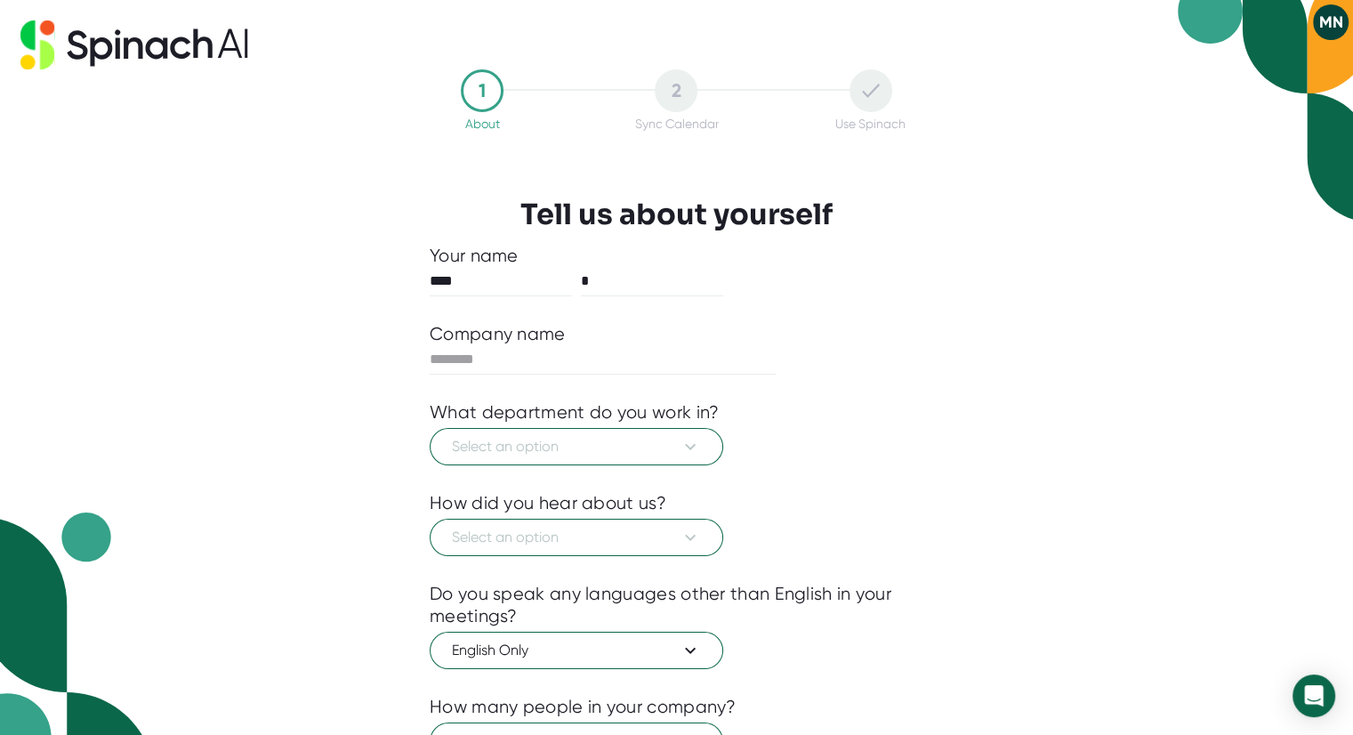
click at [589, 425] on div "Select an option" at bounding box center [677, 444] width 494 height 42
click at [587, 431] on button "Select an option" at bounding box center [577, 446] width 294 height 37
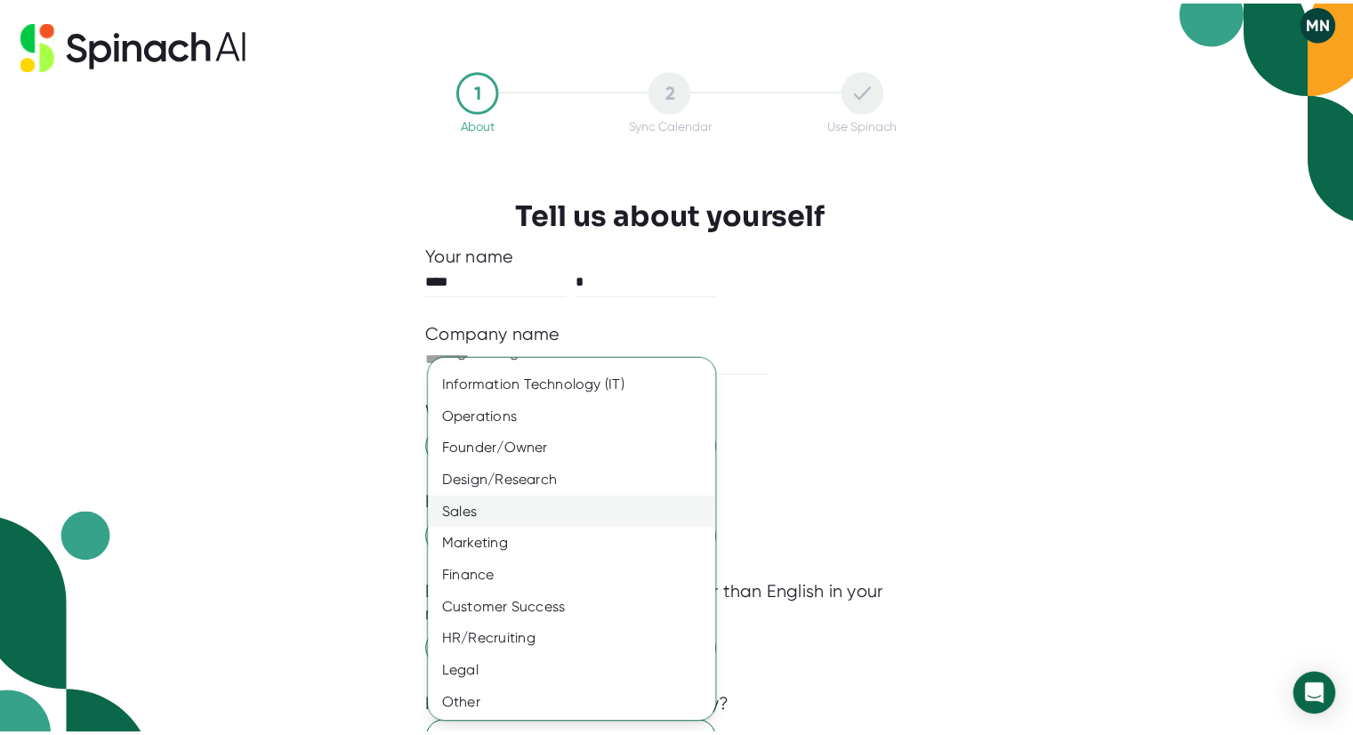
scroll to position [57, 0]
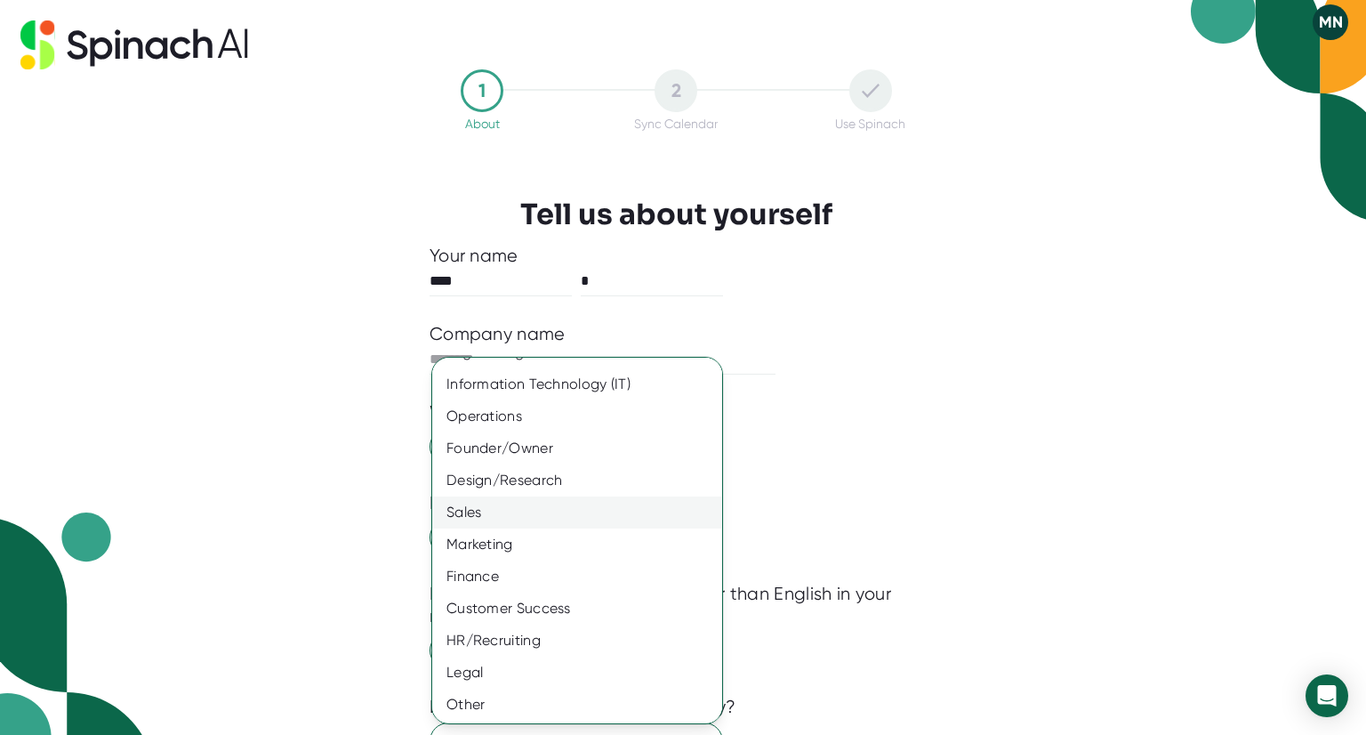
click at [528, 527] on div "Sales" at bounding box center [583, 512] width 303 height 32
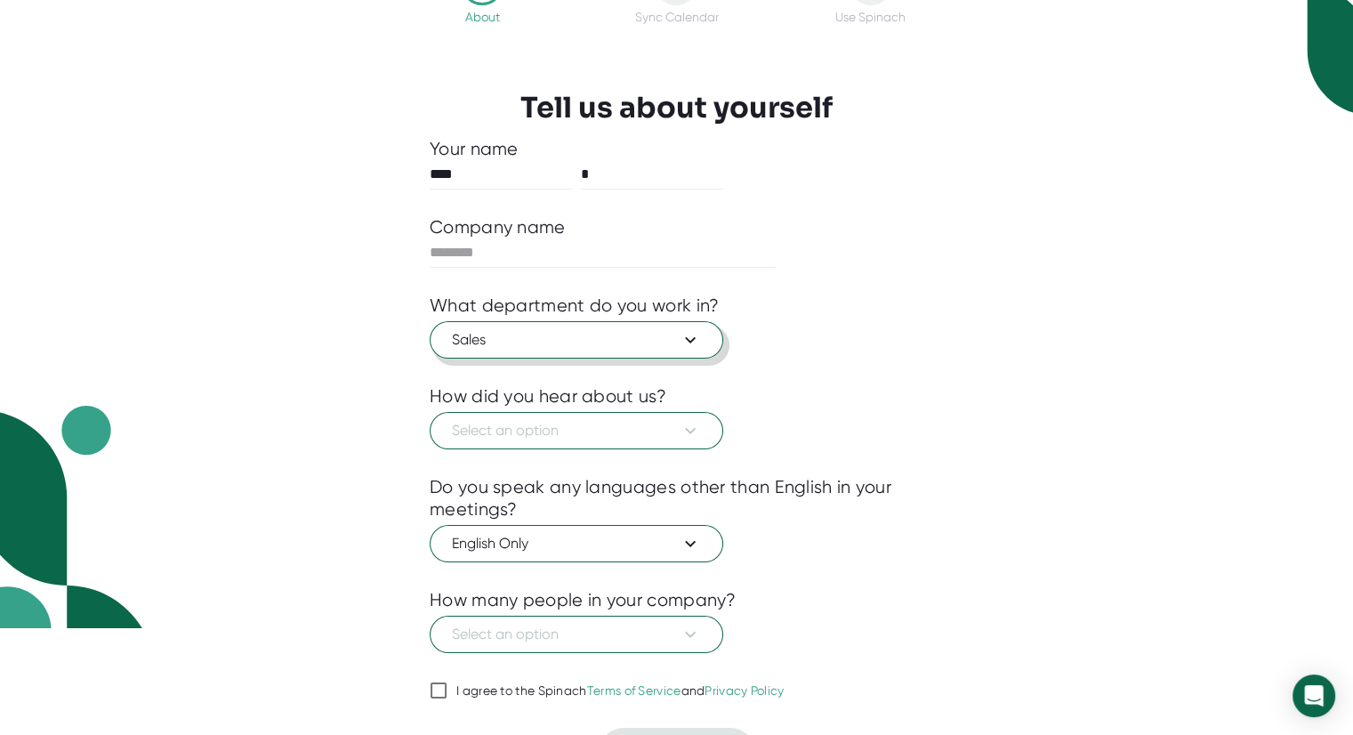
scroll to position [46, 0]
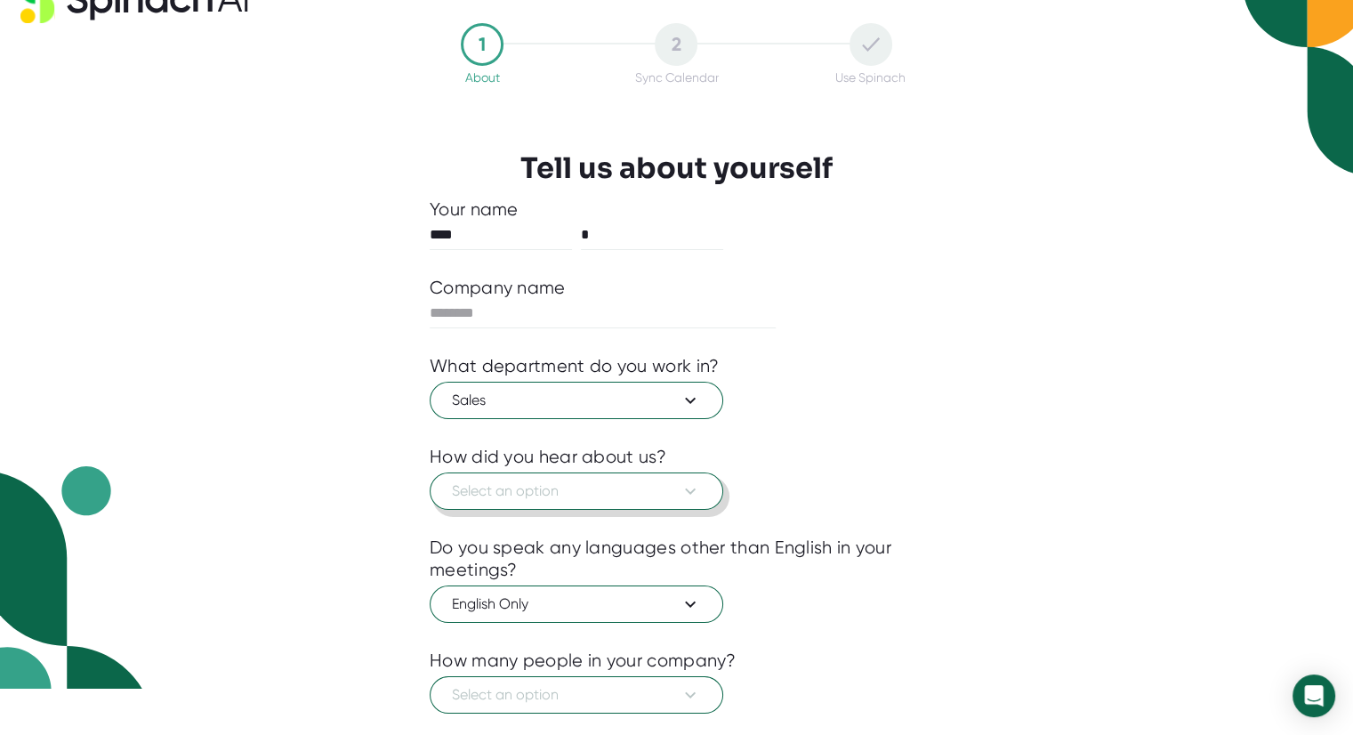
click at [553, 478] on button "Select an option" at bounding box center [577, 490] width 294 height 37
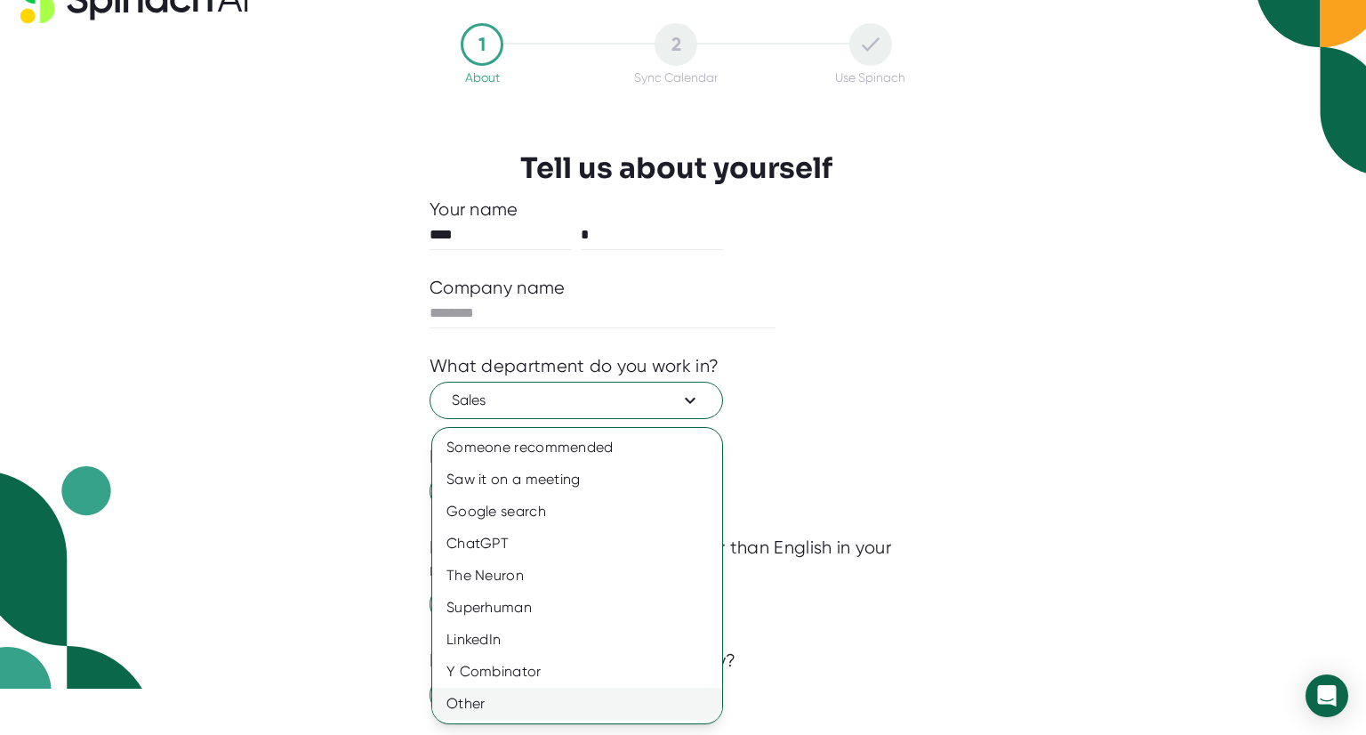
click at [498, 696] on div "Other" at bounding box center [577, 704] width 290 height 32
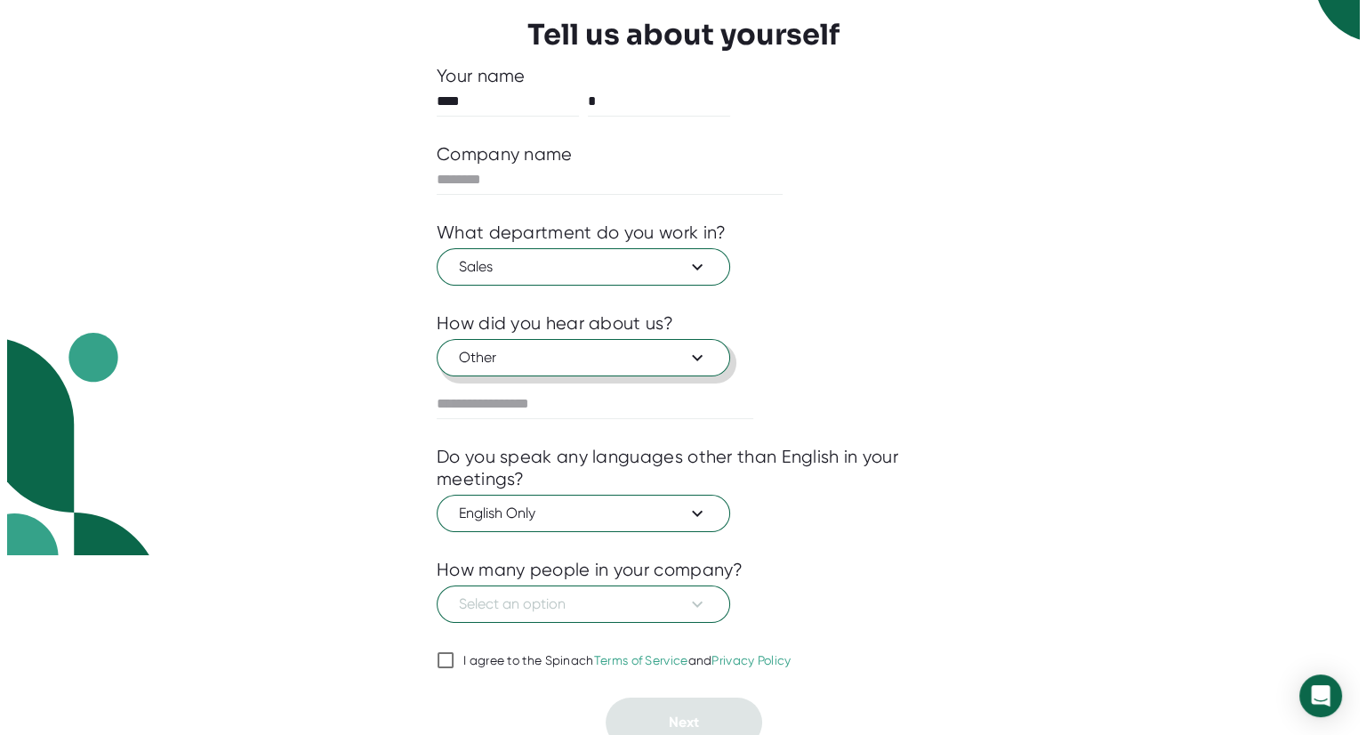
scroll to position [189, 0]
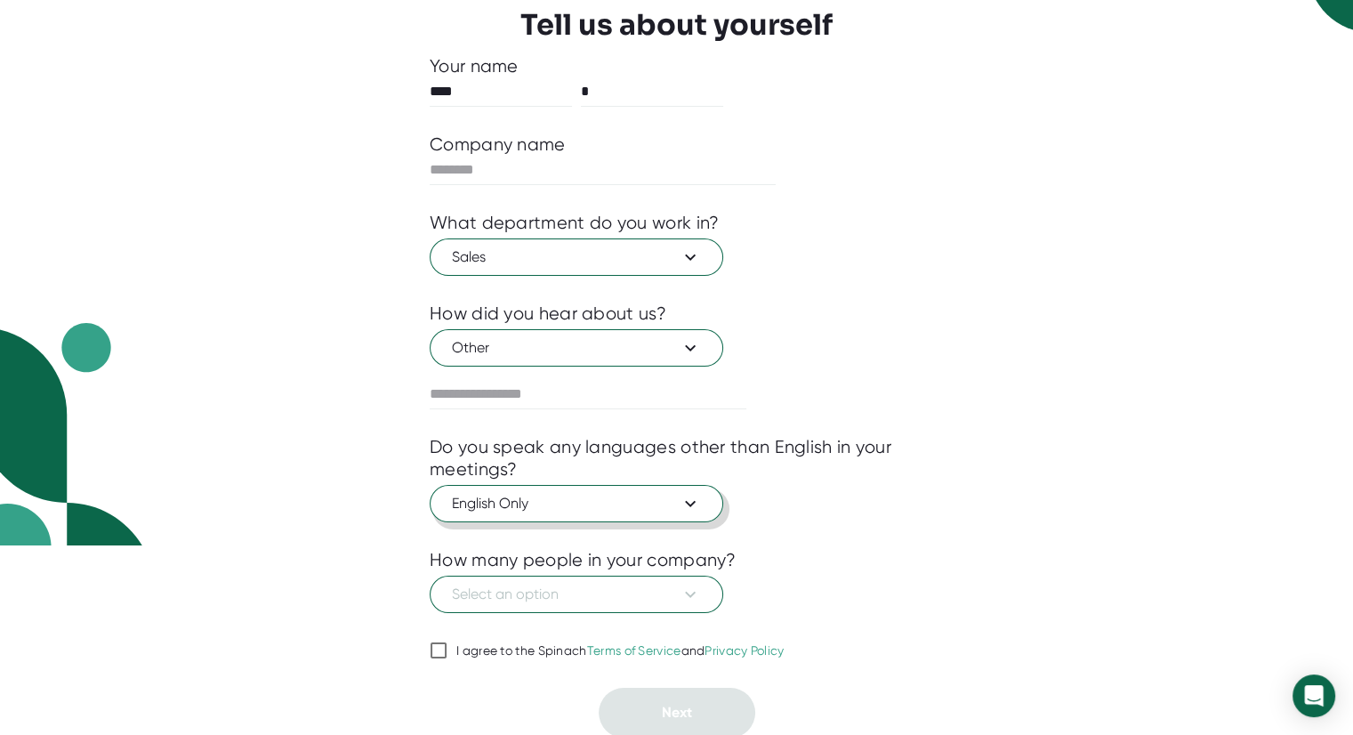
click at [519, 511] on button "English Only" at bounding box center [577, 503] width 294 height 37
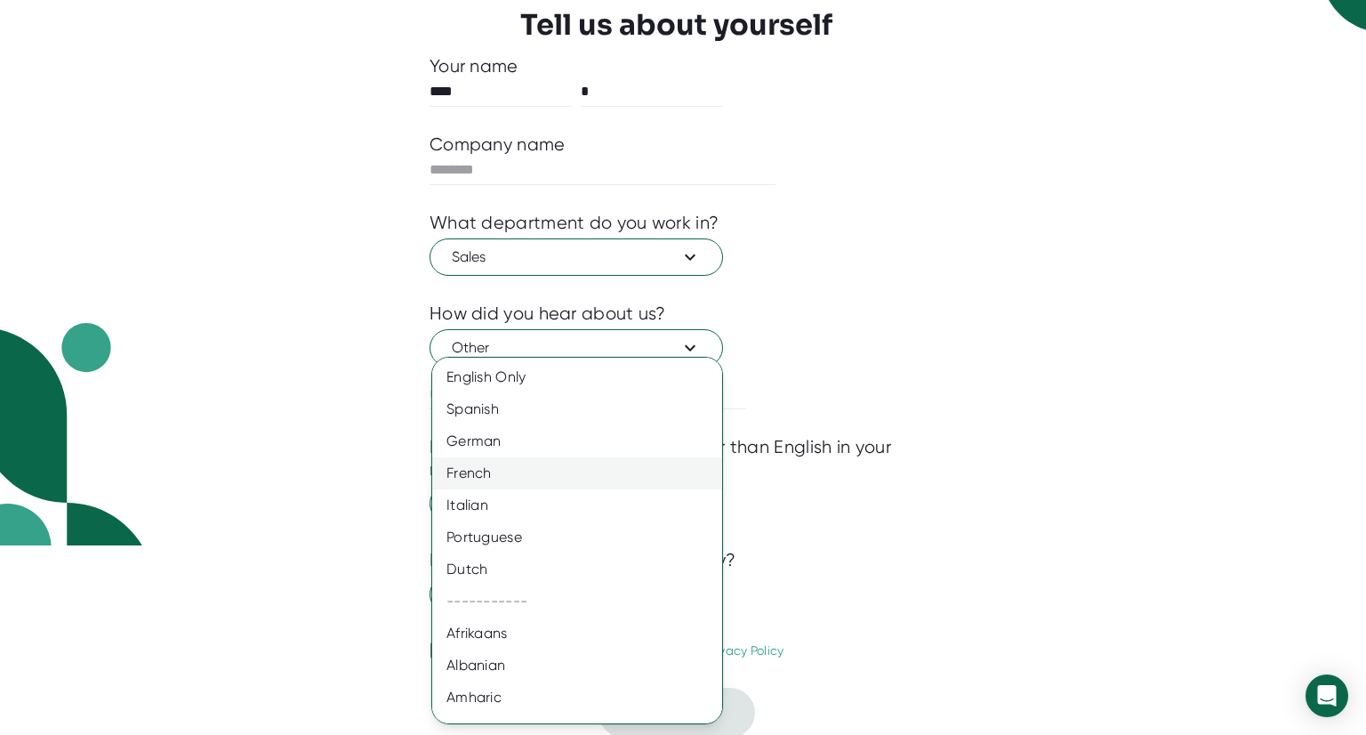
click at [478, 465] on div "French" at bounding box center [583, 473] width 303 height 32
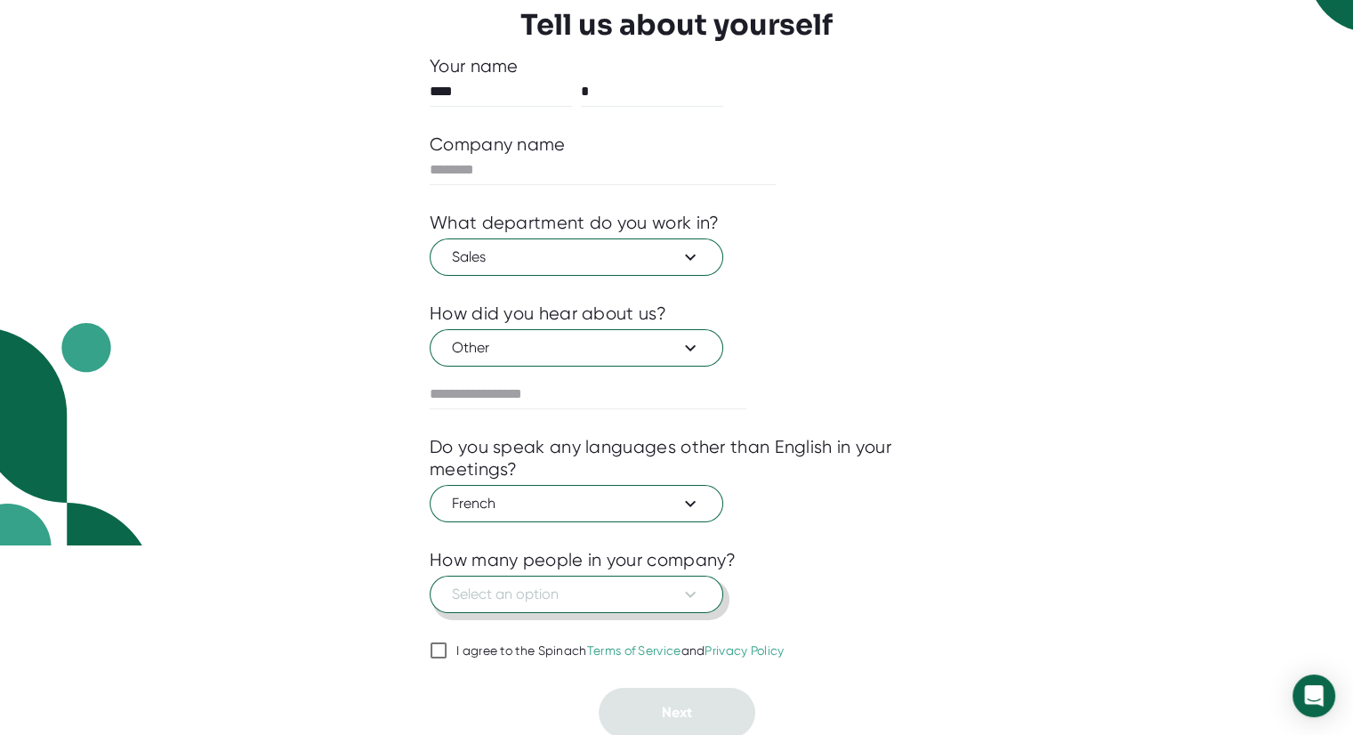
click at [498, 606] on button "Select an option" at bounding box center [577, 594] width 294 height 37
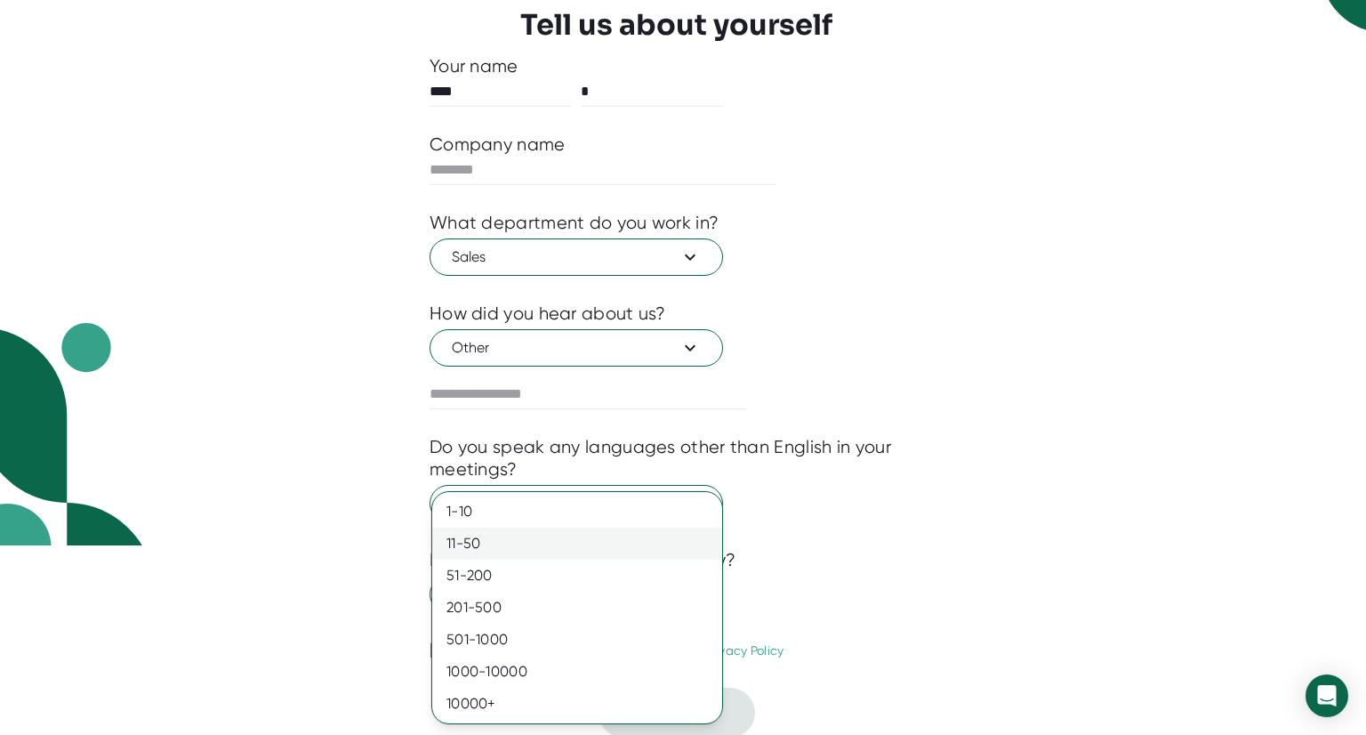
click at [489, 531] on div "11-50" at bounding box center [577, 543] width 290 height 32
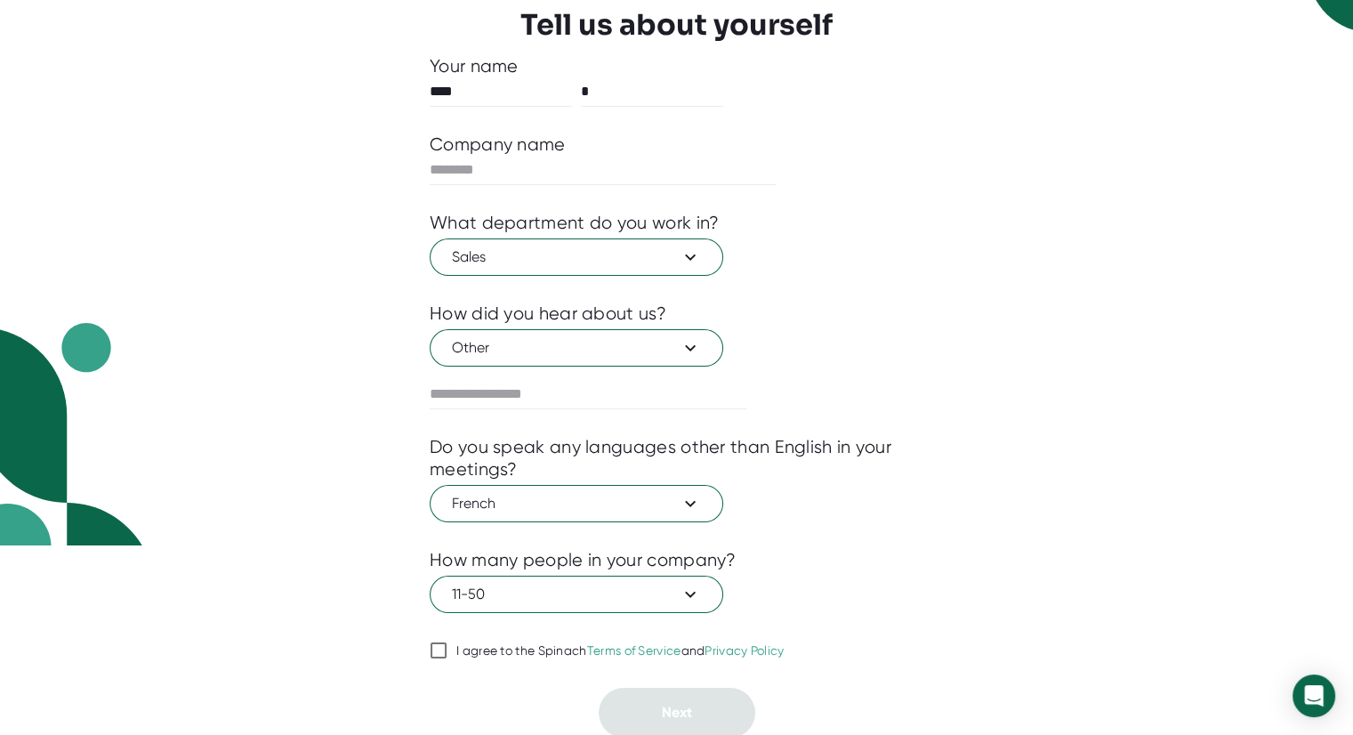
click at [435, 648] on input "I agree to the Spinach Terms of Service and Privacy Policy" at bounding box center [439, 650] width 18 height 21
checkbox input "true"
click at [513, 351] on span "Other" at bounding box center [576, 347] width 249 height 21
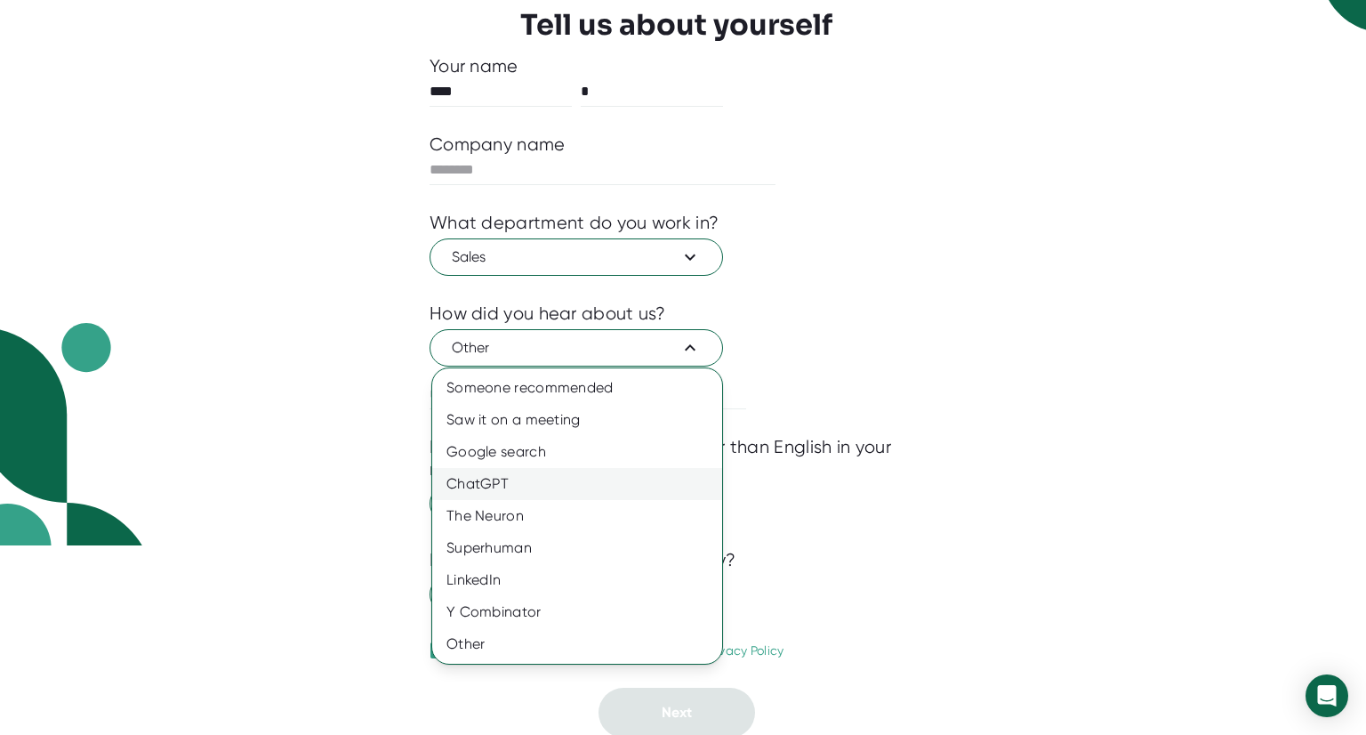
click at [514, 487] on div "ChatGPT" at bounding box center [577, 484] width 290 height 32
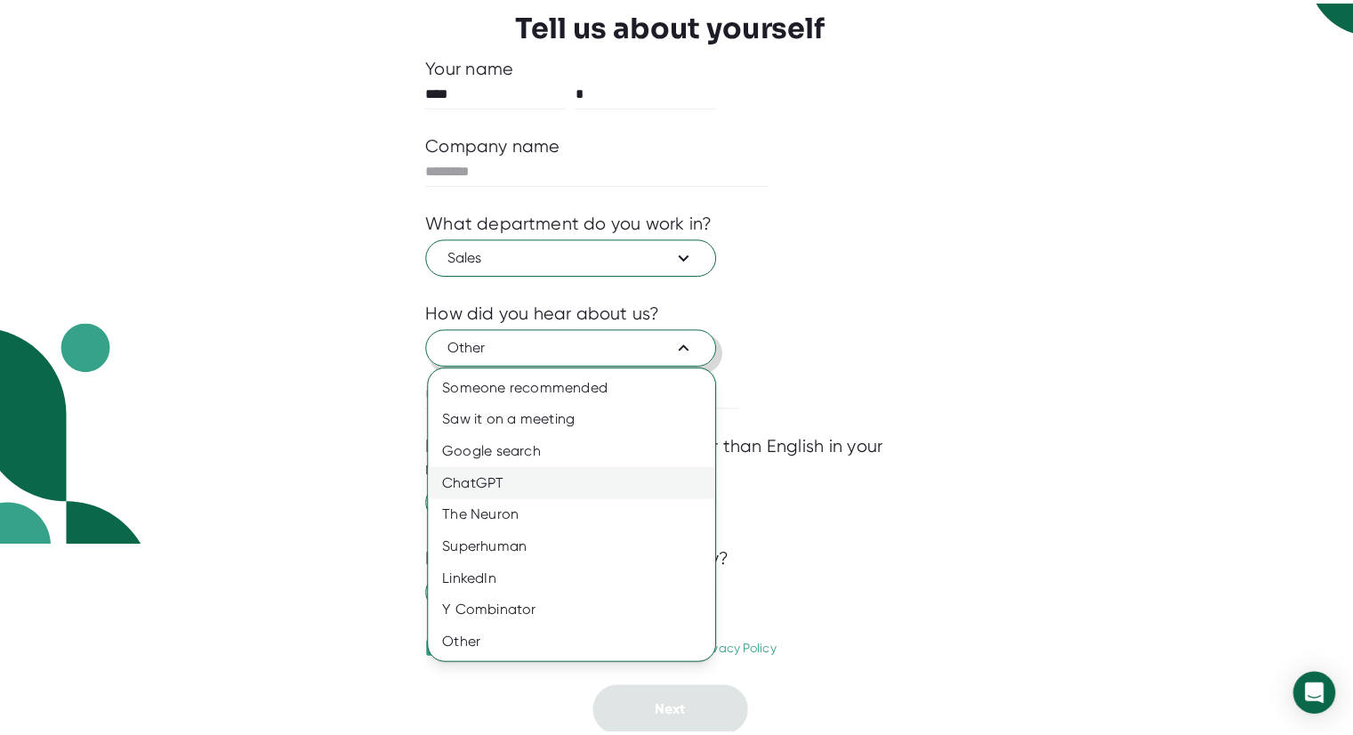
scroll to position [147, 0]
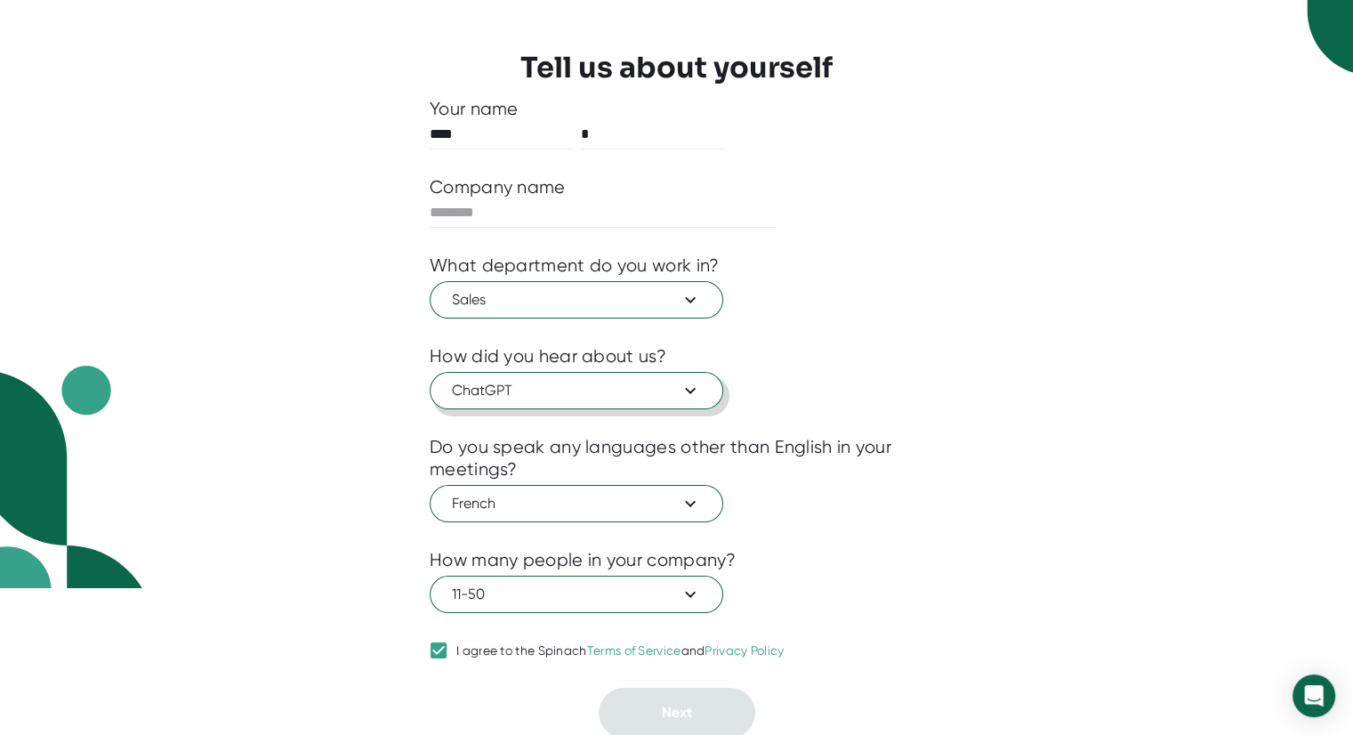
click at [537, 373] on button "ChatGPT" at bounding box center [577, 390] width 294 height 37
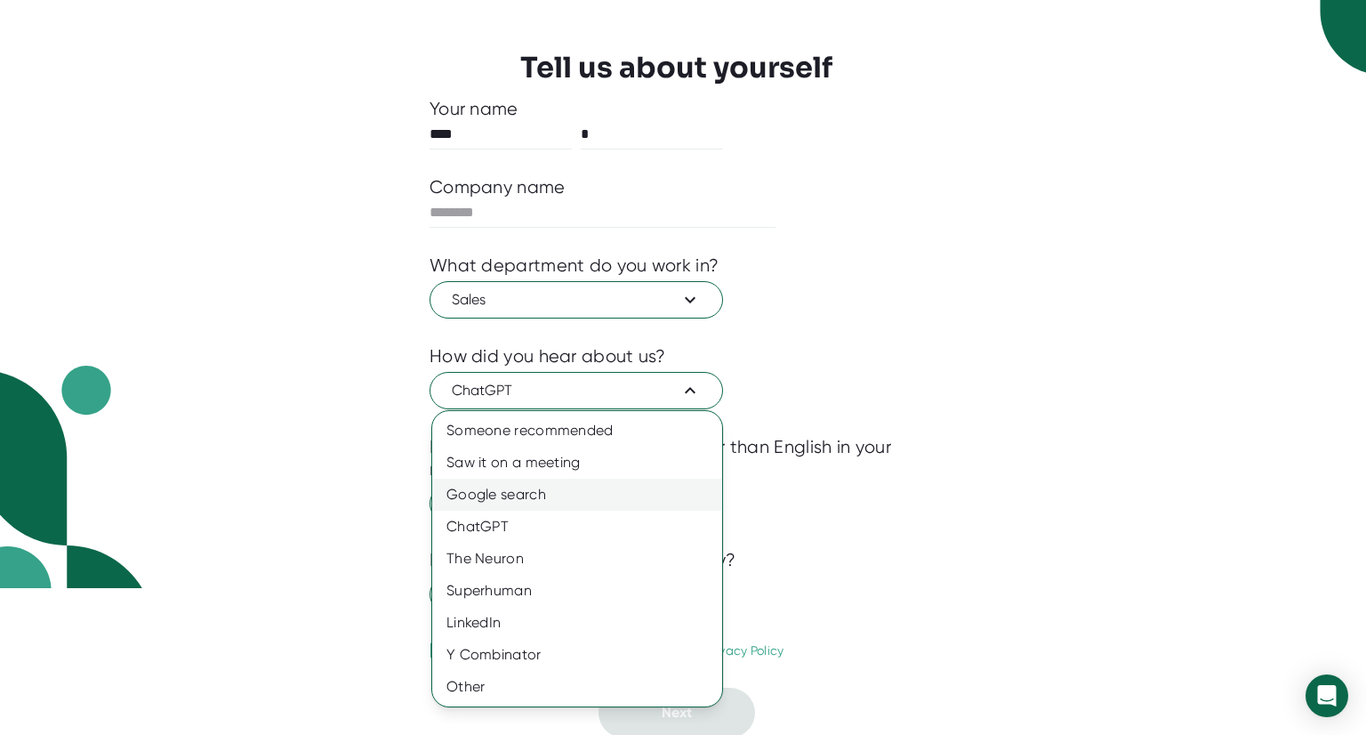
click at [524, 488] on div "Google search" at bounding box center [577, 495] width 290 height 32
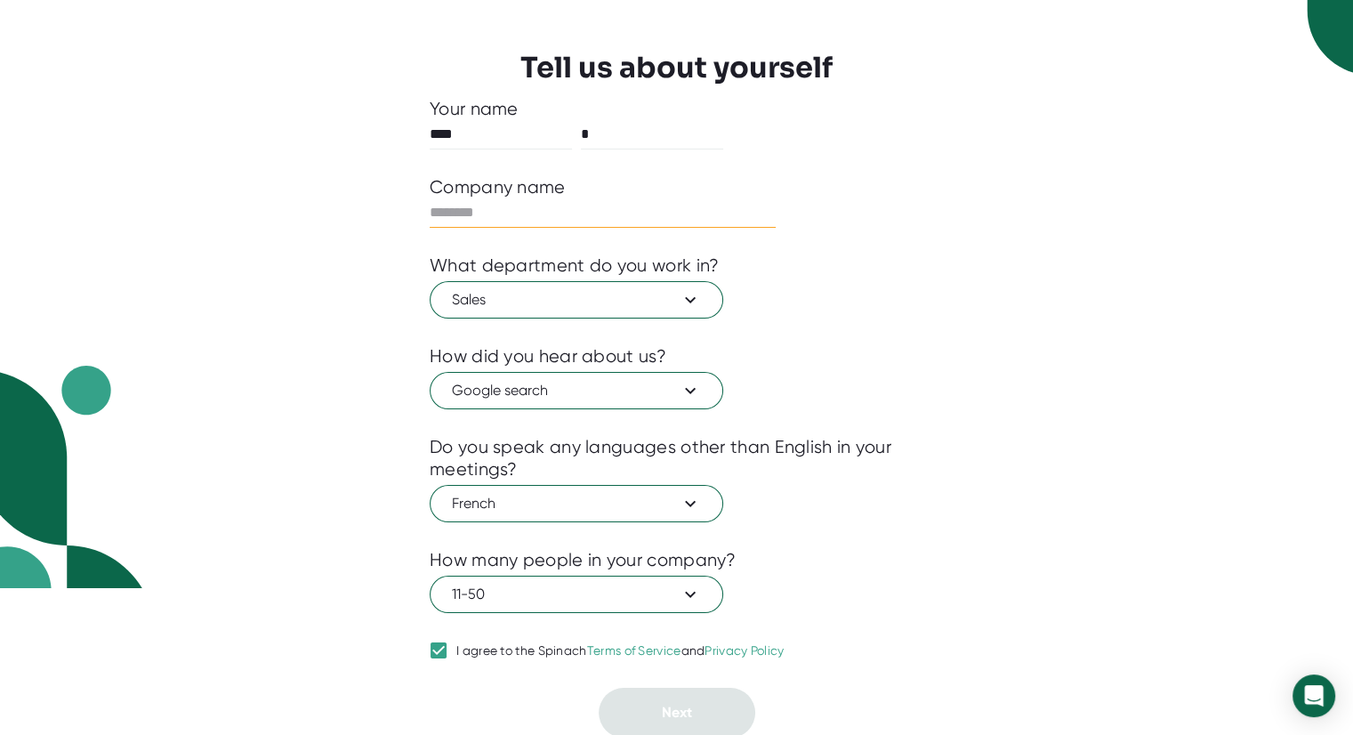
click at [484, 209] on input "text" at bounding box center [603, 212] width 346 height 28
type input "**"
click at [662, 723] on button "Next" at bounding box center [677, 713] width 157 height 50
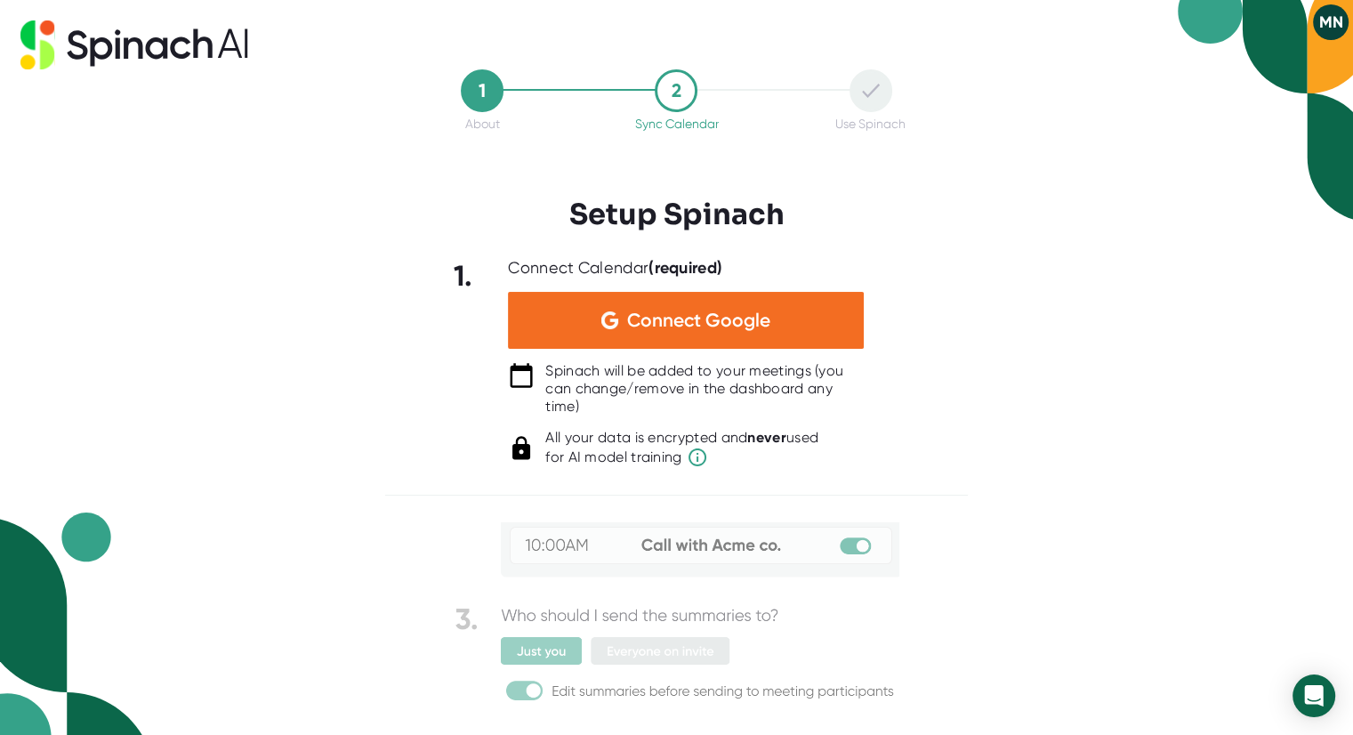
scroll to position [0, 0]
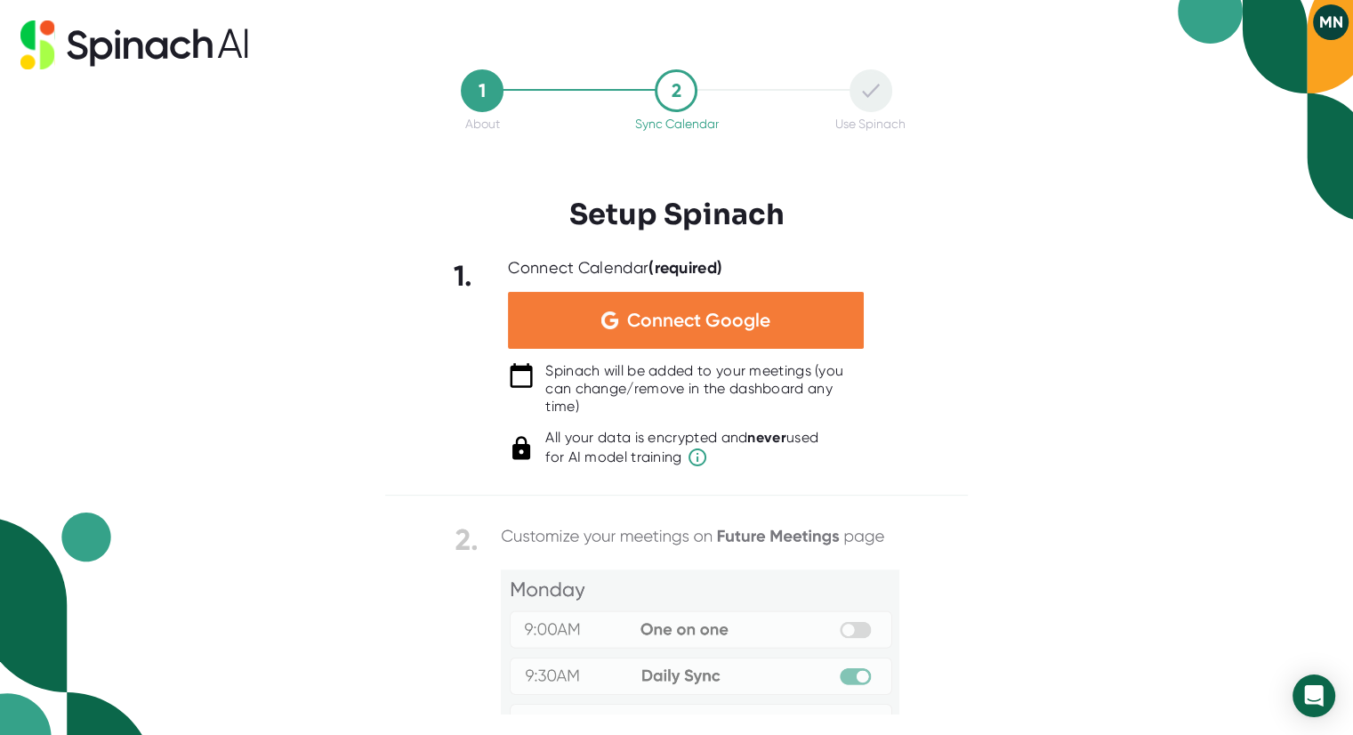
click at [644, 318] on span "Connect Google" at bounding box center [698, 320] width 143 height 18
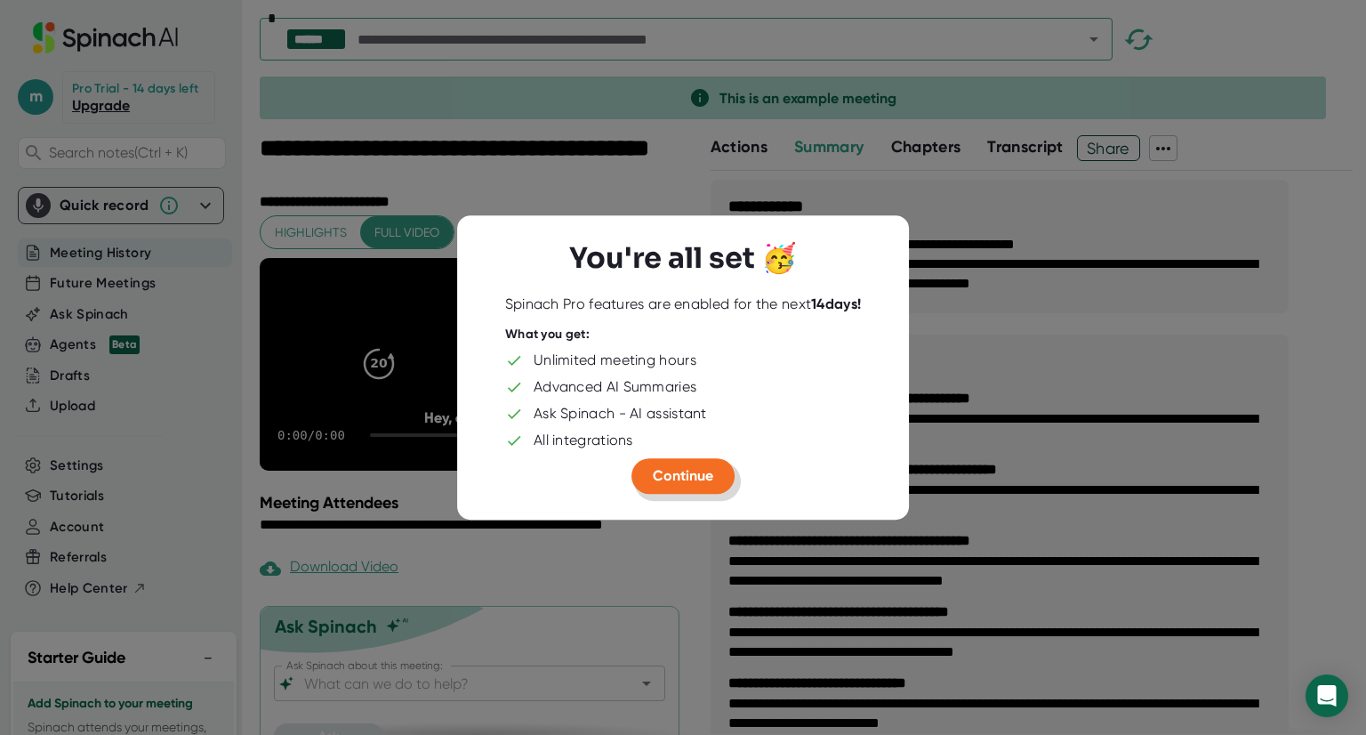
click at [694, 479] on span "Continue" at bounding box center [683, 475] width 60 height 17
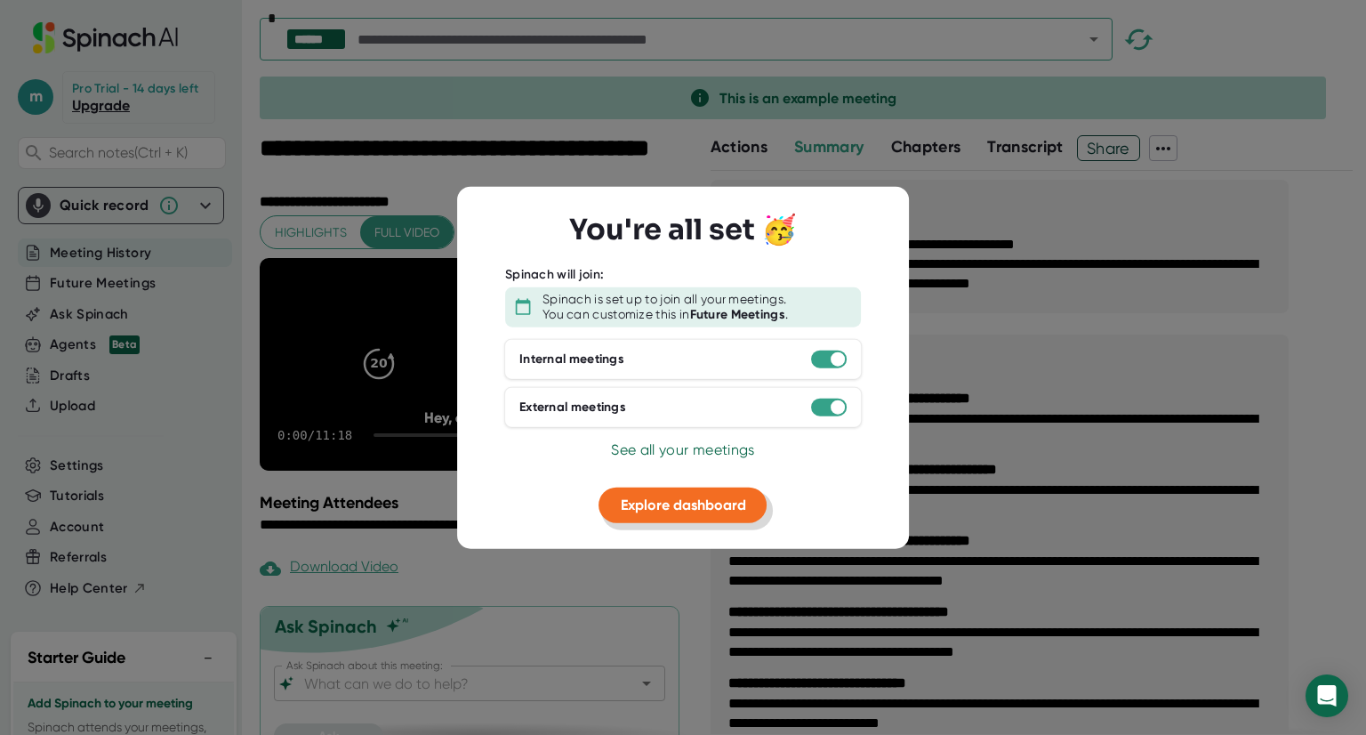
click at [665, 499] on span "Explore dashboard" at bounding box center [683, 503] width 125 height 17
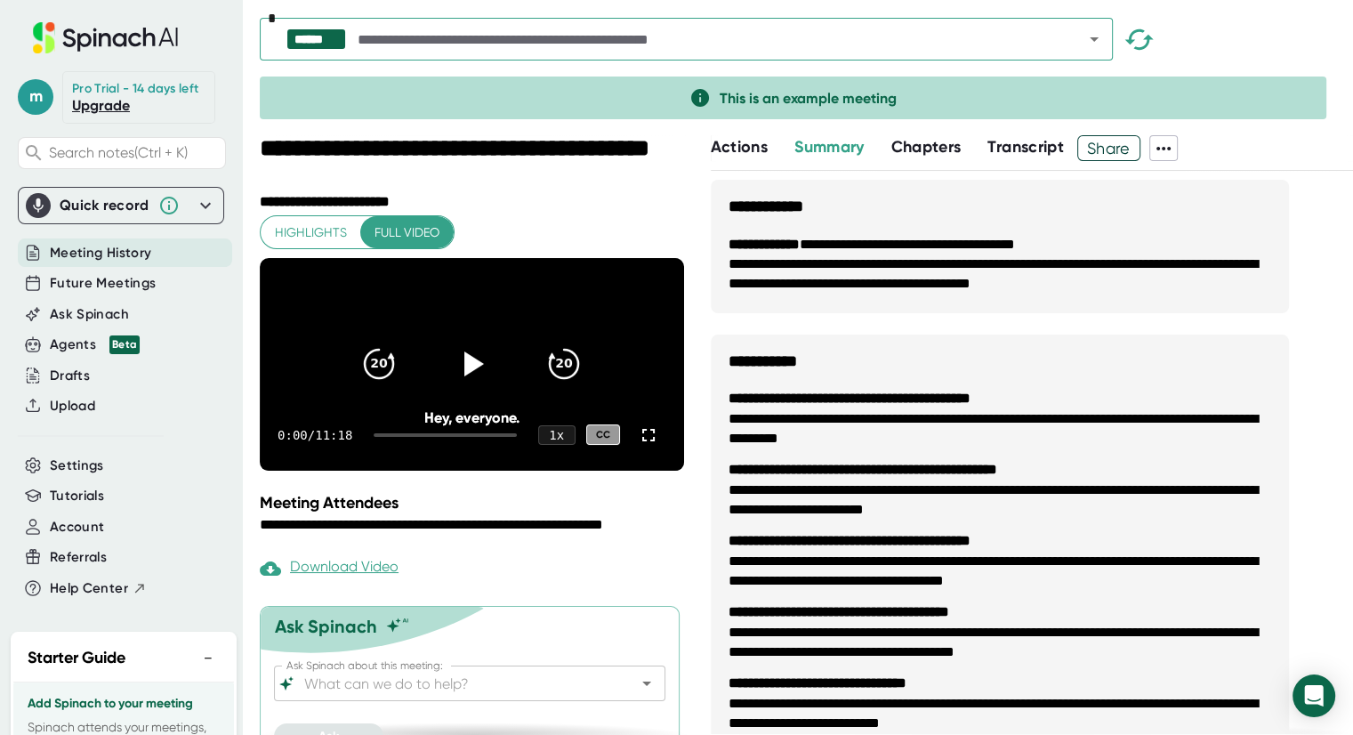
click at [195, 207] on icon at bounding box center [205, 205] width 21 height 21
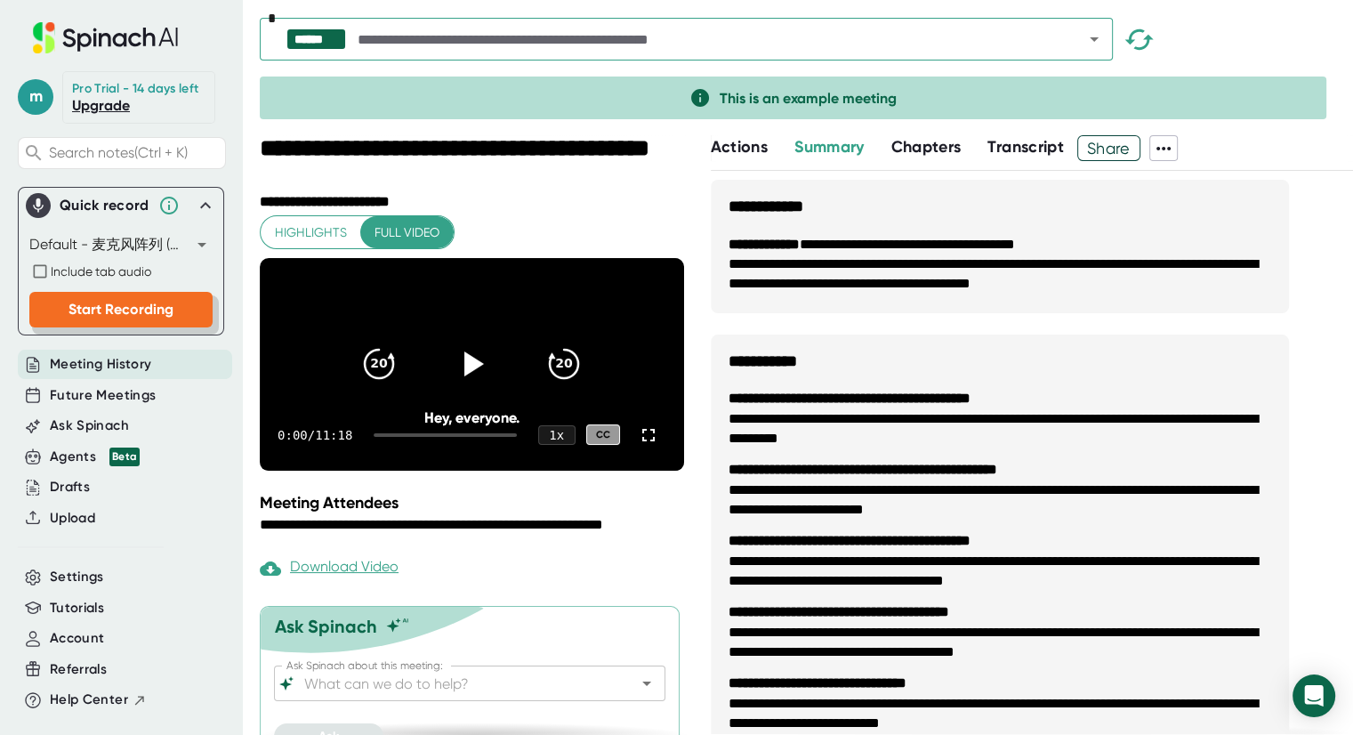
click at [127, 312] on span "Start Recording" at bounding box center [120, 309] width 105 height 17
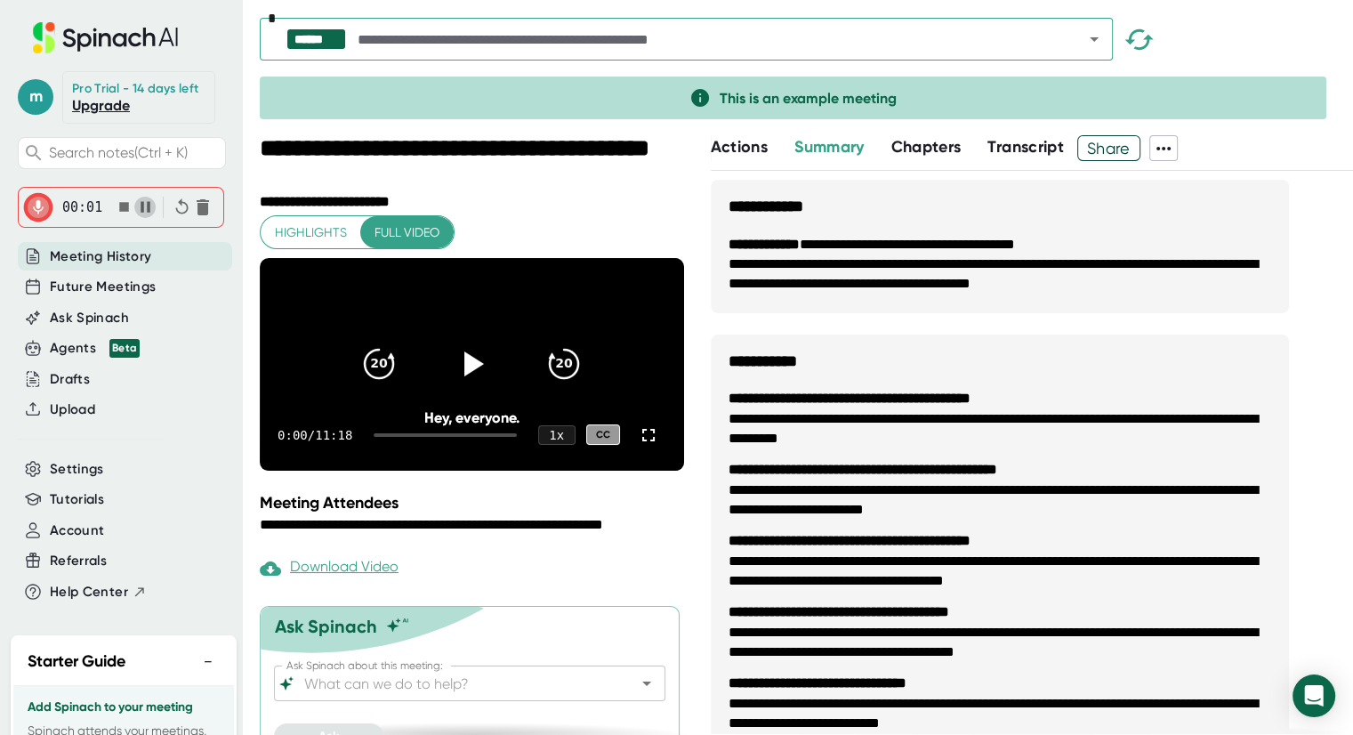
click at [141, 208] on icon "button" at bounding box center [146, 206] width 10 height 11
click at [143, 210] on icon "button" at bounding box center [145, 206] width 19 height 19
click at [40, 206] on icon at bounding box center [38, 207] width 18 height 18
click at [24, 204] on div "01:04" at bounding box center [121, 207] width 206 height 41
click at [77, 252] on span "Meeting History" at bounding box center [100, 256] width 101 height 20
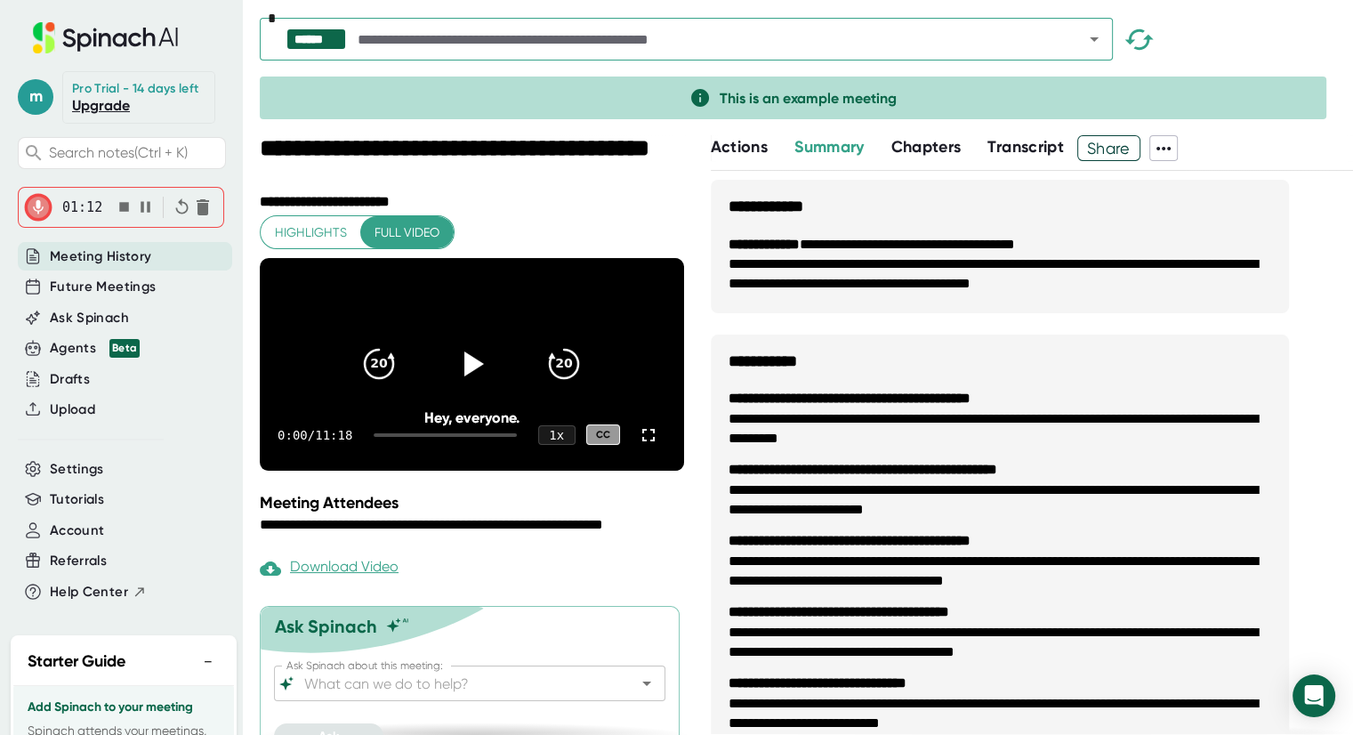
click at [36, 202] on icon at bounding box center [38, 207] width 18 height 18
click at [142, 207] on icon "button" at bounding box center [145, 206] width 19 height 19
click at [36, 210] on icon at bounding box center [38, 207] width 18 height 18
click at [119, 208] on icon "button" at bounding box center [124, 207] width 10 height 10
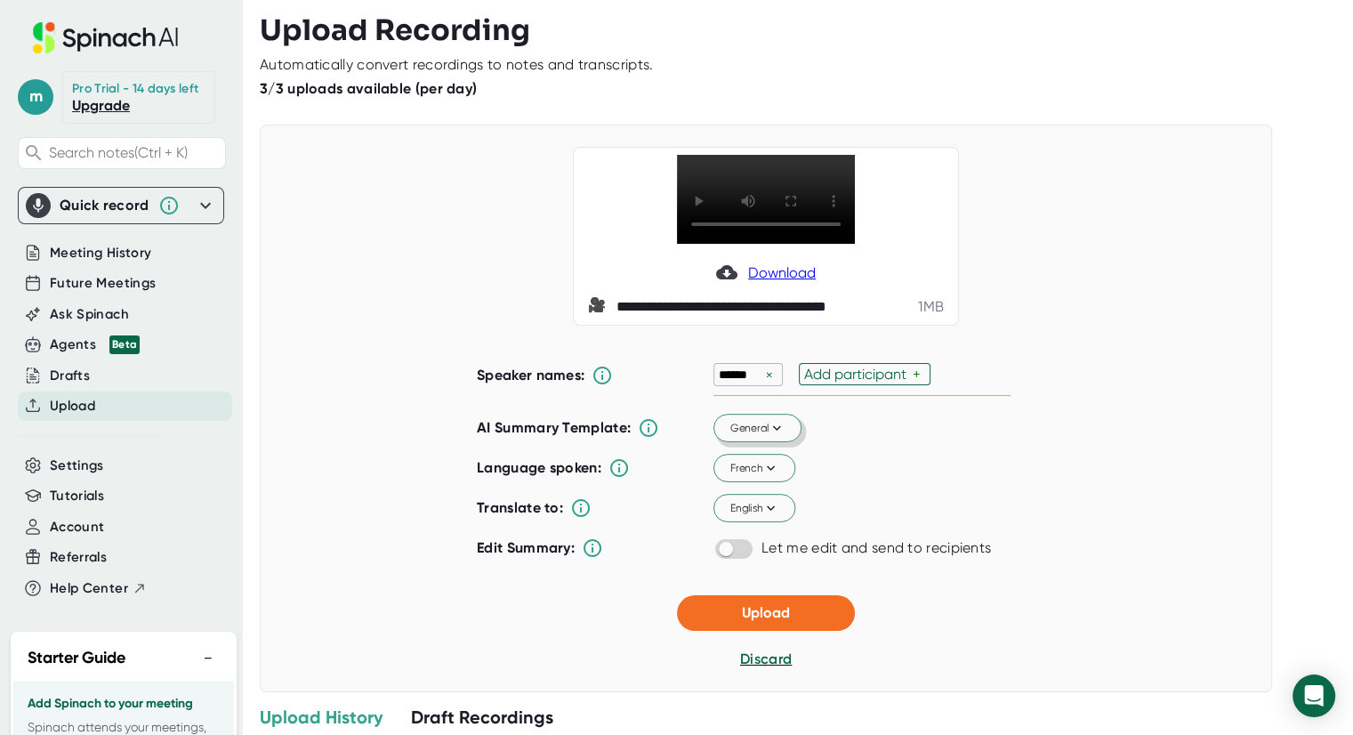
click at [769, 436] on icon at bounding box center [777, 428] width 16 height 16
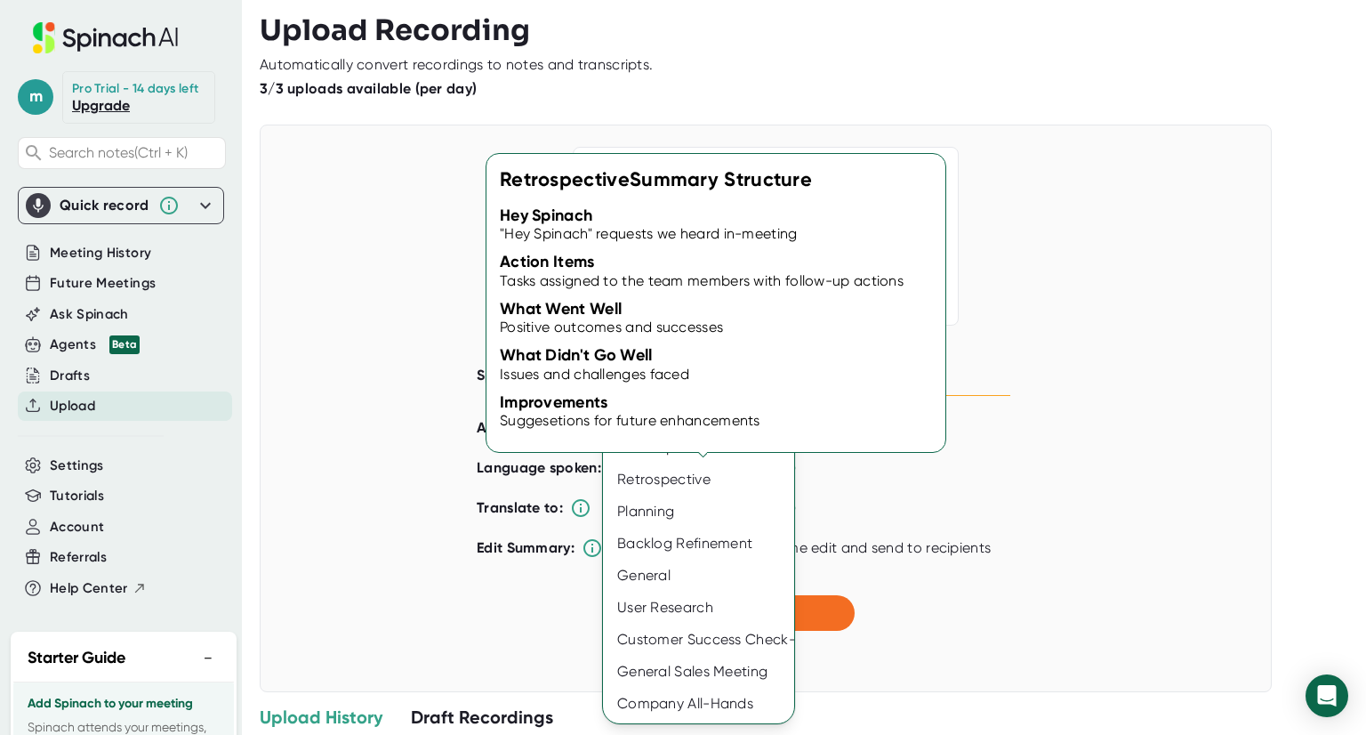
click at [763, 471] on div "Retrospective" at bounding box center [698, 479] width 191 height 32
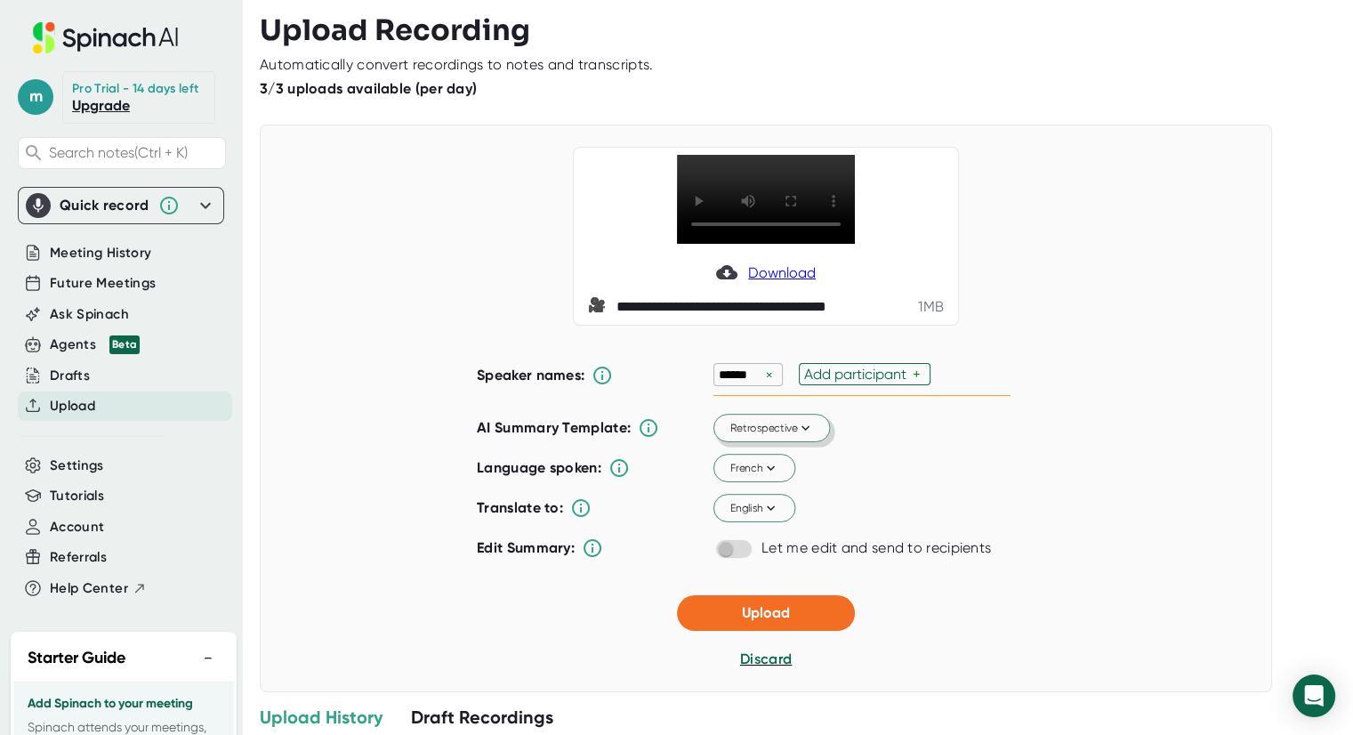
click at [763, 436] on span "Retrospective" at bounding box center [772, 428] width 84 height 16
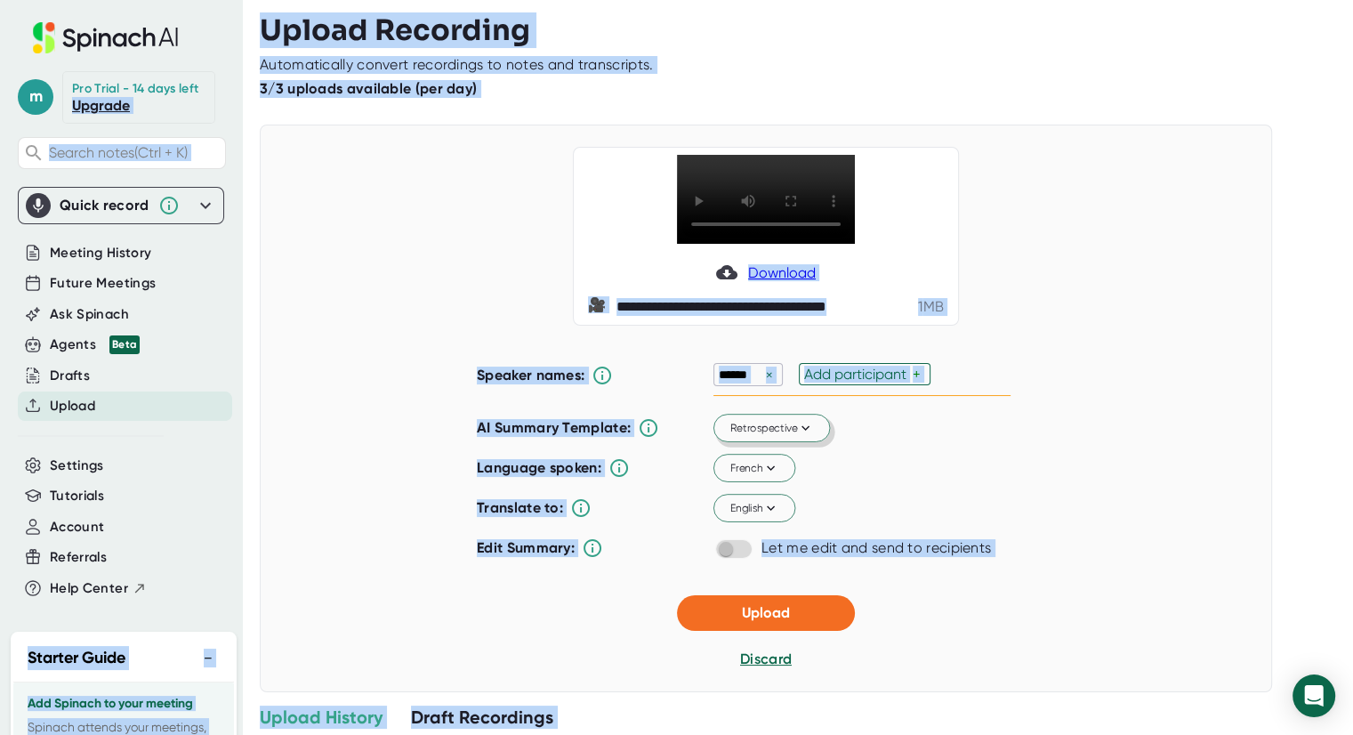
click at [763, 436] on span "Retrospective" at bounding box center [772, 428] width 84 height 16
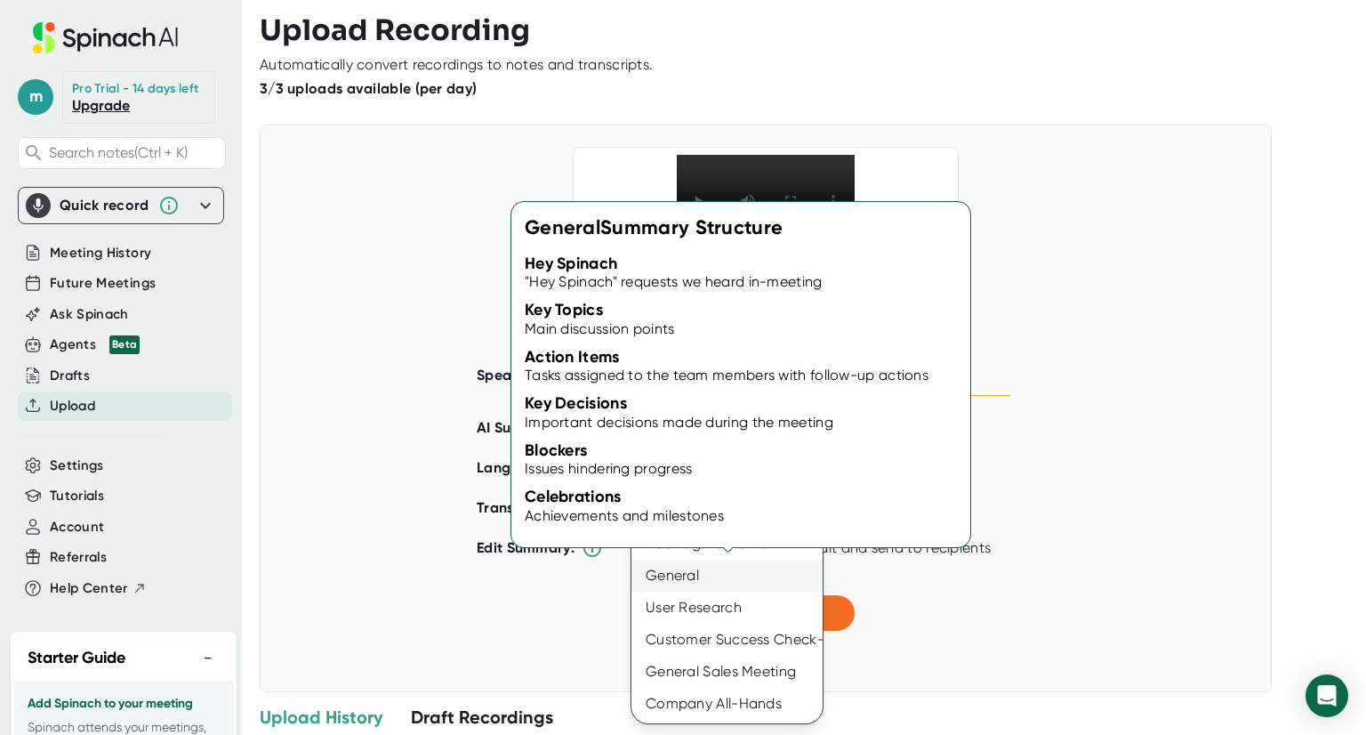
click at [689, 560] on div "General" at bounding box center [727, 575] width 191 height 32
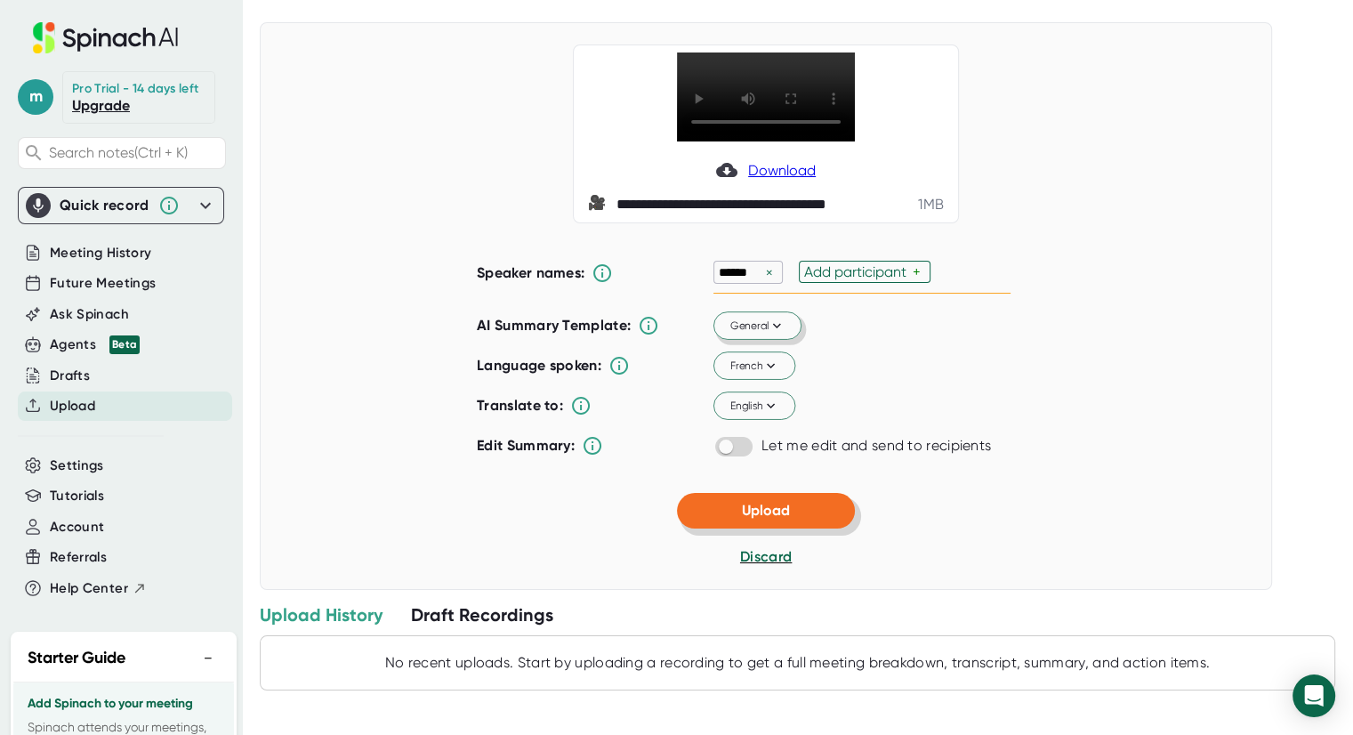
scroll to position [143, 0]
click at [745, 517] on span "Upload" at bounding box center [766, 510] width 48 height 17
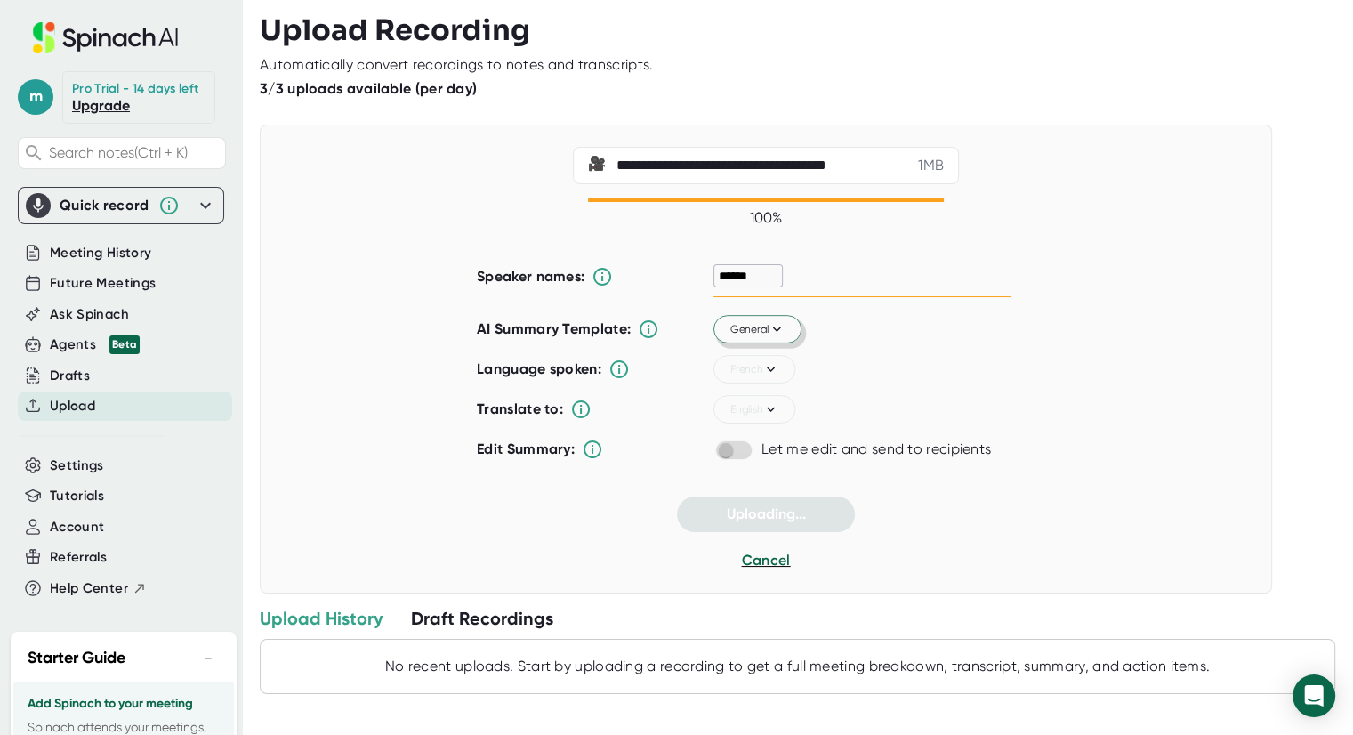
scroll to position [0, 0]
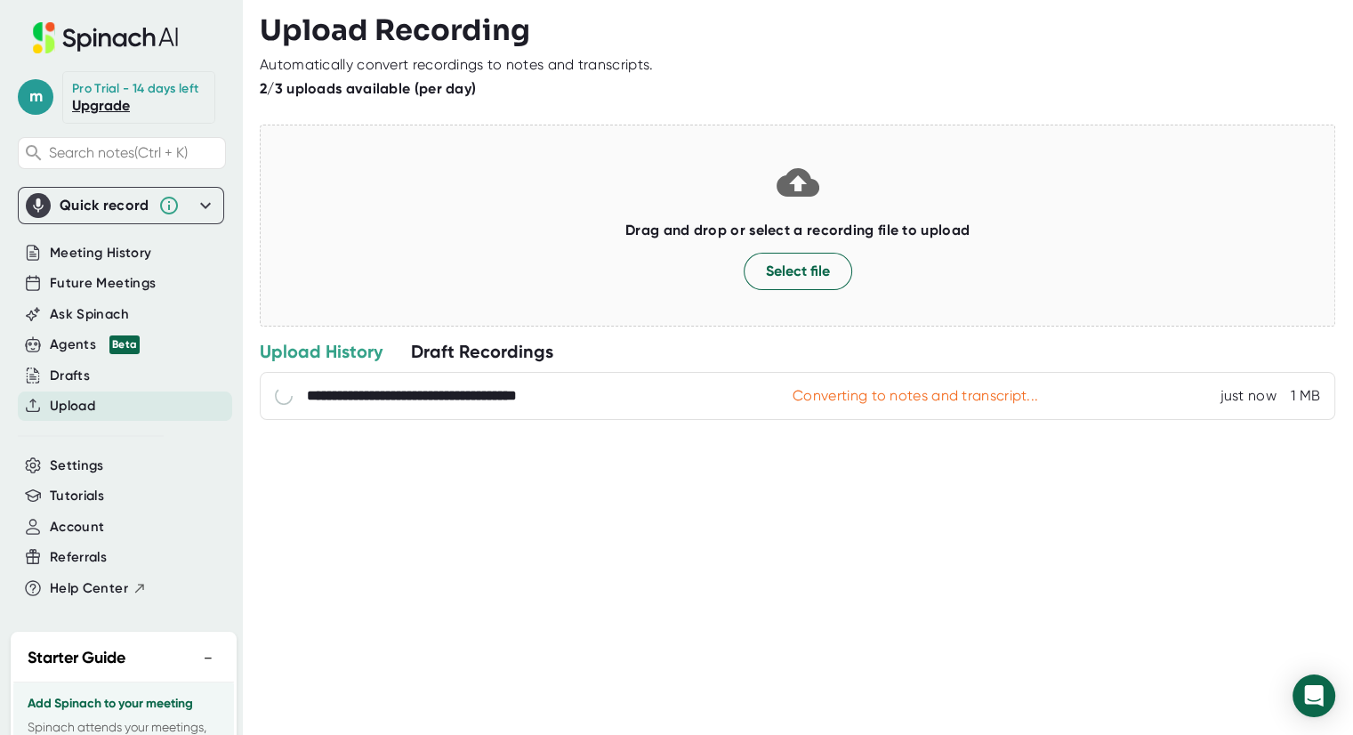
click at [195, 207] on icon at bounding box center [205, 205] width 21 height 21
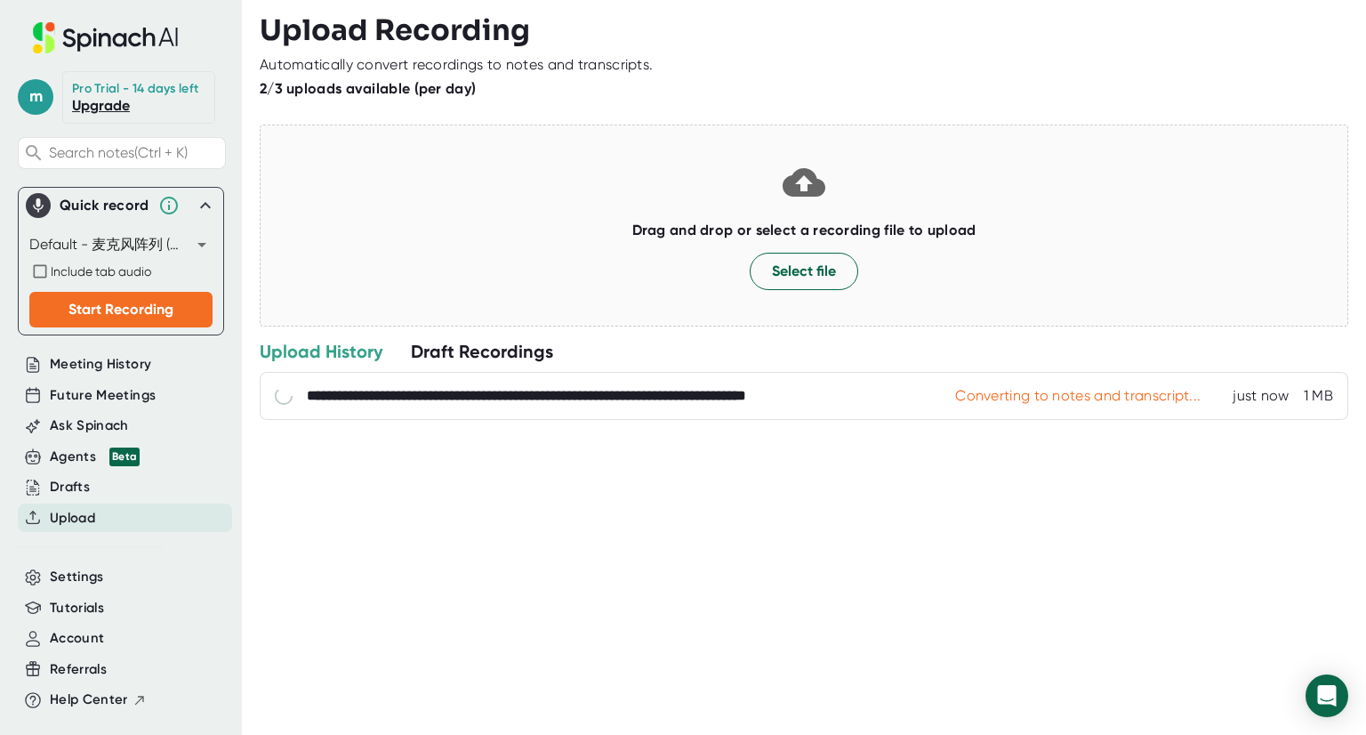
click at [185, 246] on body "**********" at bounding box center [683, 367] width 1366 height 735
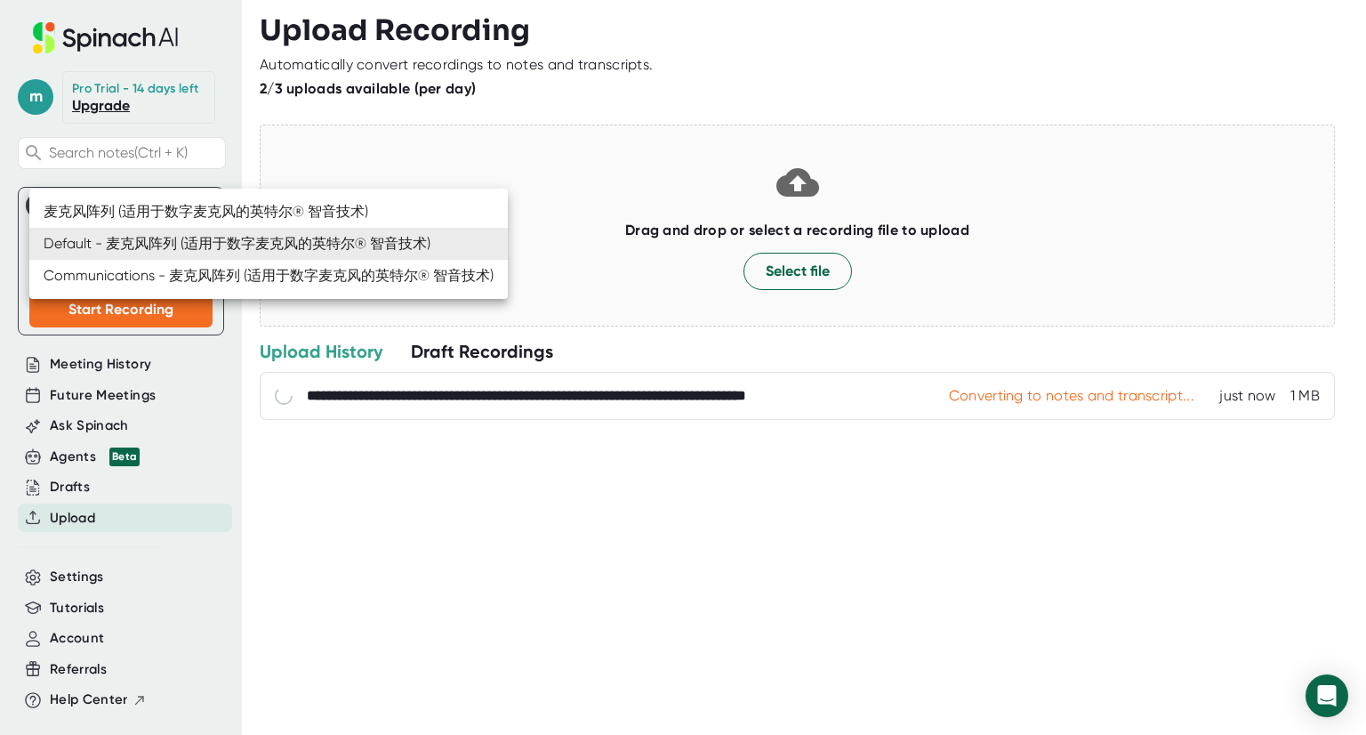
click at [322, 533] on div at bounding box center [683, 367] width 1366 height 735
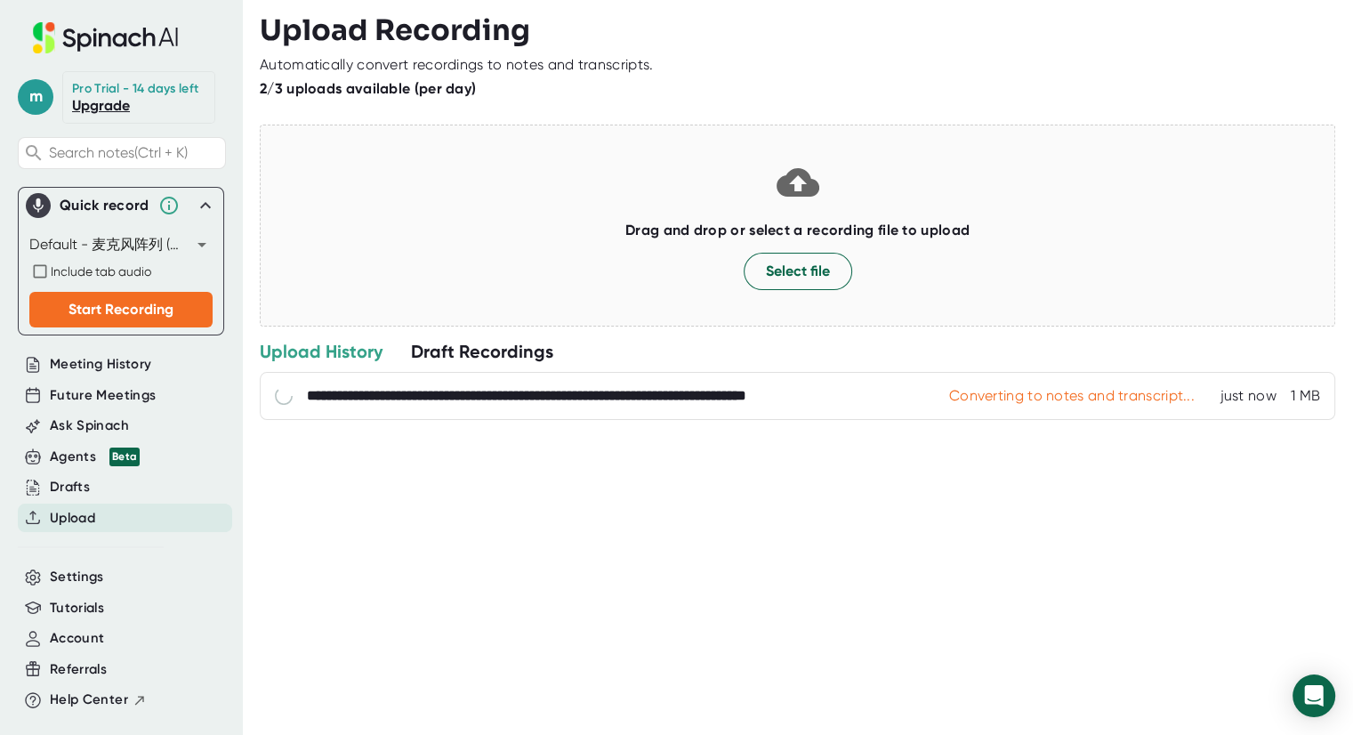
click at [455, 437] on div "**********" at bounding box center [806, 235] width 1093 height 471
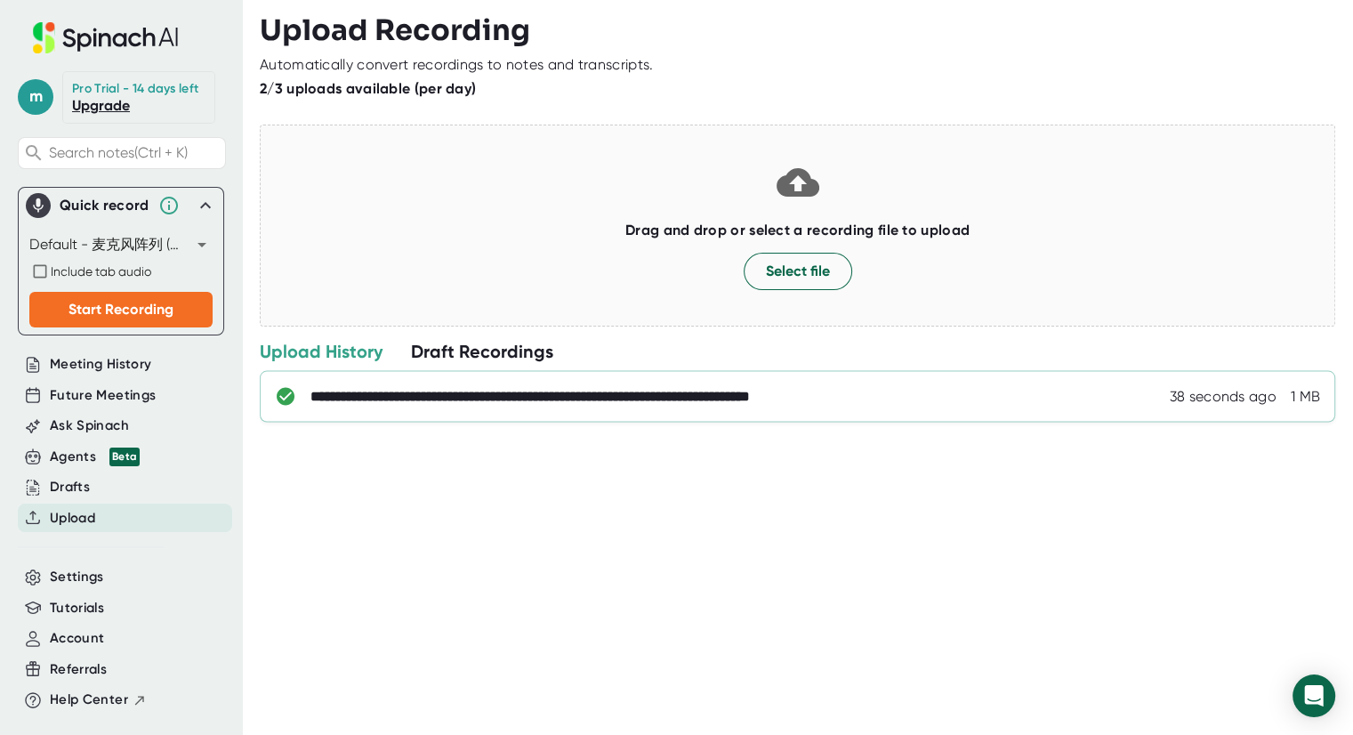
click at [839, 395] on div "**********" at bounding box center [618, 397] width 616 height 18
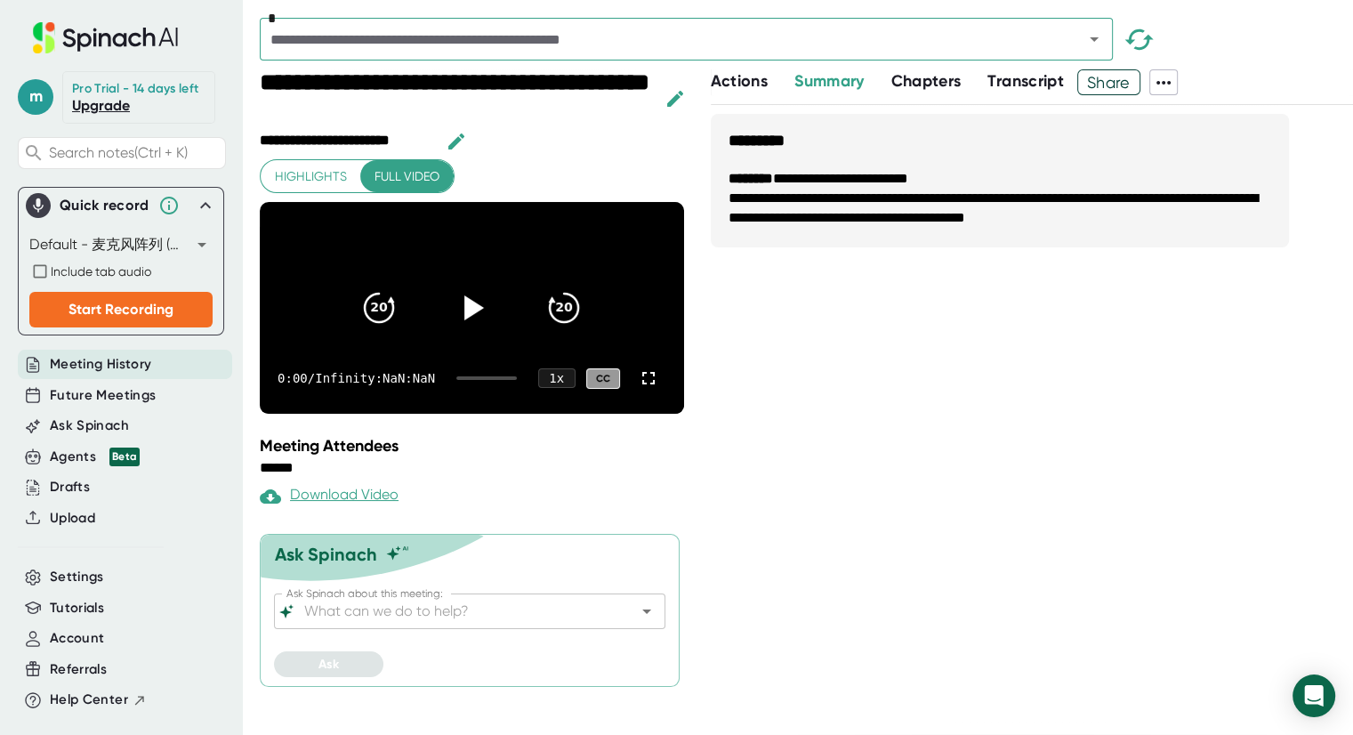
click at [740, 81] on span "Actions" at bounding box center [739, 81] width 57 height 20
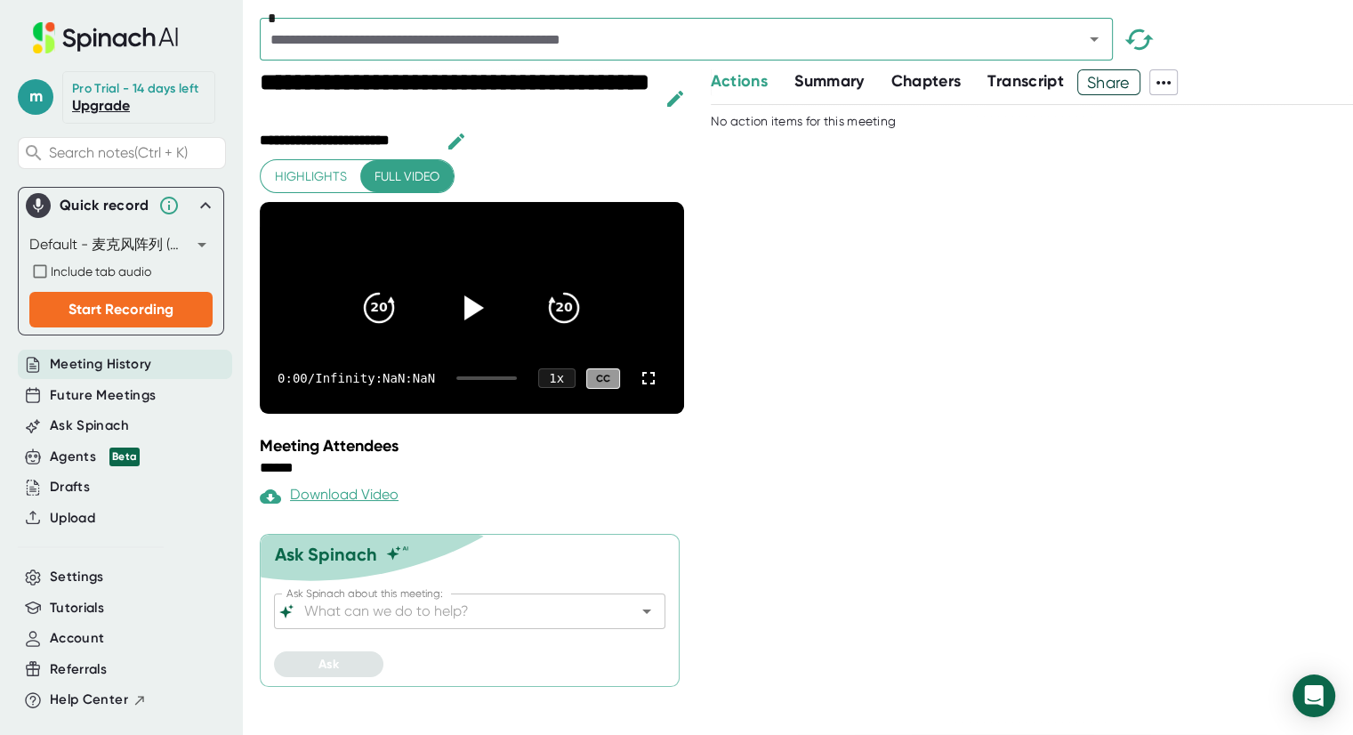
click at [814, 76] on span "Summary" at bounding box center [828, 81] width 69 height 20
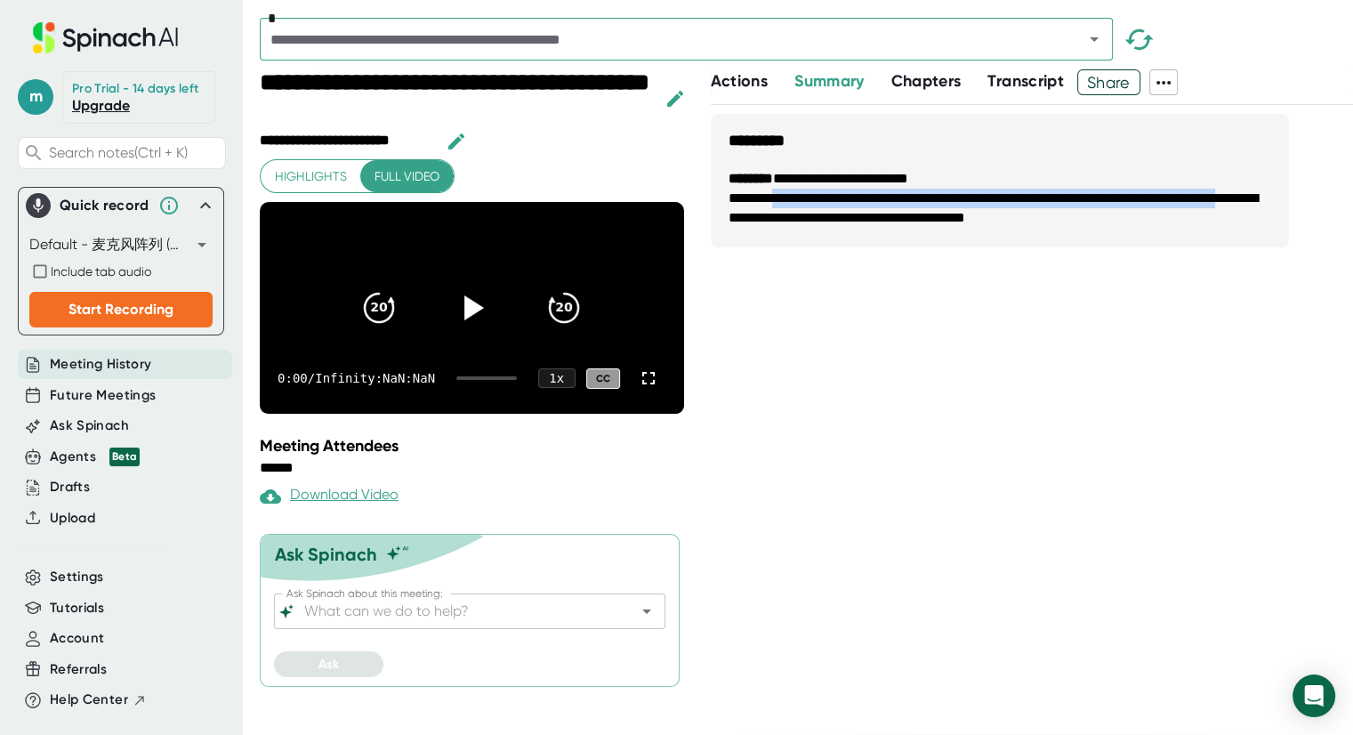
drag, startPoint x: 784, startPoint y: 200, endPoint x: 843, endPoint y: 246, distance: 75.4
click at [843, 246] on div "**********" at bounding box center [1032, 189] width 642 height 151
click at [451, 273] on div at bounding box center [471, 307] width 75 height 75
click at [651, 367] on icon at bounding box center [648, 377] width 21 height 21
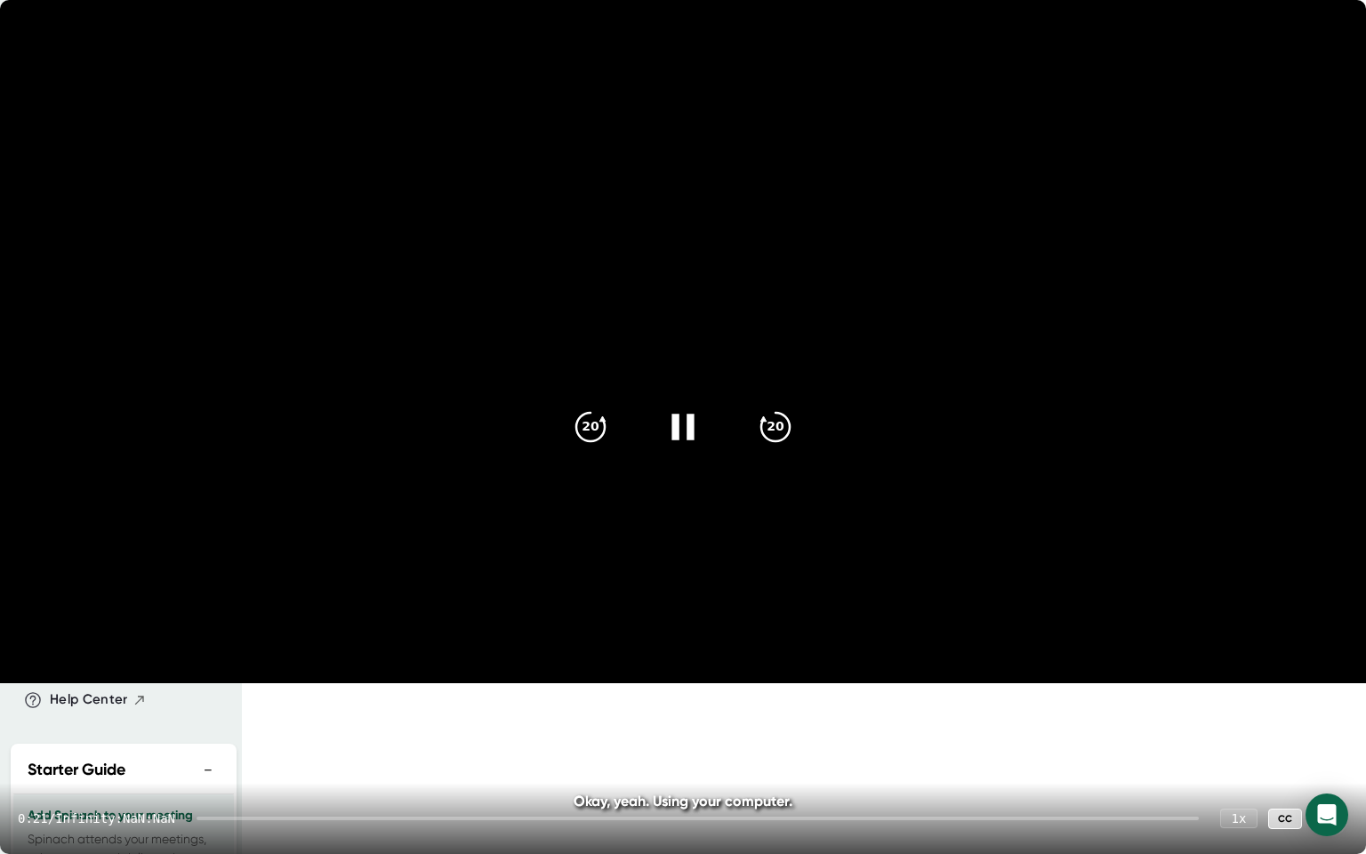
click at [687, 445] on icon at bounding box center [683, 427] width 44 height 44
click at [1331, 734] on div at bounding box center [1331, 819] width 36 height 36
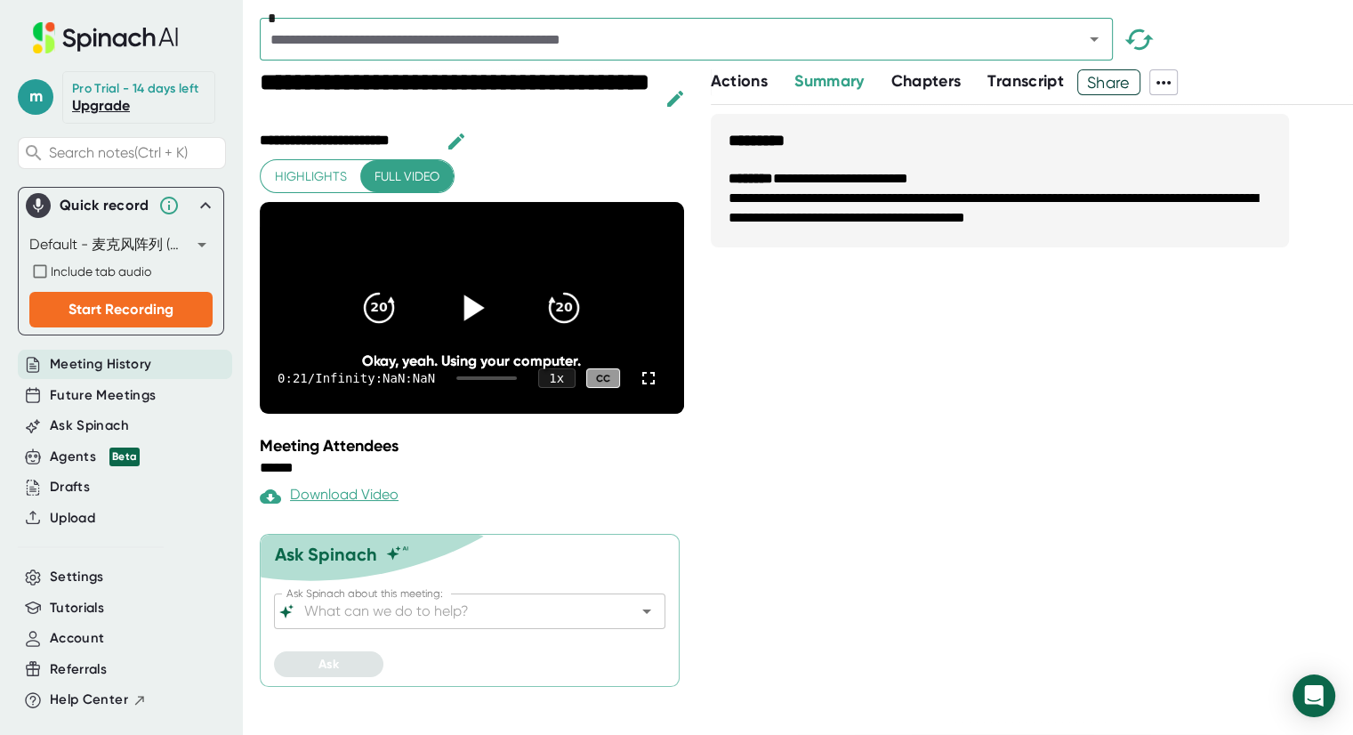
click at [179, 242] on body "**********" at bounding box center [676, 367] width 1353 height 735
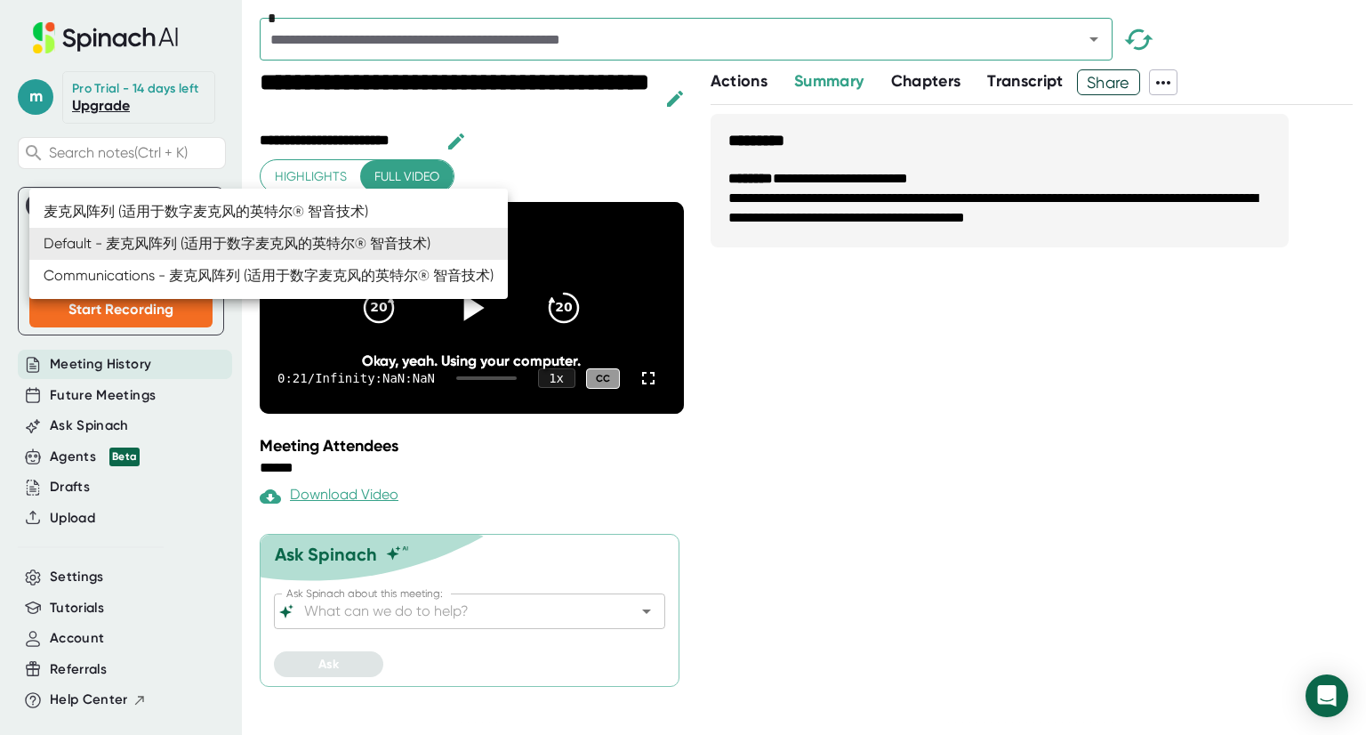
click at [149, 278] on li "Communications - 麦克风阵列 (适用于数字麦克风的英特尔® 智音技术)" at bounding box center [268, 276] width 479 height 32
type input "communications"
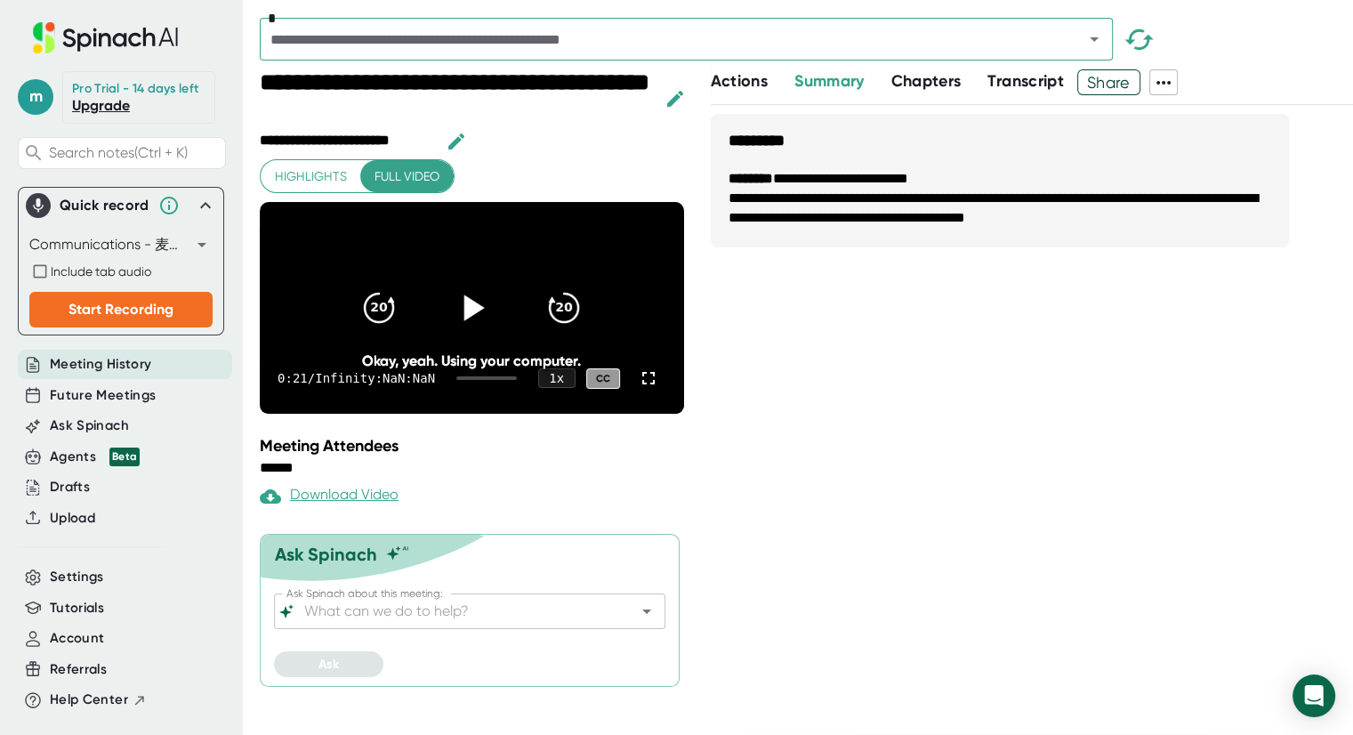
click at [195, 213] on icon at bounding box center [205, 205] width 21 height 21
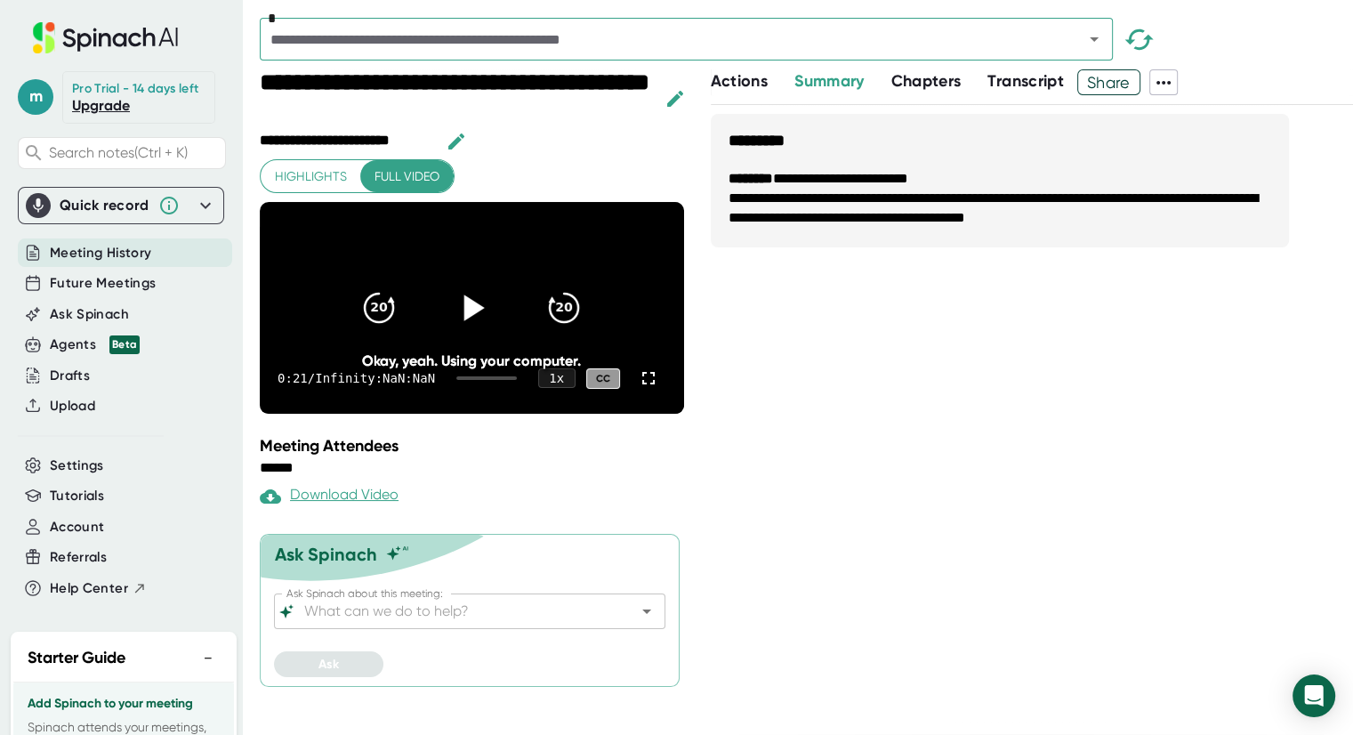
click at [195, 213] on icon at bounding box center [205, 205] width 21 height 21
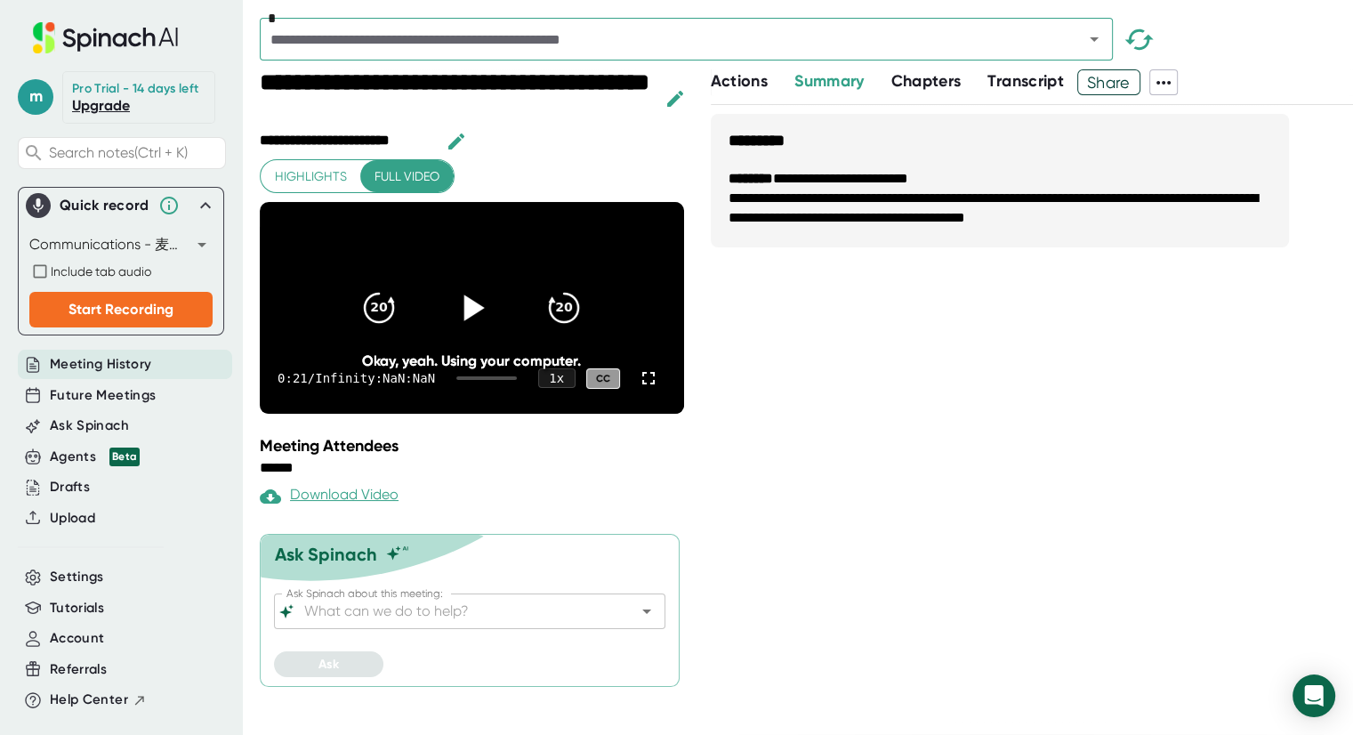
click at [301, 178] on span "Highlights" at bounding box center [311, 176] width 72 height 22
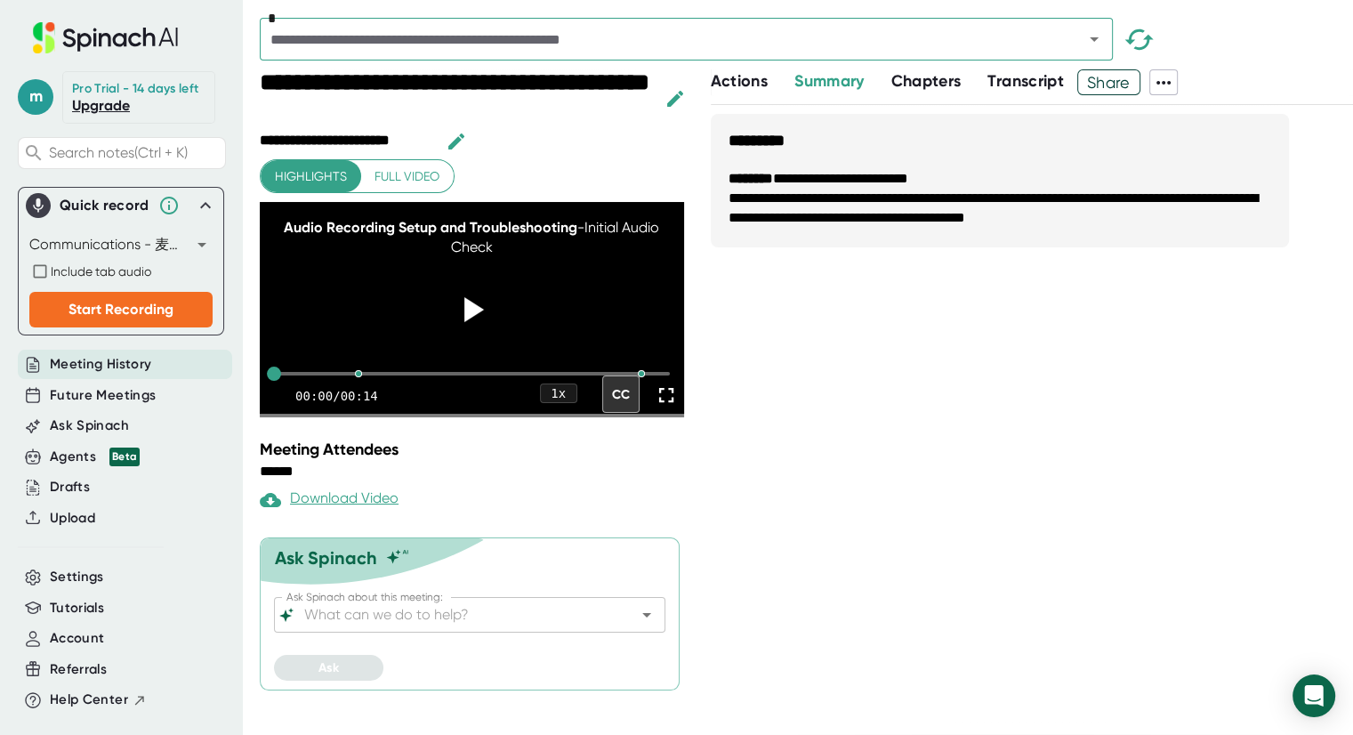
click at [374, 173] on span "Full video" at bounding box center [406, 176] width 65 height 22
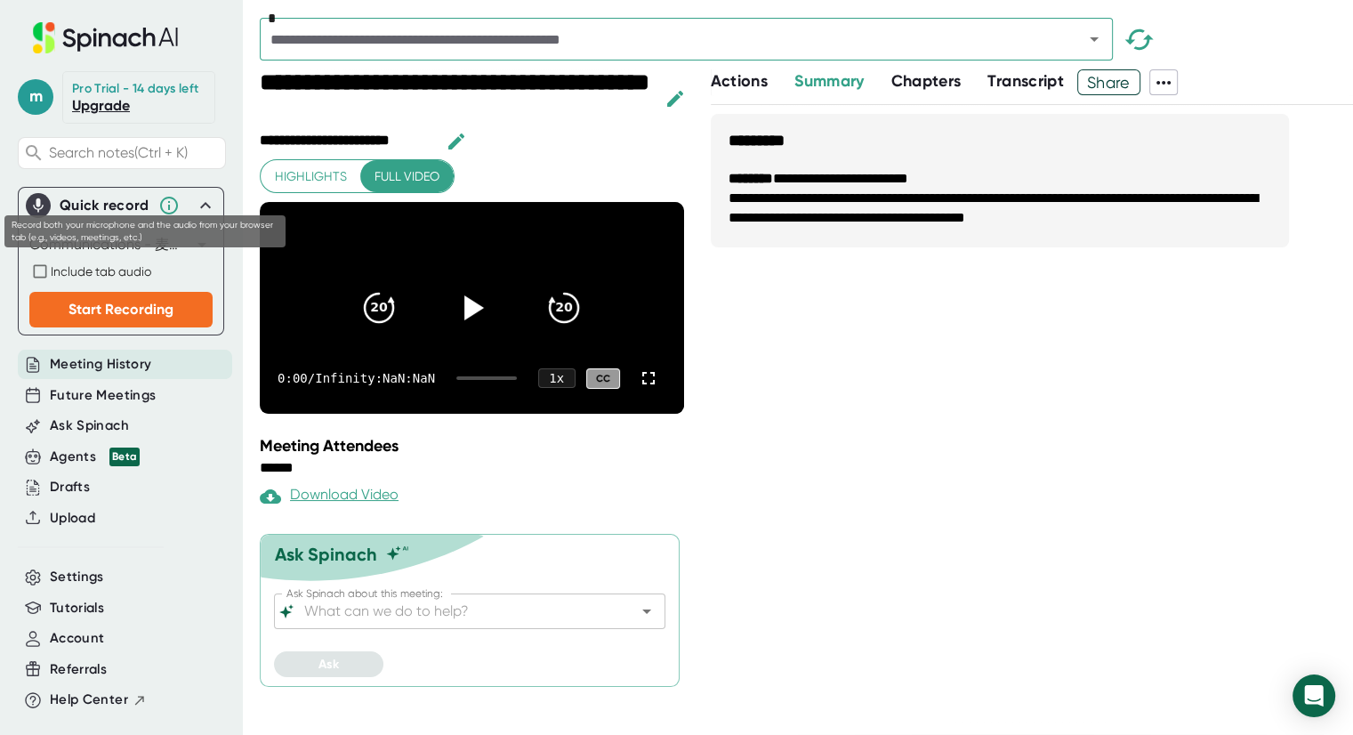
click at [90, 272] on span "Include tab audio" at bounding box center [101, 271] width 101 height 14
click at [51, 272] on input "Include tab audio" at bounding box center [39, 271] width 21 height 21
checkbox input "true"
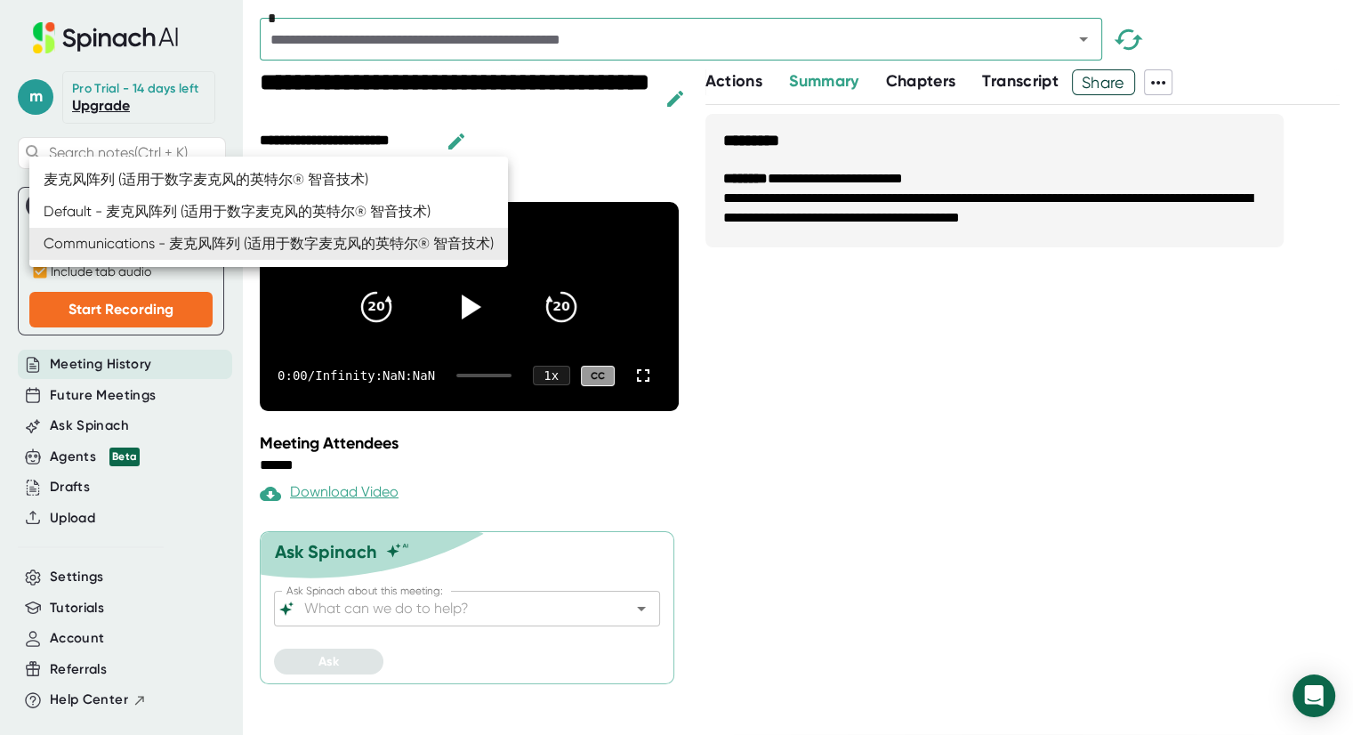
click at [179, 251] on body "**********" at bounding box center [676, 367] width 1353 height 735
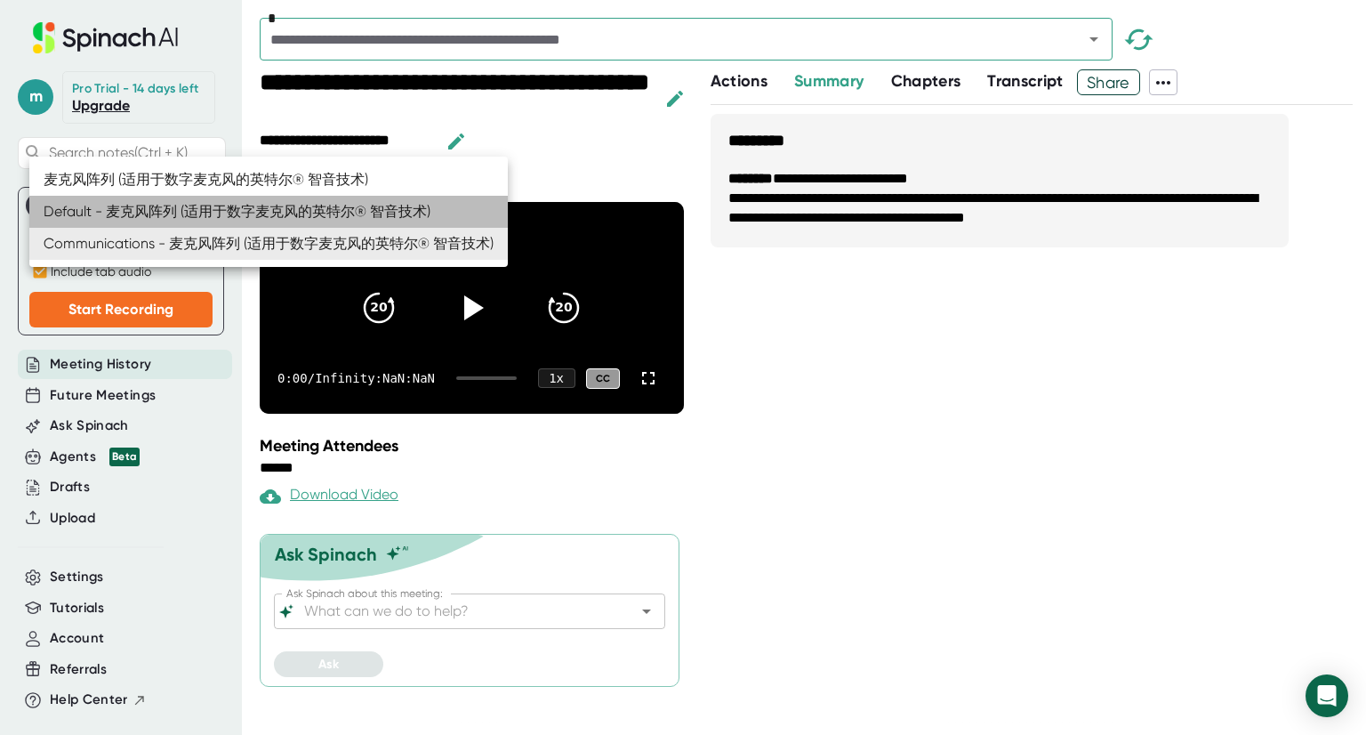
click at [156, 204] on li "Default - 麦克风阵列 (适用于数字麦克风的英特尔® 智音技术)" at bounding box center [268, 212] width 479 height 32
type input "default"
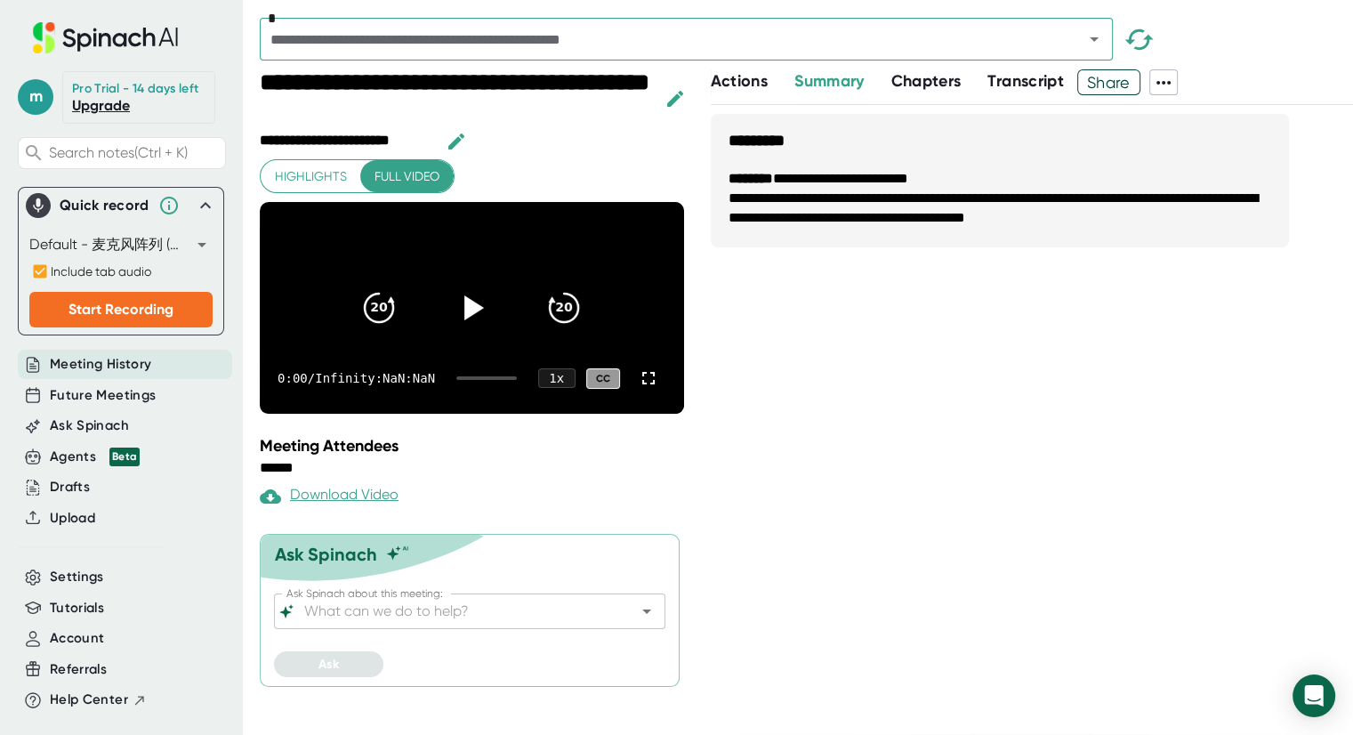
click at [154, 243] on body "**********" at bounding box center [676, 367] width 1353 height 735
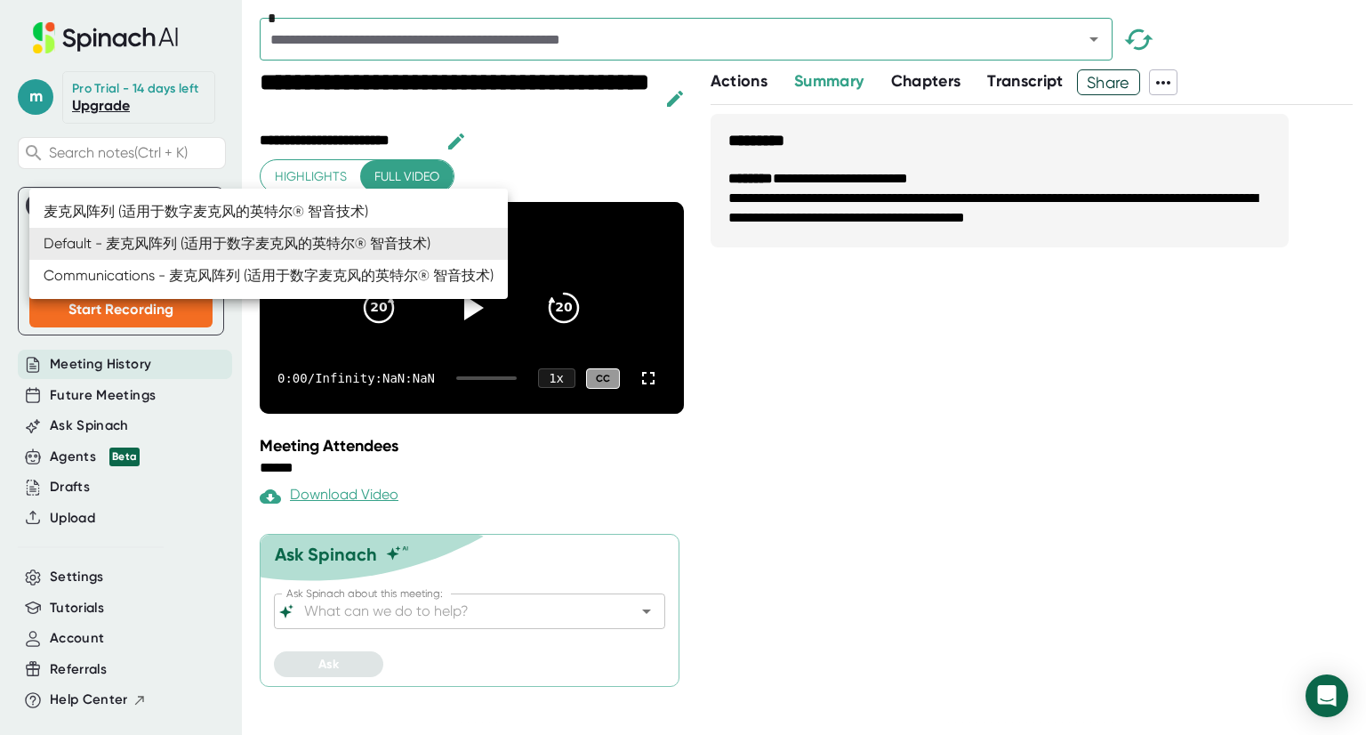
click at [100, 236] on li "Default - 麦克风阵列 (适用于数字麦克风的英特尔® 智音技术)" at bounding box center [268, 244] width 479 height 32
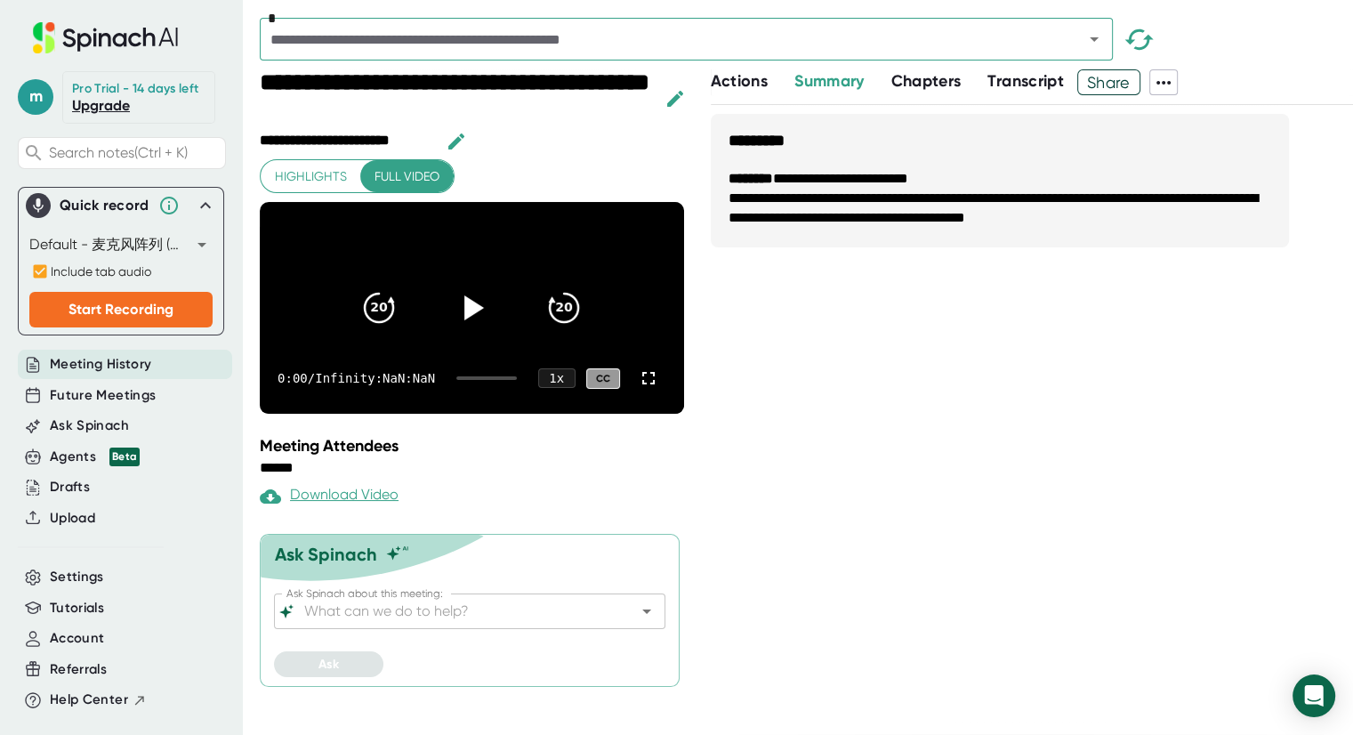
click at [169, 242] on body "**********" at bounding box center [676, 367] width 1353 height 735
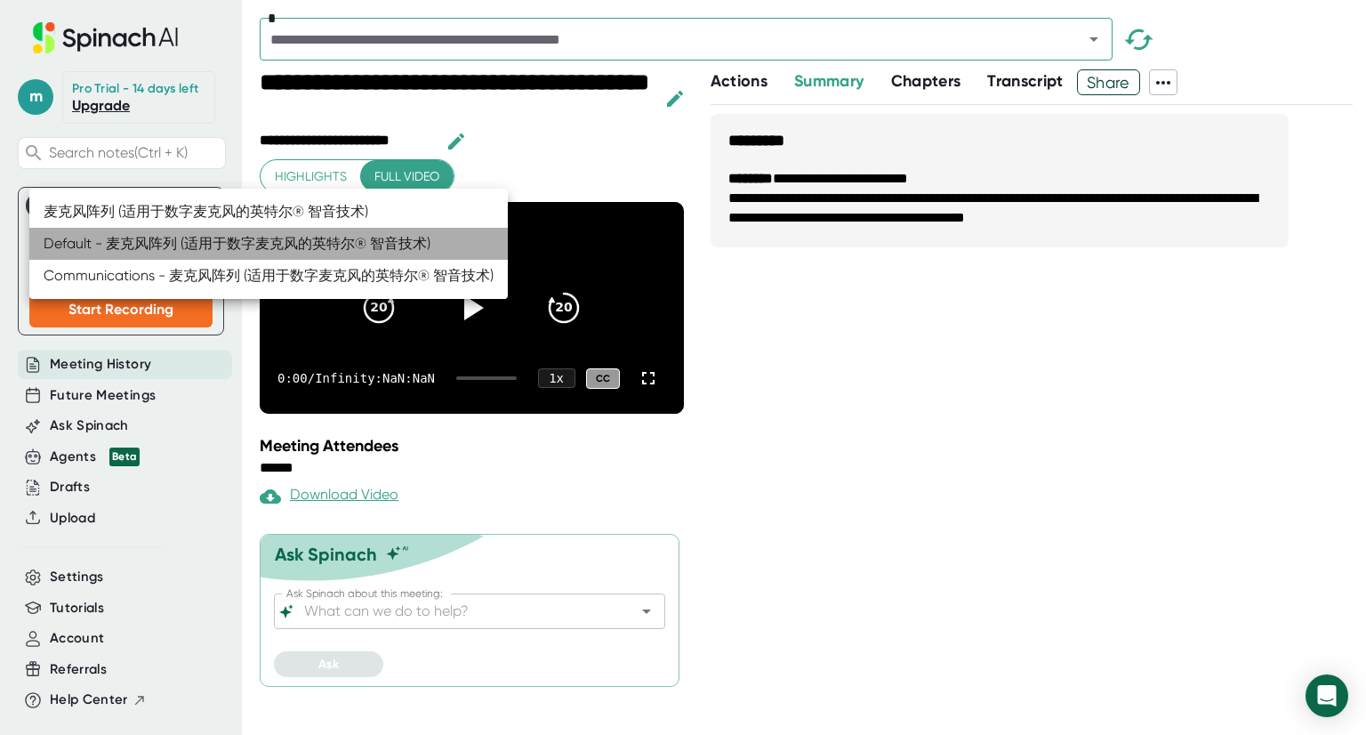
click at [177, 244] on li "Default - 麦克风阵列 (适用于数字麦克风的英特尔® 智音技术)" at bounding box center [268, 244] width 479 height 32
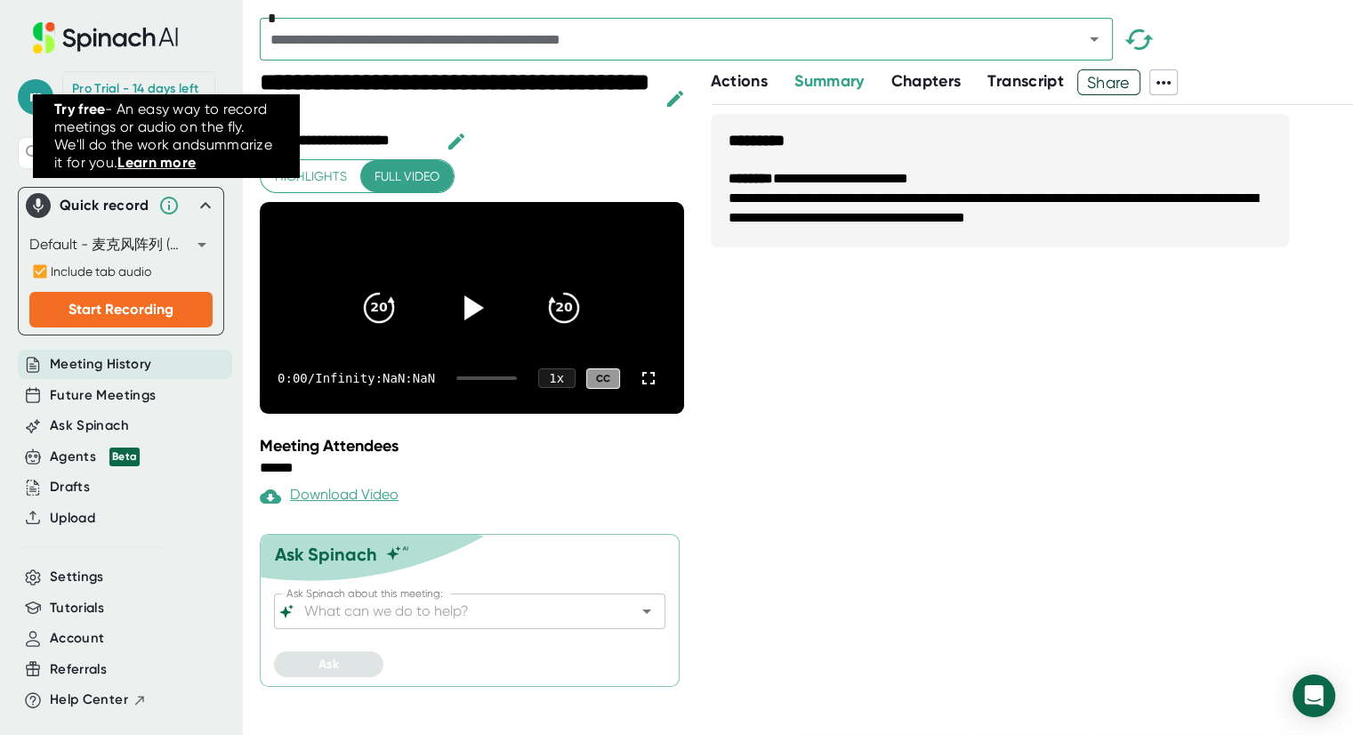
click at [163, 204] on icon at bounding box center [168, 205] width 21 height 21
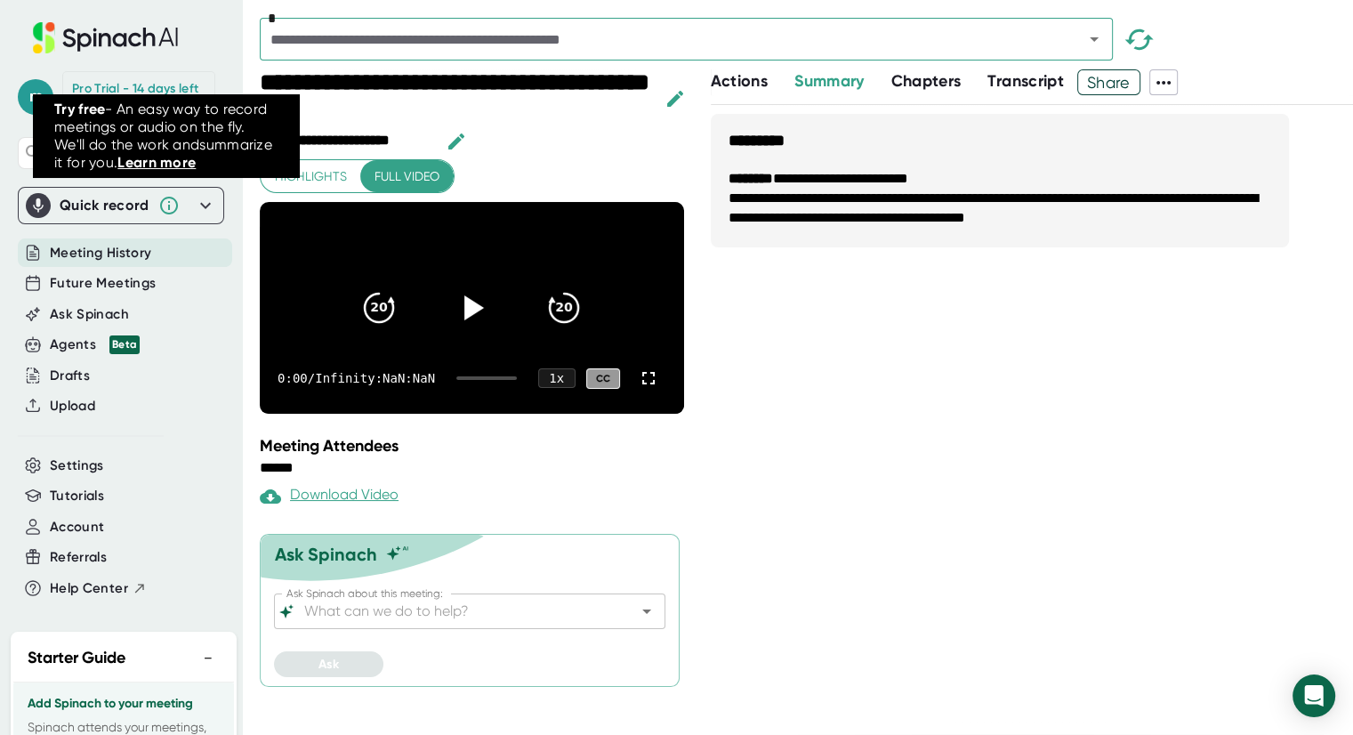
click at [163, 204] on icon at bounding box center [168, 205] width 21 height 21
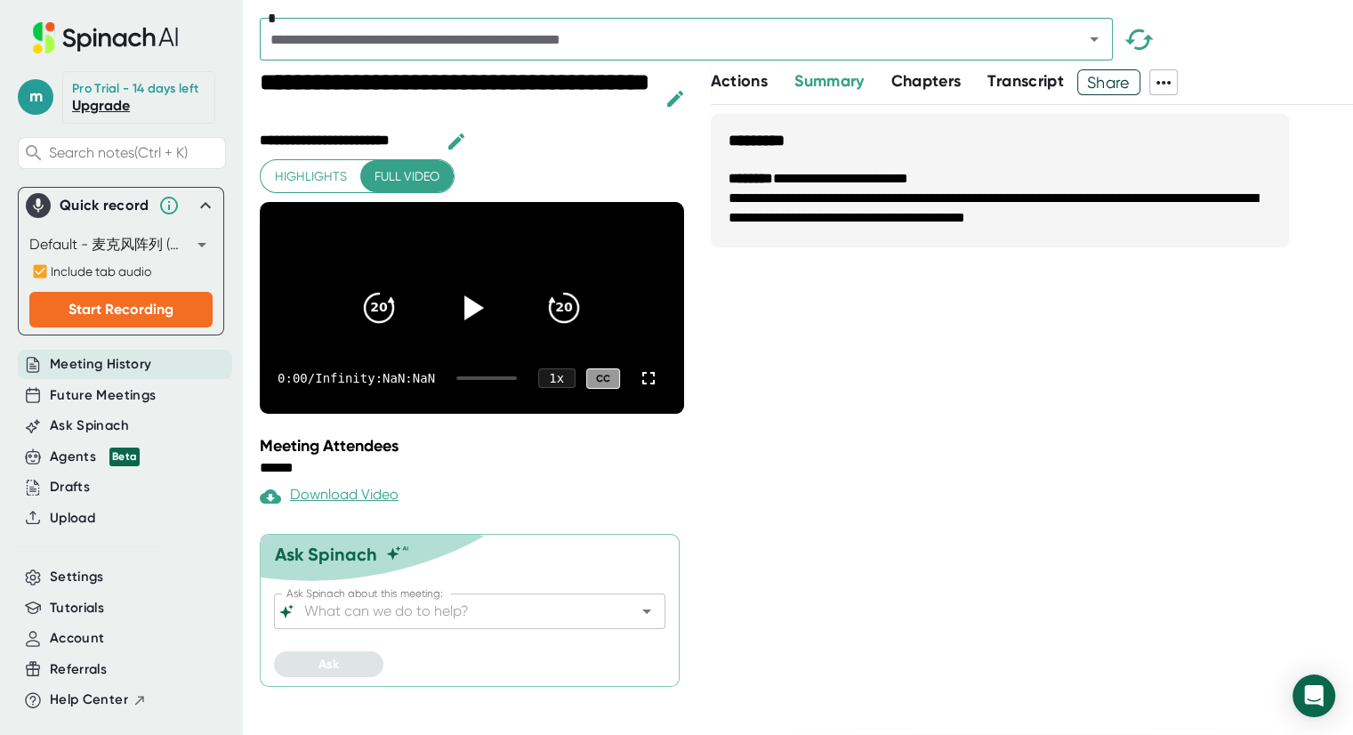
click at [94, 243] on body "**********" at bounding box center [676, 367] width 1353 height 735
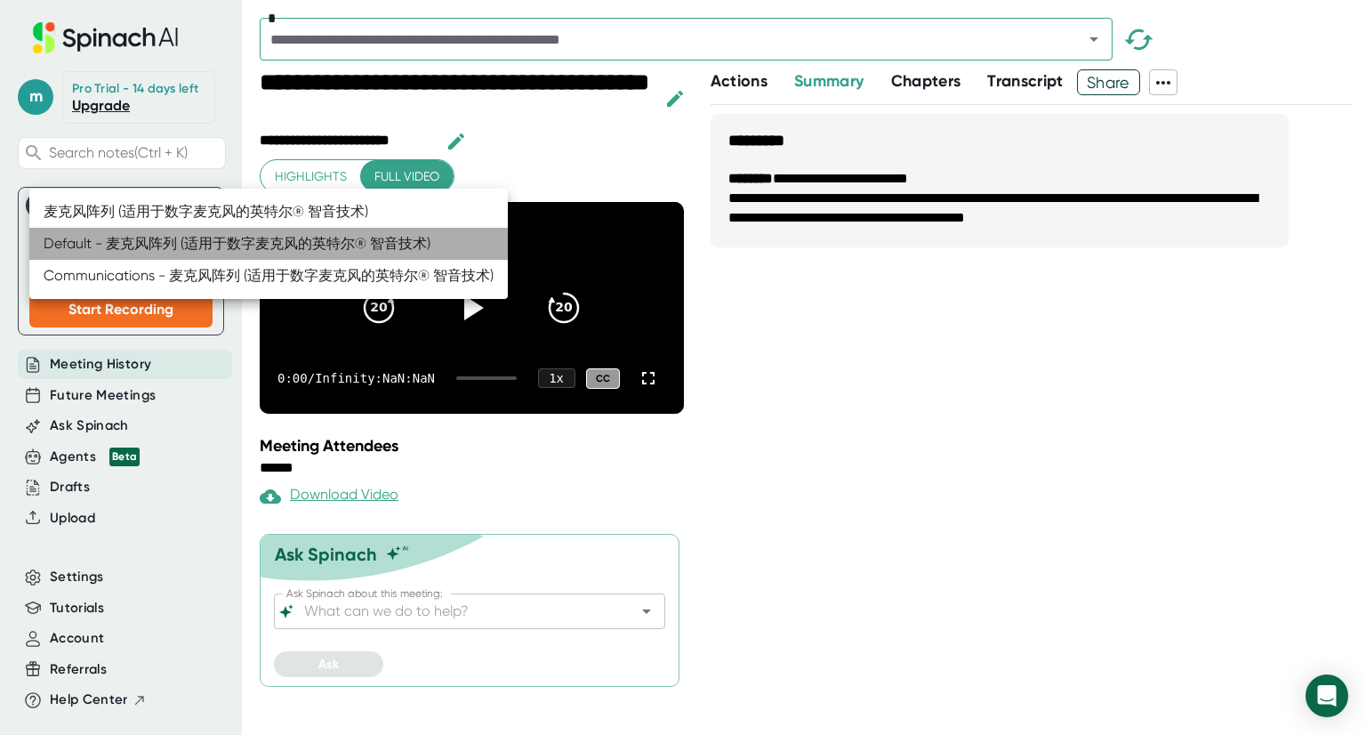
click at [114, 252] on li "Default - 麦克风阵列 (适用于数字麦克风的英特尔® 智音技术)" at bounding box center [268, 244] width 479 height 32
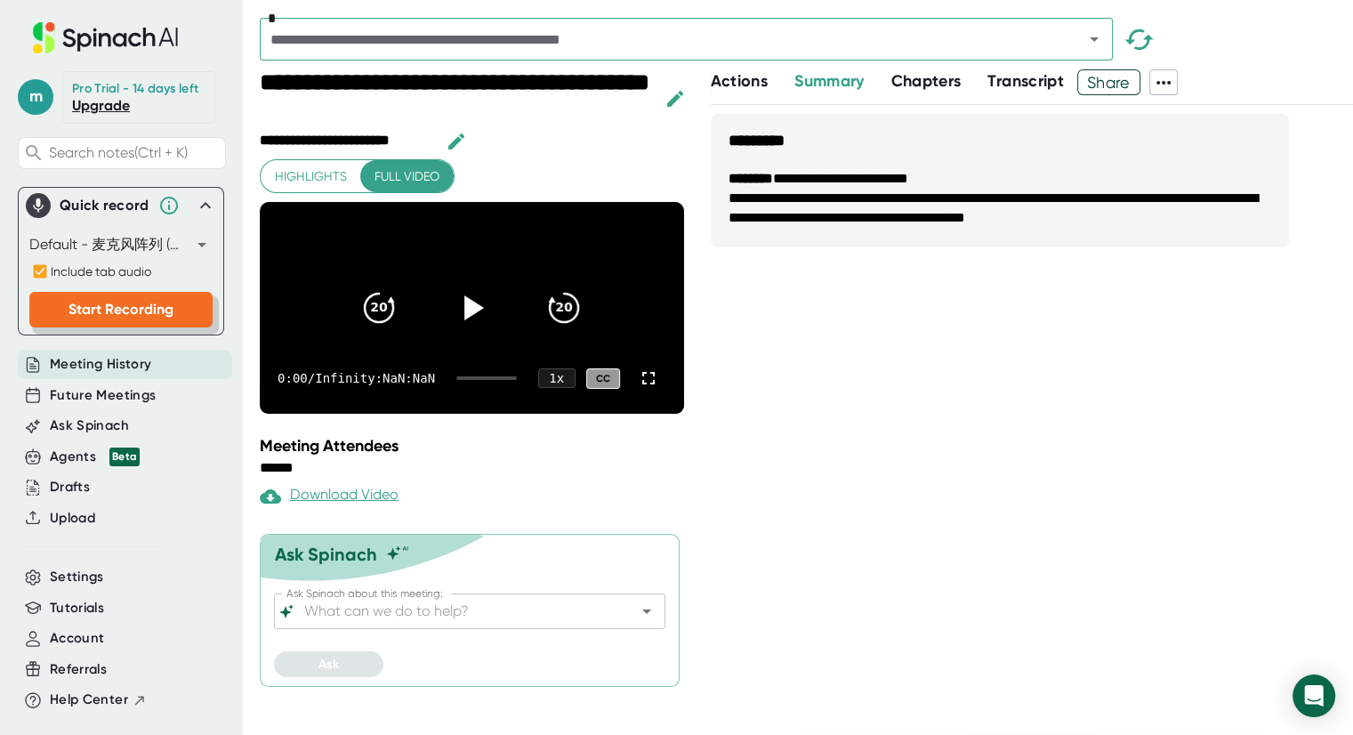
click at [95, 314] on span "Start Recording" at bounding box center [120, 309] width 105 height 17
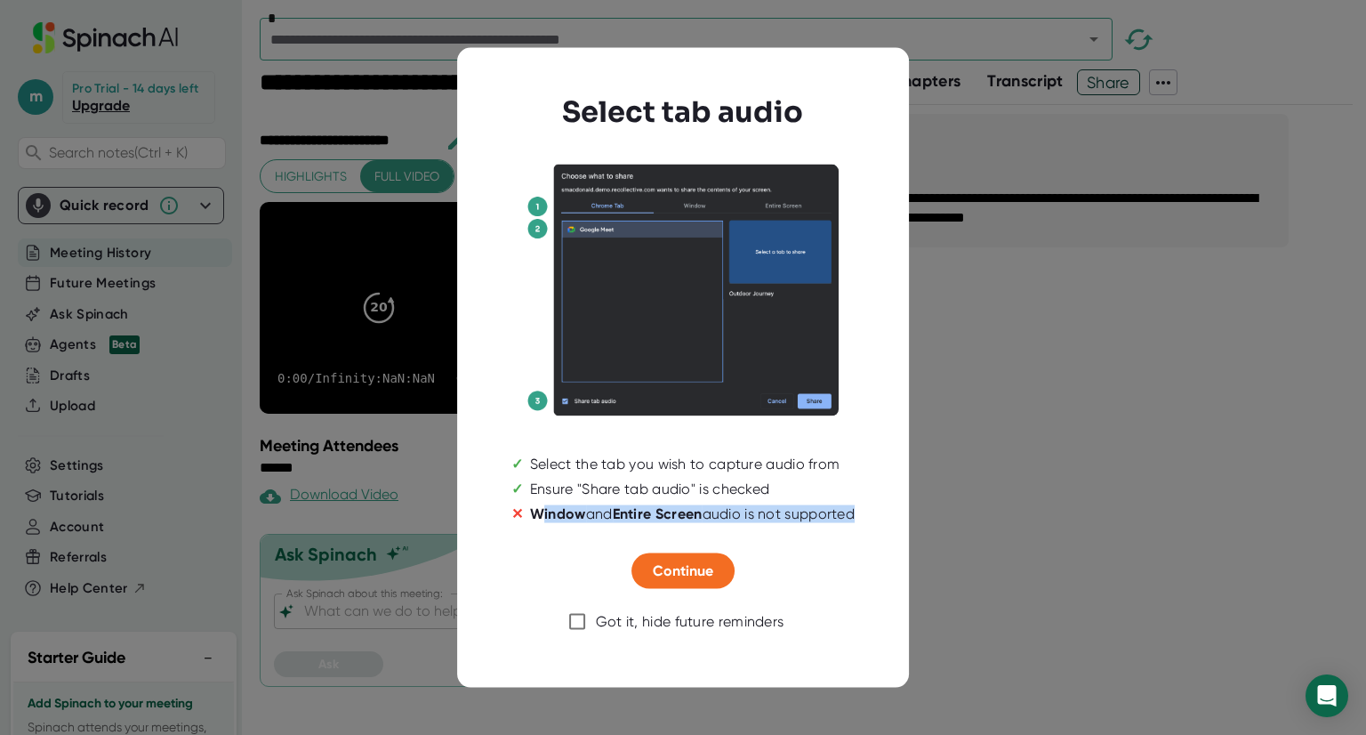
drag, startPoint x: 534, startPoint y: 515, endPoint x: 622, endPoint y: 554, distance: 96.4
click at [622, 554] on div "Select tab audio ✓ Select the tab you wish to capture audio from ✓ Ensure "Shar…" at bounding box center [683, 367] width 386 height 588
click at [575, 622] on input "Got it, hide future reminders" at bounding box center [577, 621] width 37 height 37
click at [568, 621] on input "Got it, hide future reminders" at bounding box center [577, 621] width 37 height 37
checkbox input "false"
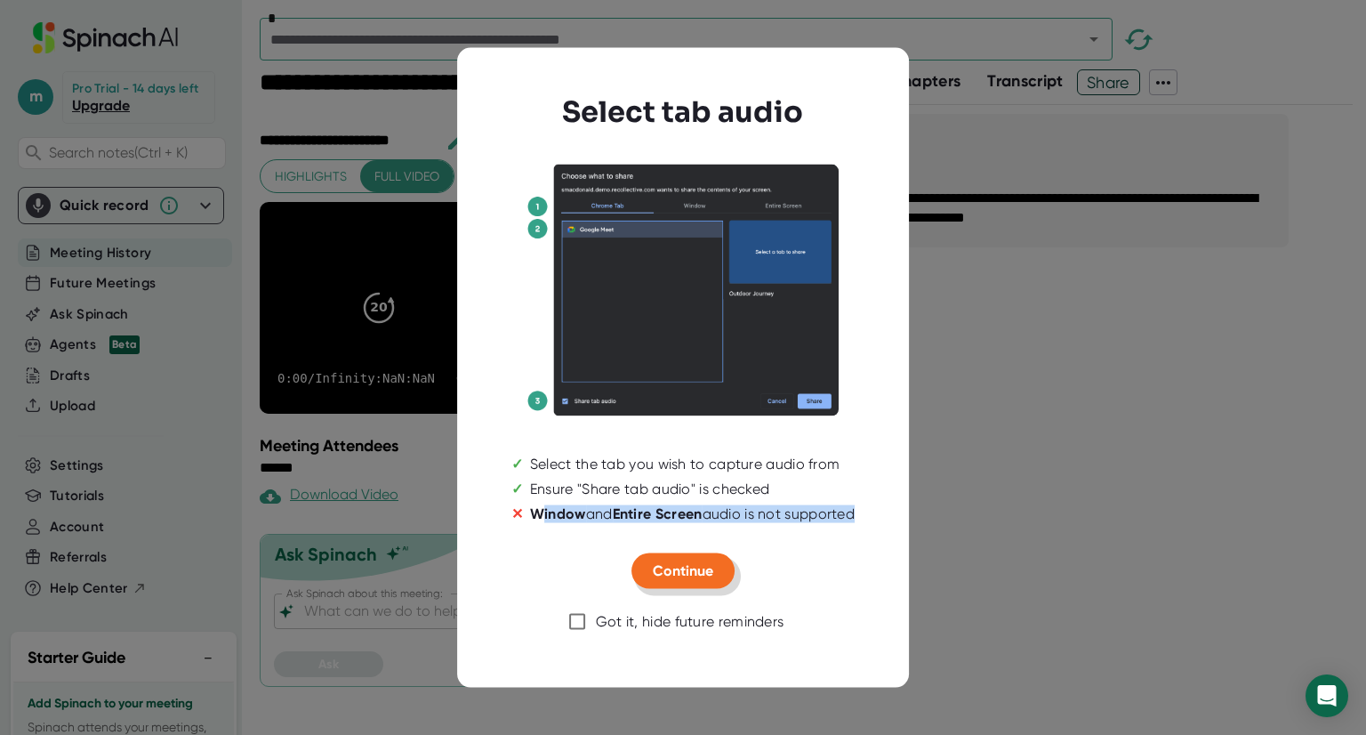
click at [664, 581] on button "Continue" at bounding box center [683, 571] width 103 height 36
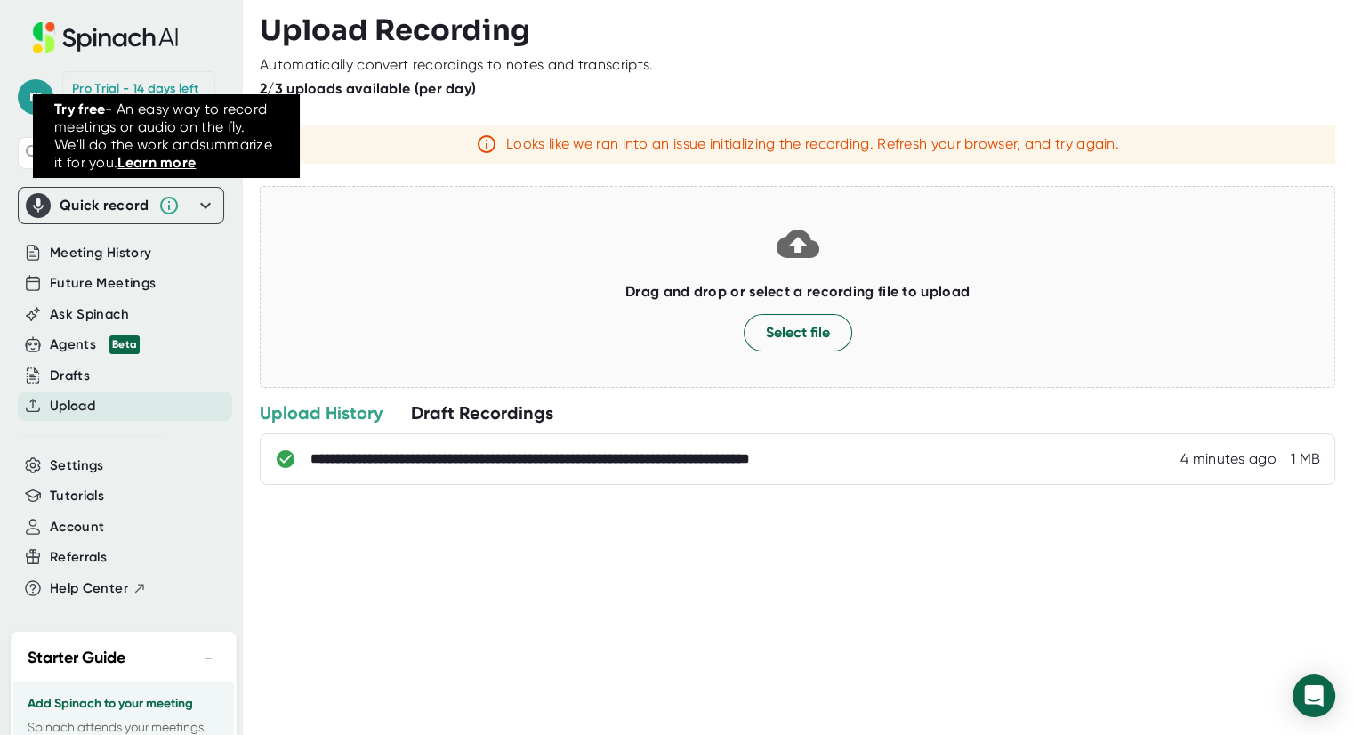
click at [170, 206] on icon at bounding box center [168, 205] width 21 height 21
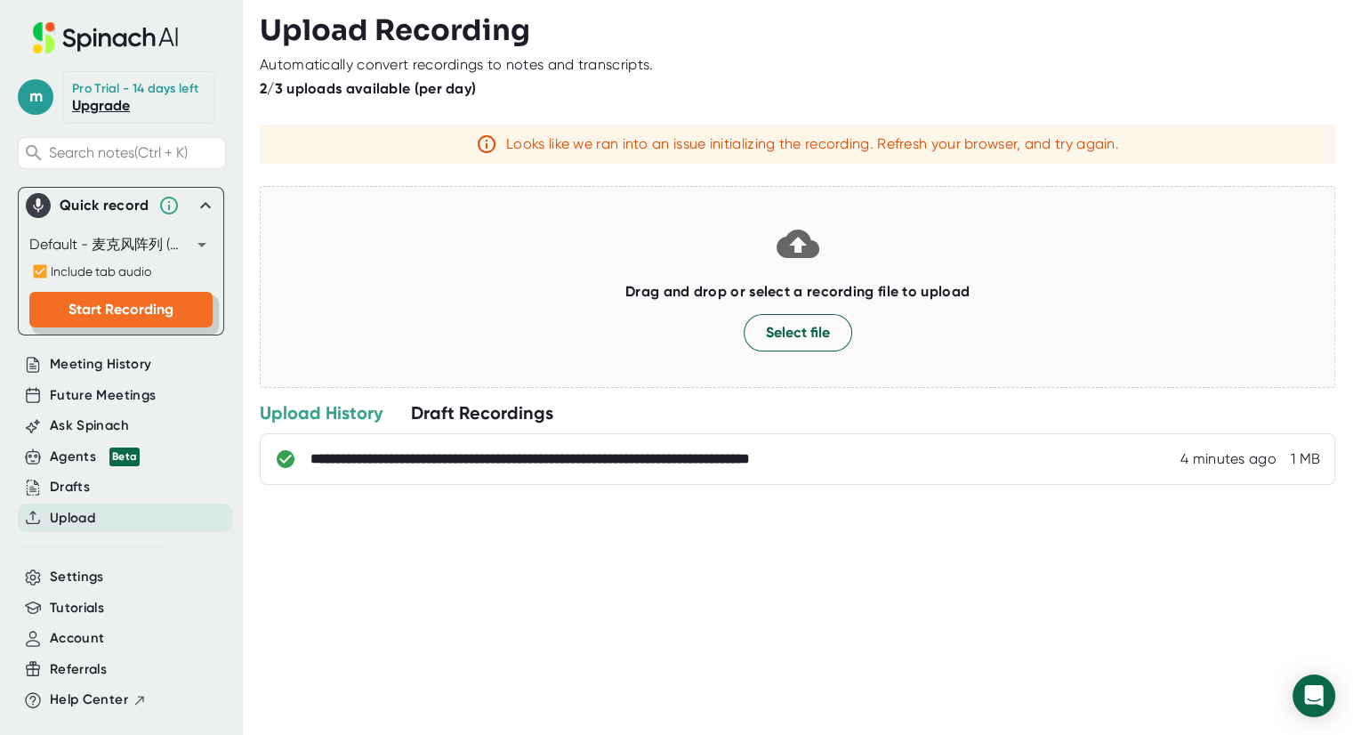
click at [88, 306] on span "Start Recording" at bounding box center [120, 309] width 105 height 17
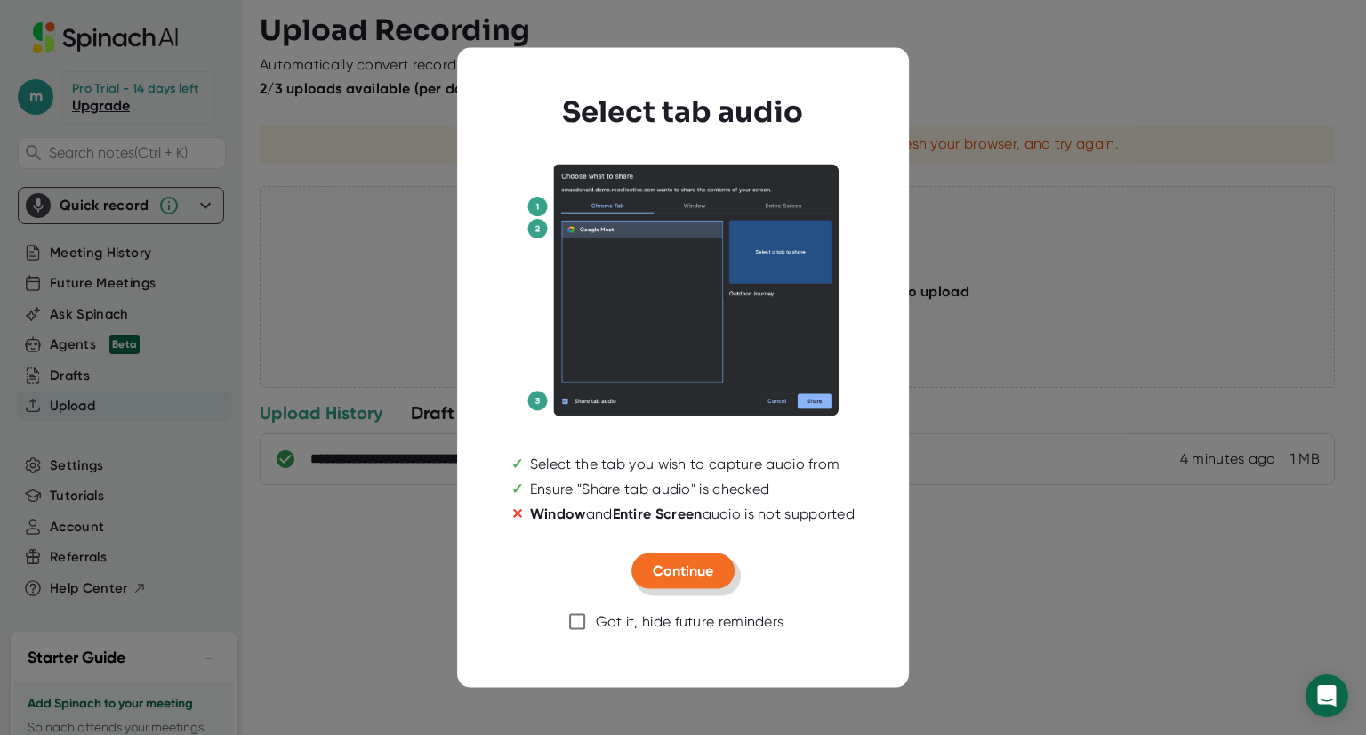
click at [688, 570] on span "Continue" at bounding box center [683, 570] width 60 height 17
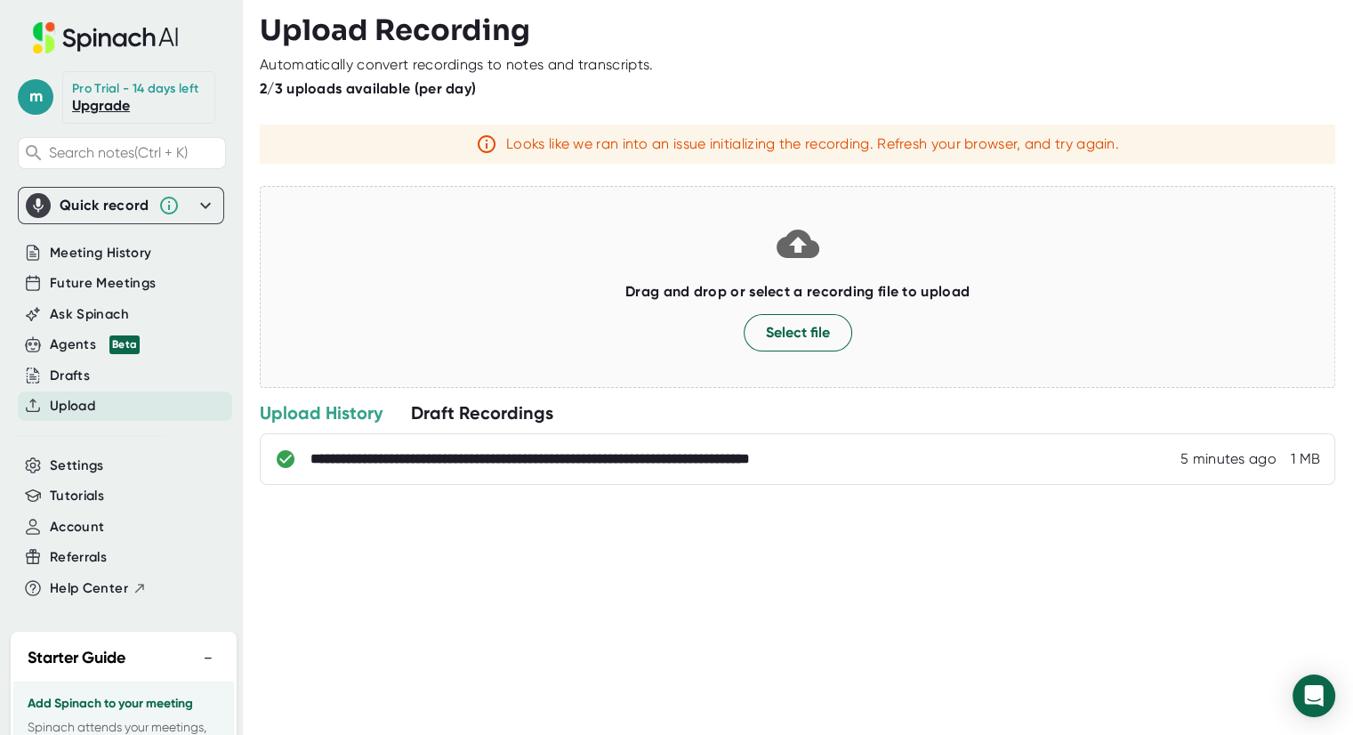
click at [178, 202] on div "Quick record" at bounding box center [121, 205] width 190 height 25
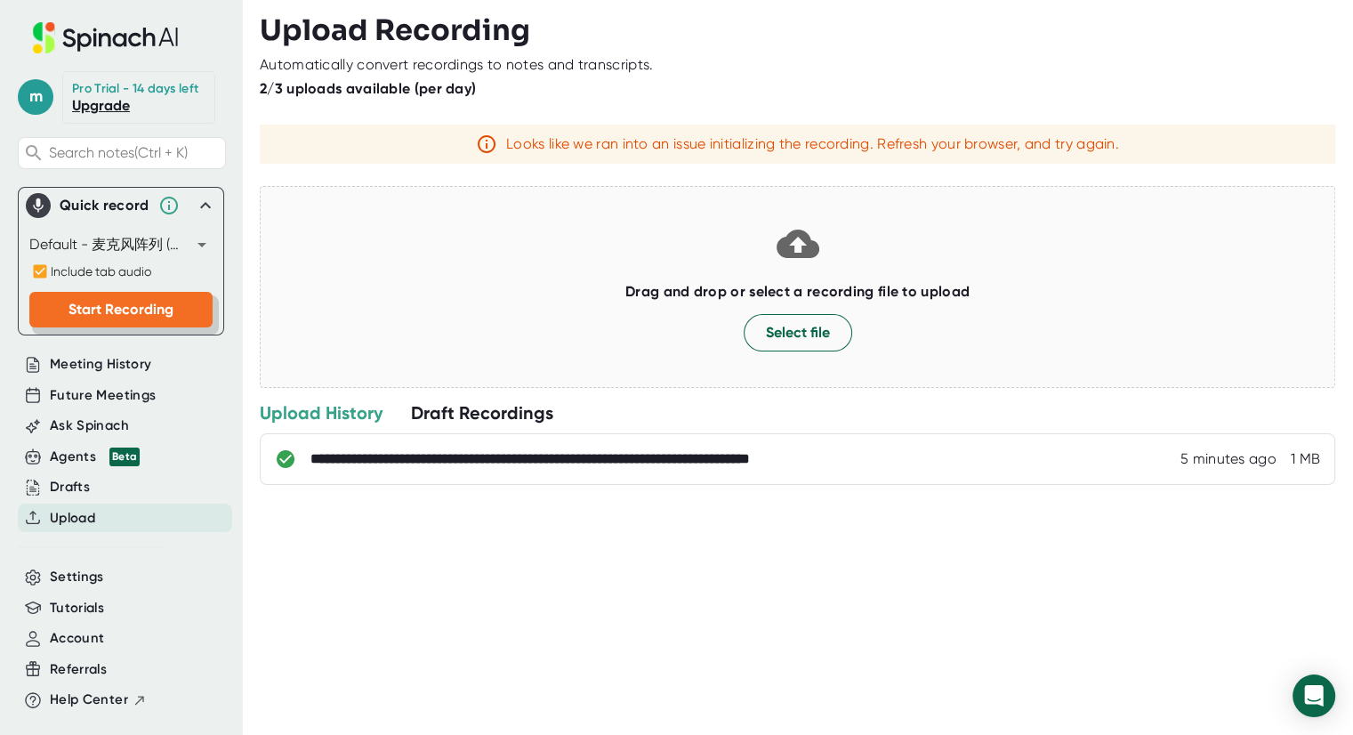
click at [113, 302] on span "Start Recording" at bounding box center [120, 309] width 105 height 17
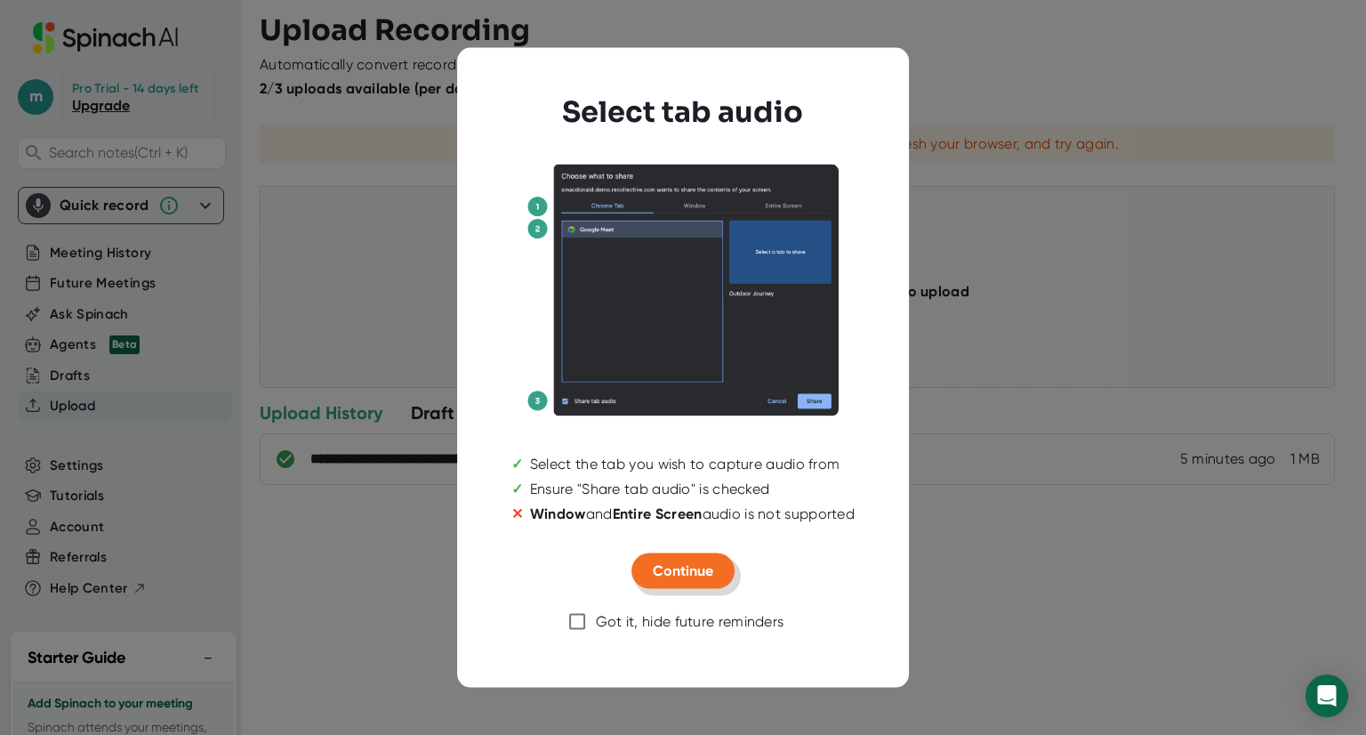
click at [672, 562] on button "Continue" at bounding box center [683, 571] width 103 height 36
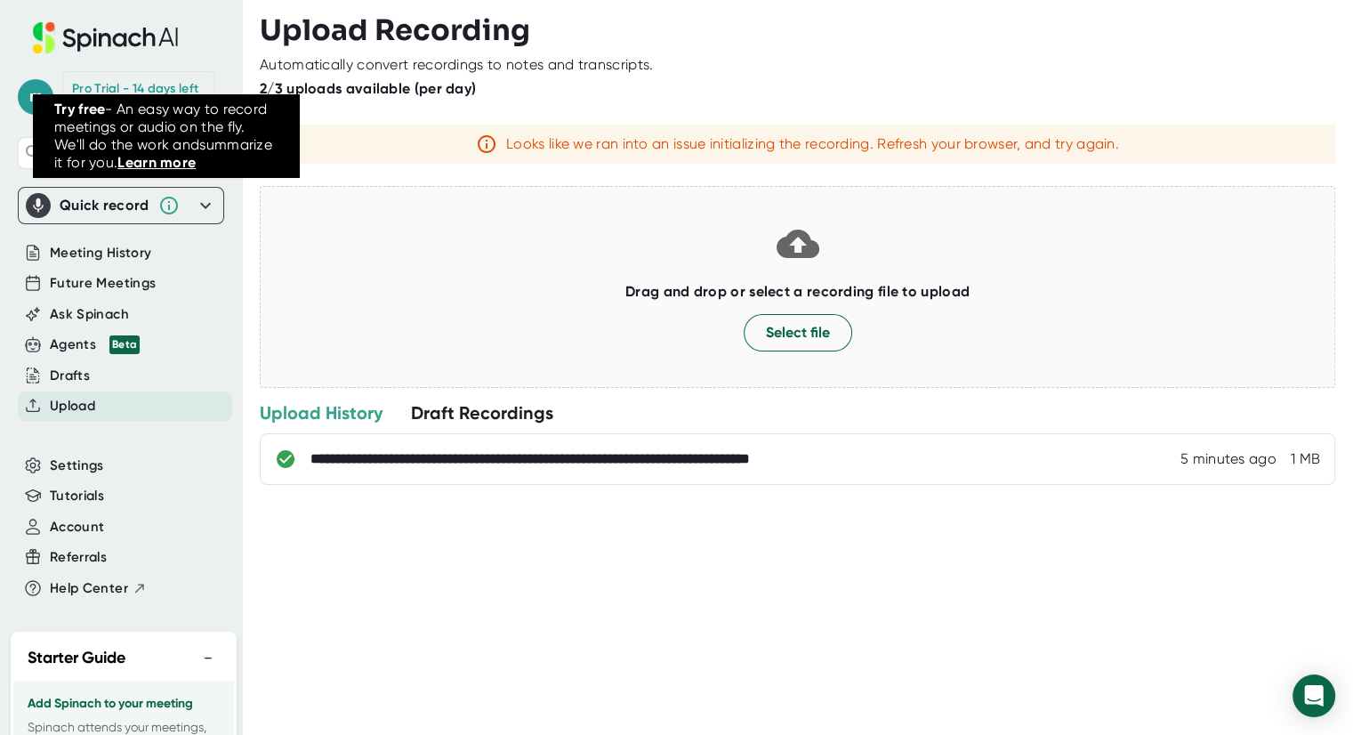
click at [167, 207] on icon at bounding box center [168, 205] width 21 height 21
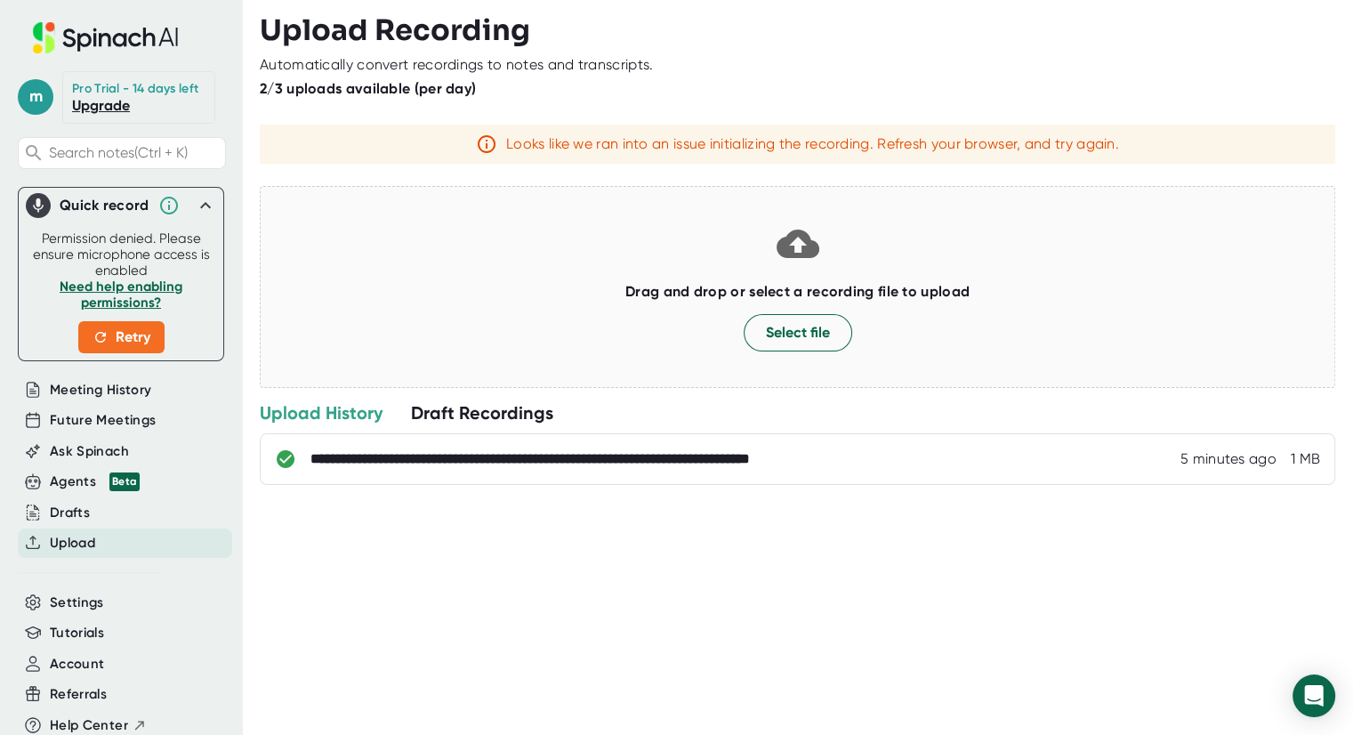
click at [196, 210] on icon at bounding box center [205, 205] width 21 height 21
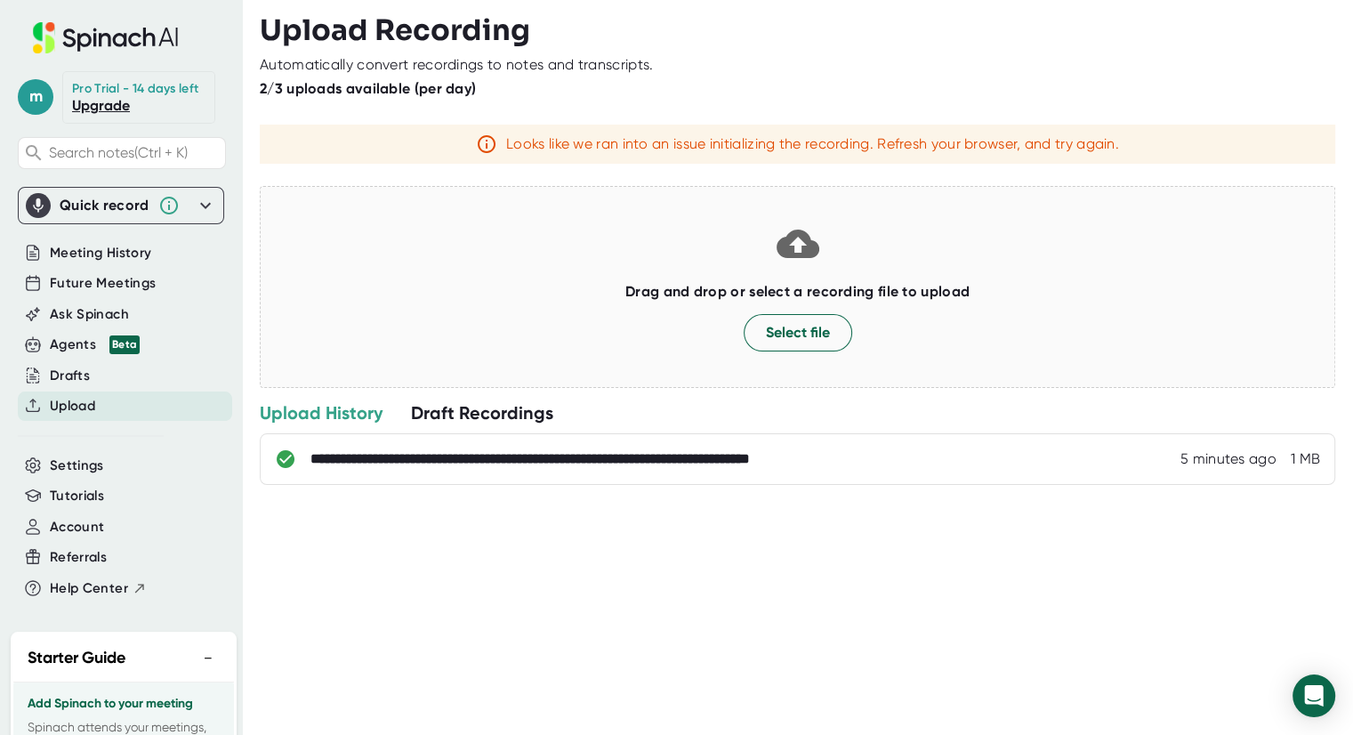
click at [131, 205] on div "Quick record" at bounding box center [105, 206] width 90 height 18
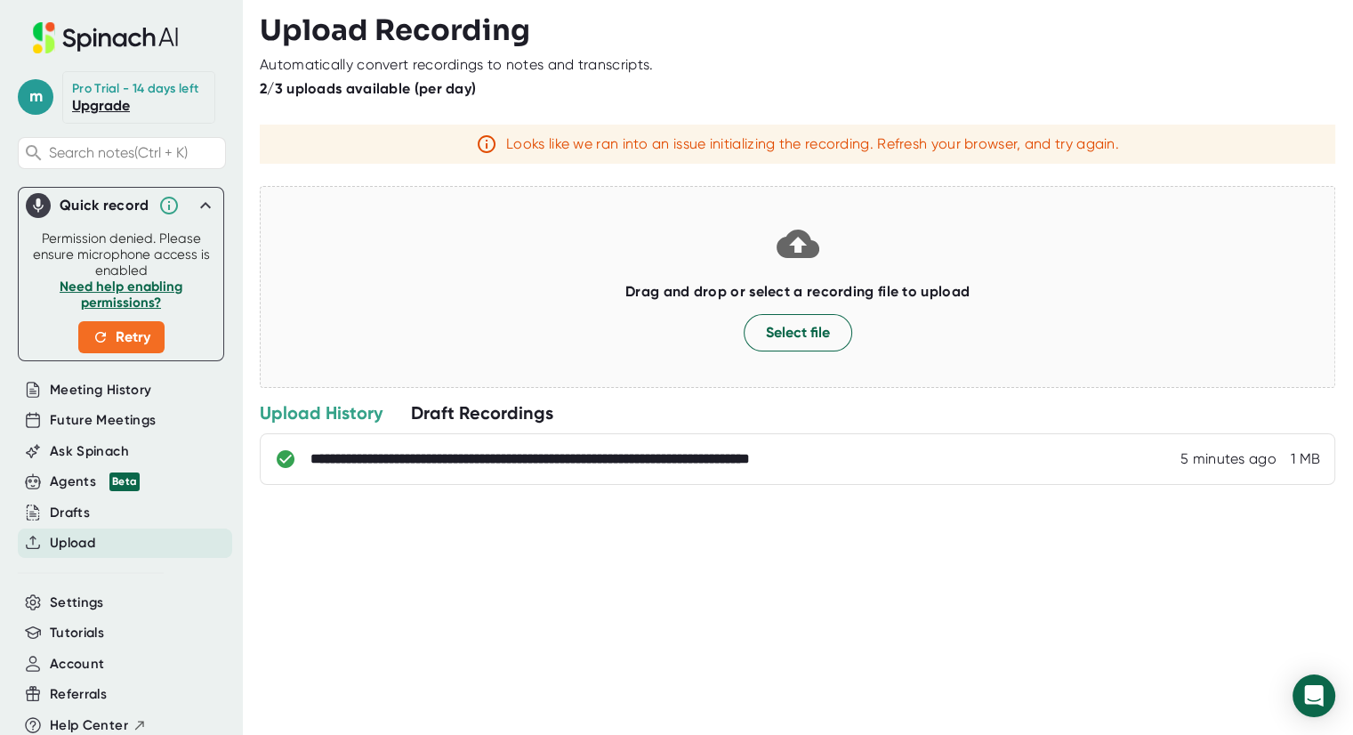
click at [129, 314] on div "Permission denied. Please ensure microphone access is enabled Need help enablin…" at bounding box center [120, 291] width 183 height 123
click at [121, 337] on span "Retry" at bounding box center [122, 336] width 58 height 21
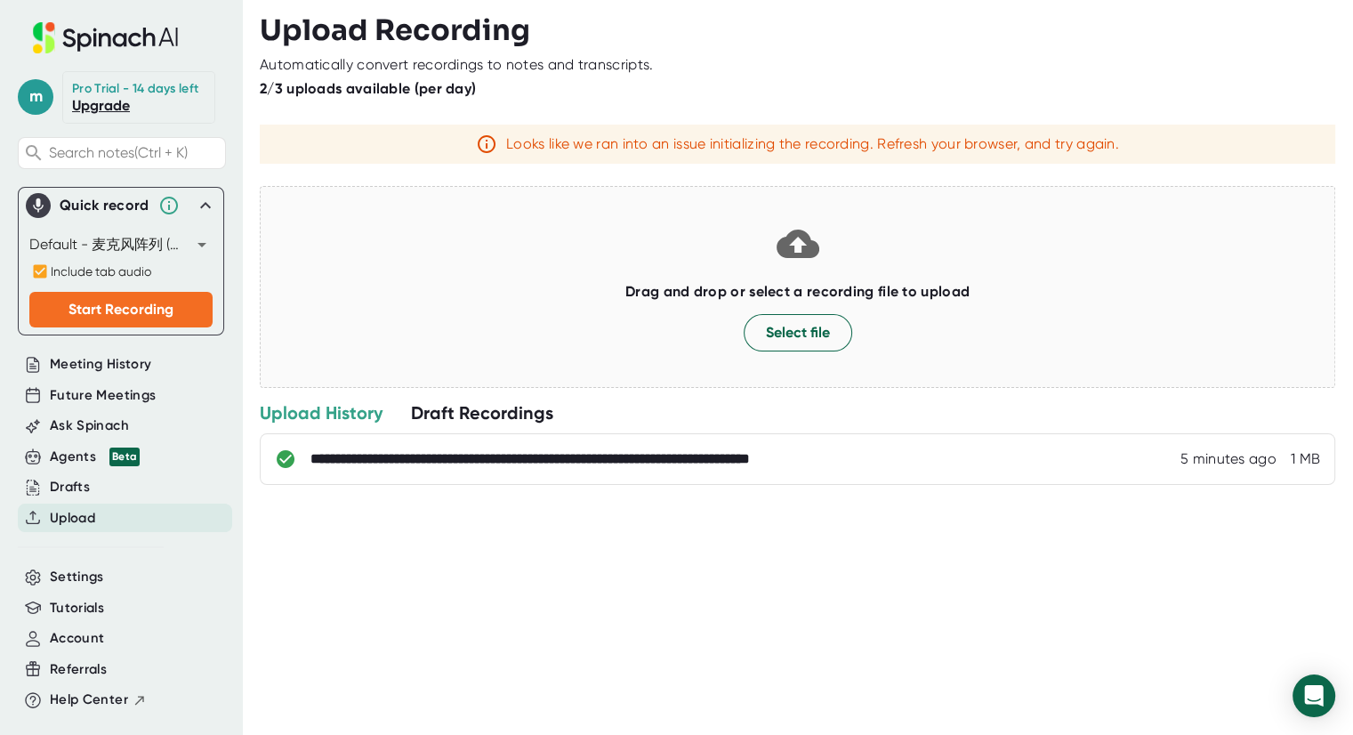
click at [150, 239] on body "**********" at bounding box center [676, 367] width 1353 height 735
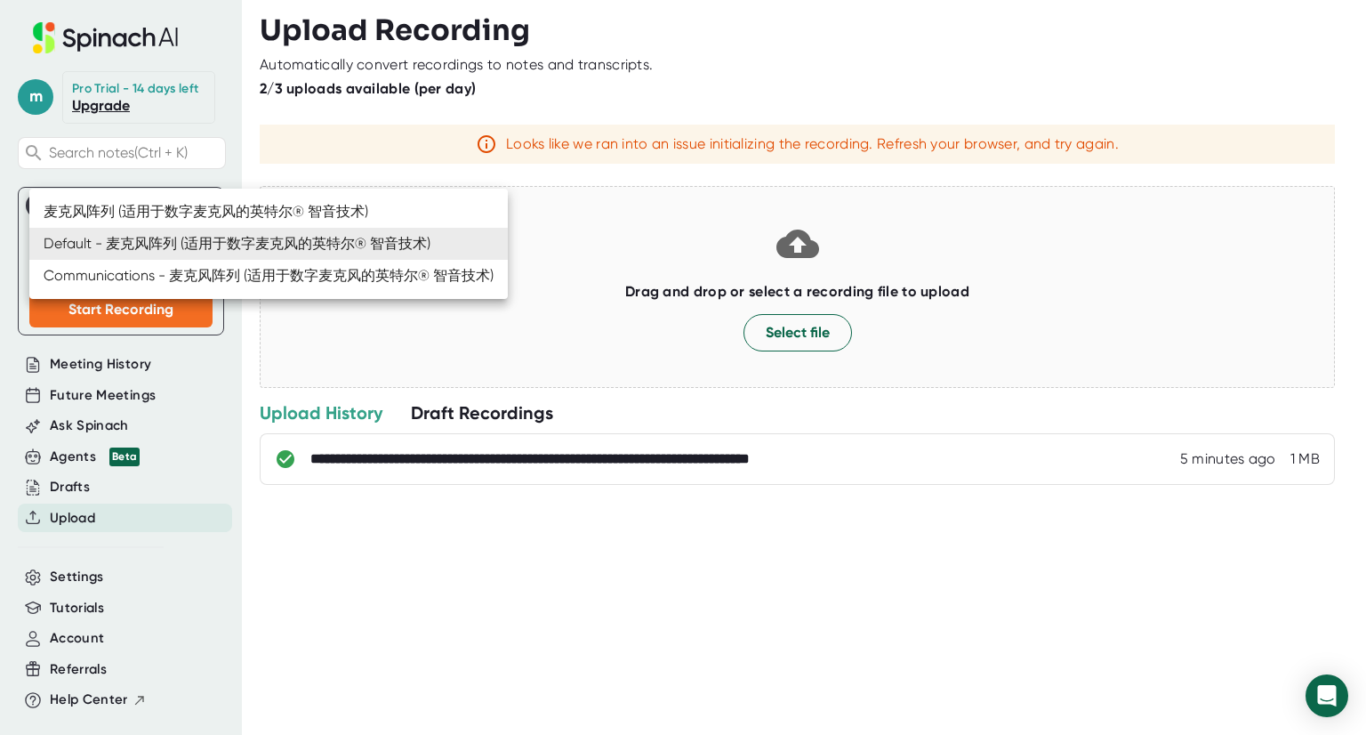
click at [136, 197] on li "麦克风阵列 (适用于数字麦克风的英特尔® 智音技术)" at bounding box center [268, 212] width 479 height 32
type input "ca52d2ce324a1845b90c5559e9e428221a20febd15af00d9295c465cd984f32a"
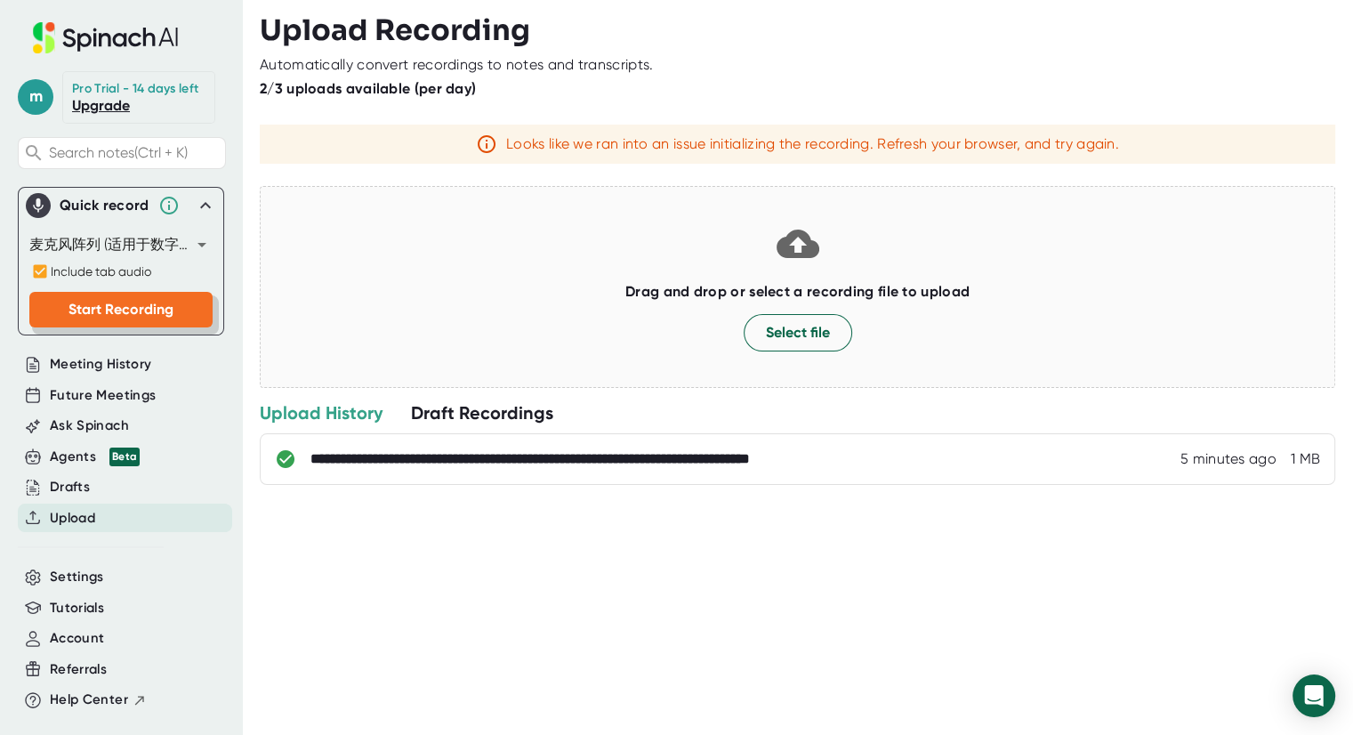
click at [108, 301] on span "Start Recording" at bounding box center [120, 309] width 105 height 17
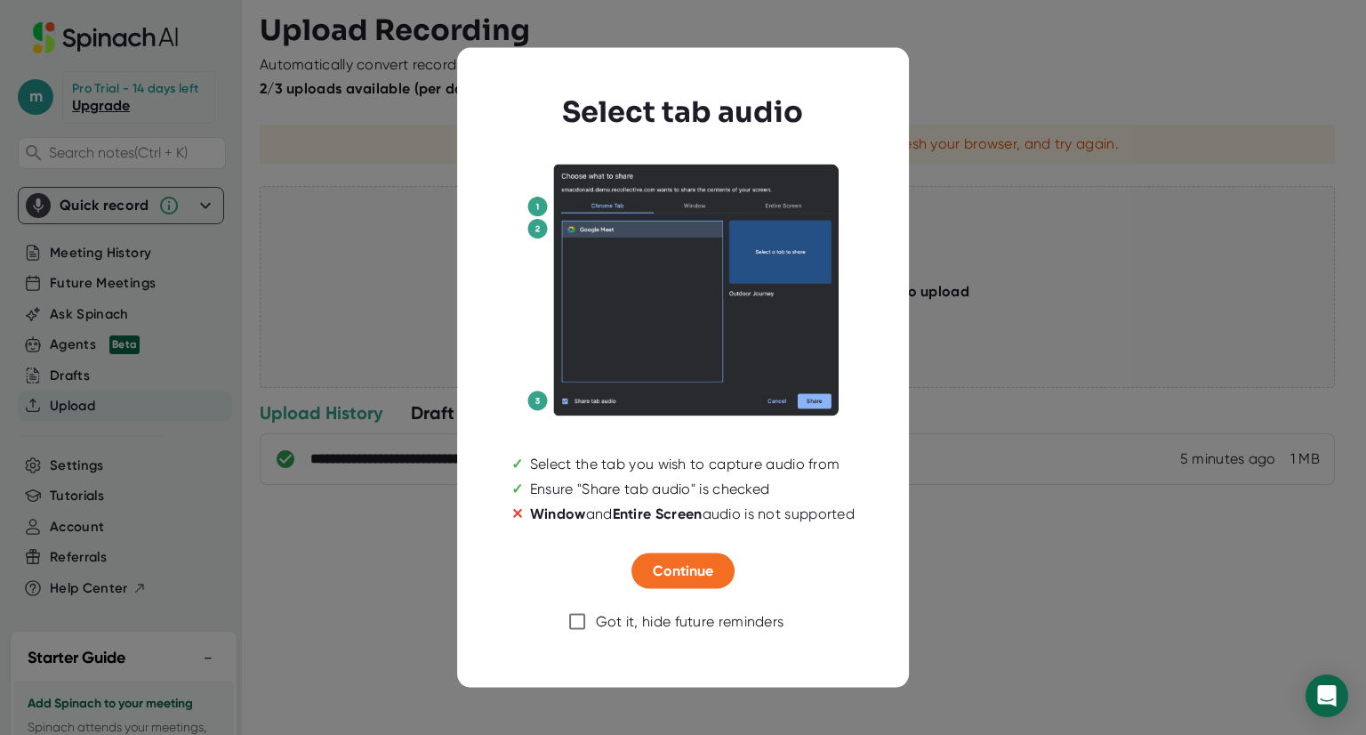
click at [626, 608] on label "Got it, hide future reminders" at bounding box center [672, 621] width 226 height 37
click at [596, 608] on input "Got it, hide future reminders" at bounding box center [577, 621] width 37 height 37
checkbox input "true"
click at [676, 570] on span "Continue" at bounding box center [683, 570] width 60 height 17
